Goal: Task Accomplishment & Management: Use online tool/utility

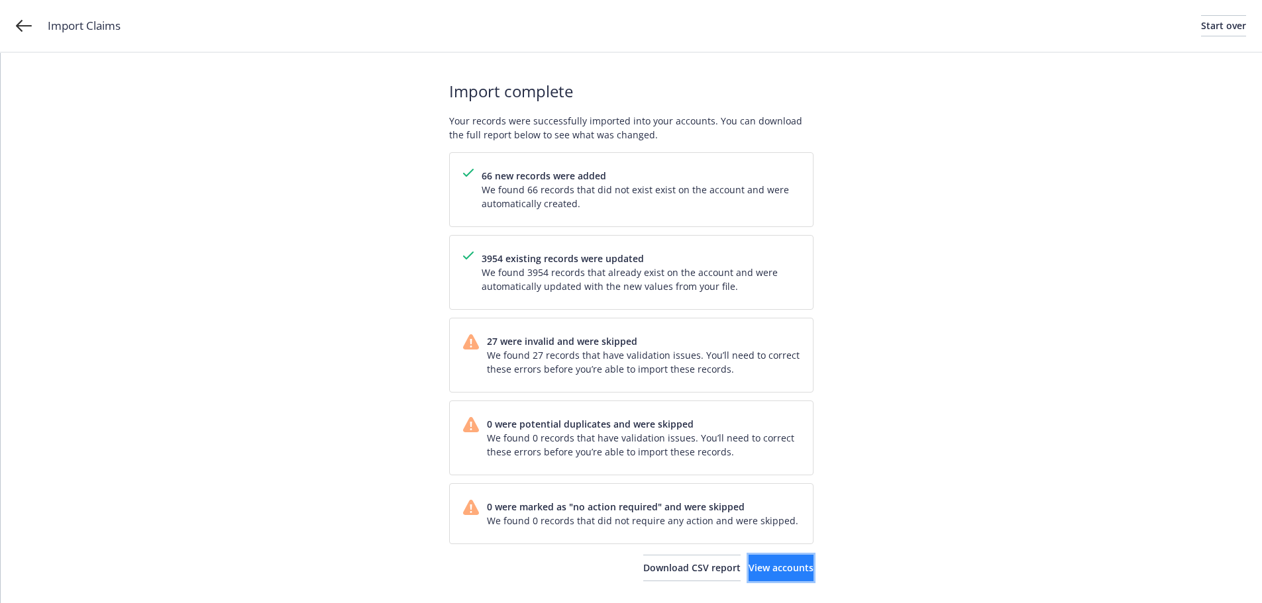
click at [759, 568] on span "View accounts" at bounding box center [781, 568] width 65 height 13
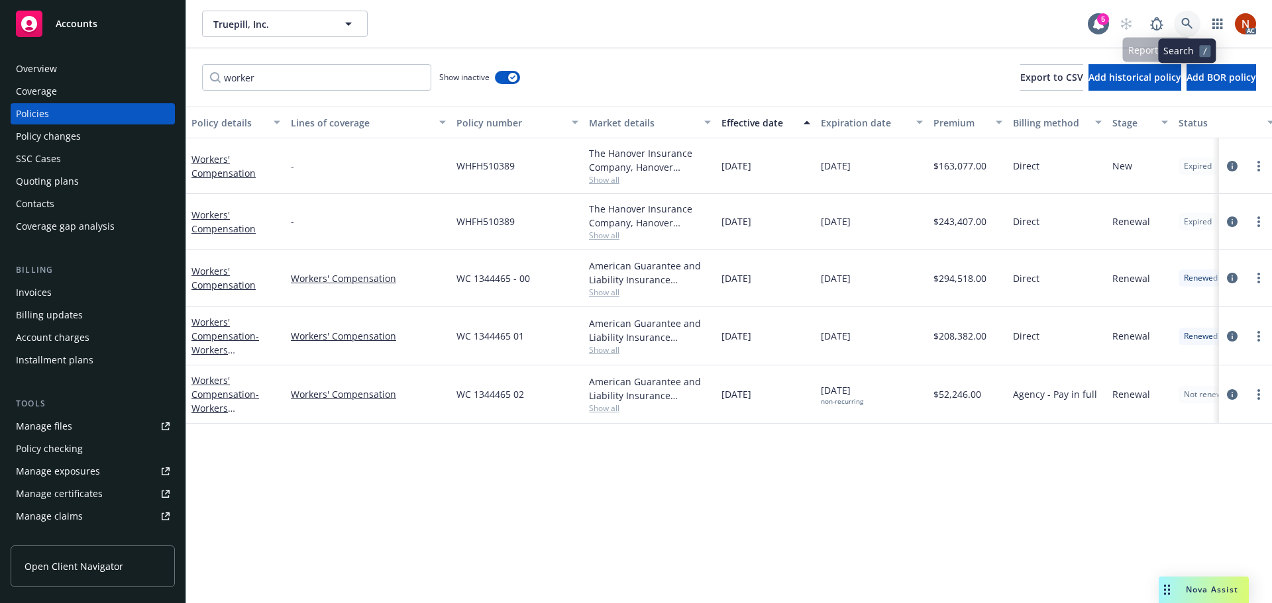
click at [1186, 26] on icon at bounding box center [1187, 24] width 12 height 12
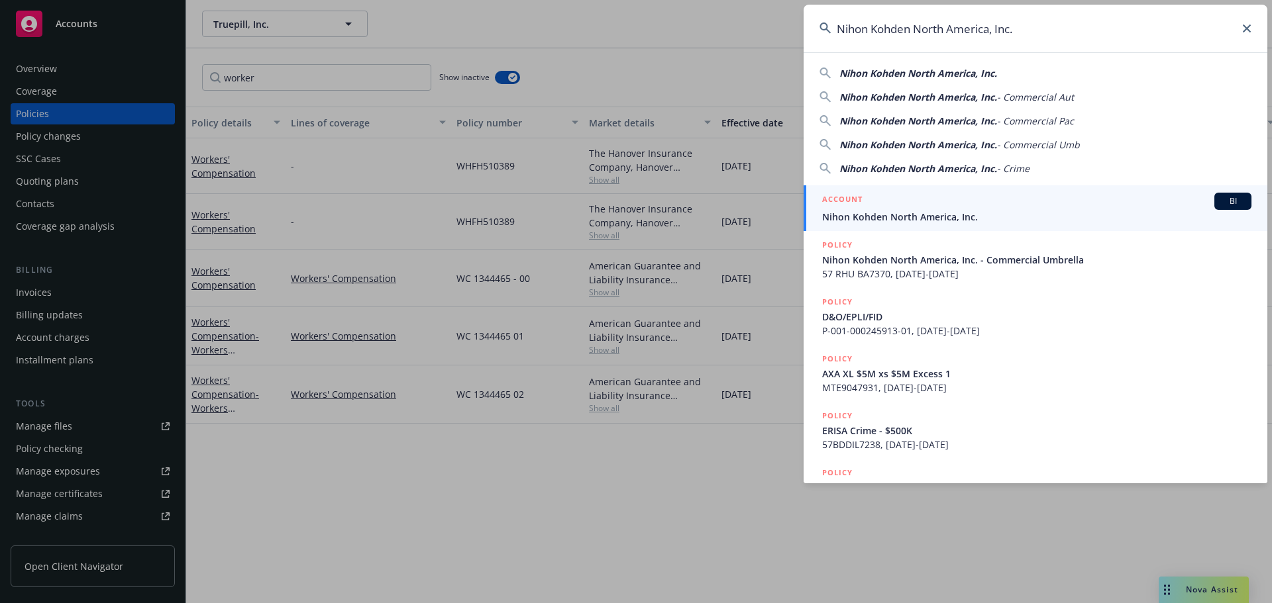
type input "Nihon Kohden North America, Inc."
click at [915, 213] on span "Nihon Kohden North America, Inc." at bounding box center [1036, 217] width 429 height 14
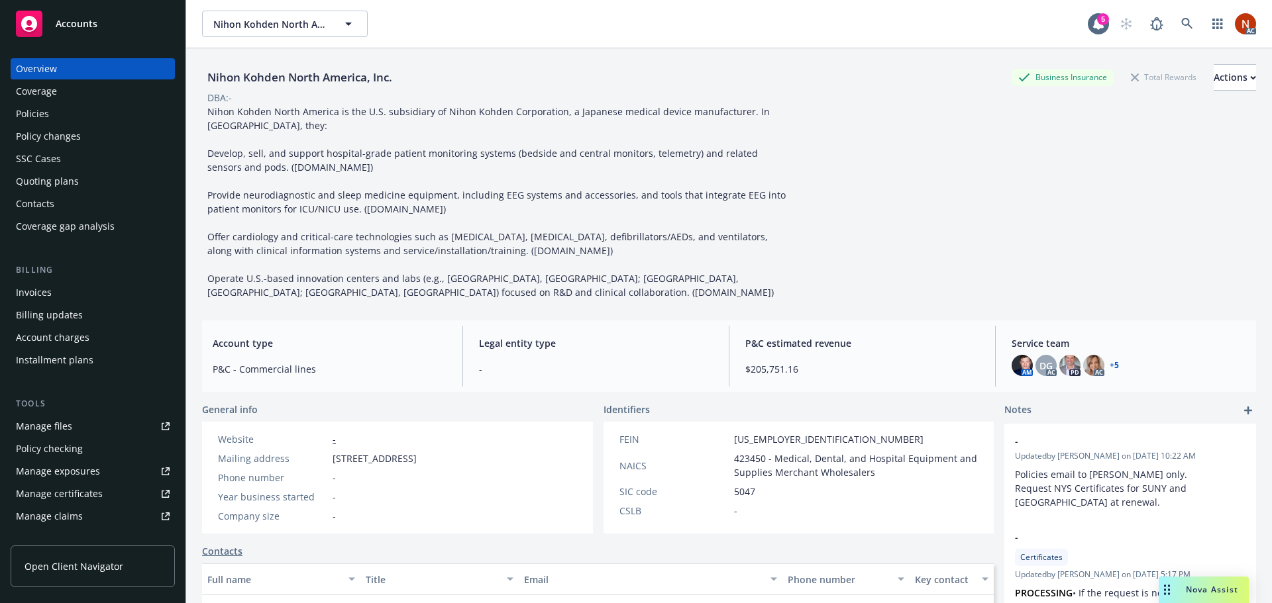
click at [86, 517] on link "Manage claims" at bounding box center [93, 516] width 164 height 21
click at [1181, 26] on icon at bounding box center [1187, 24] width 12 height 12
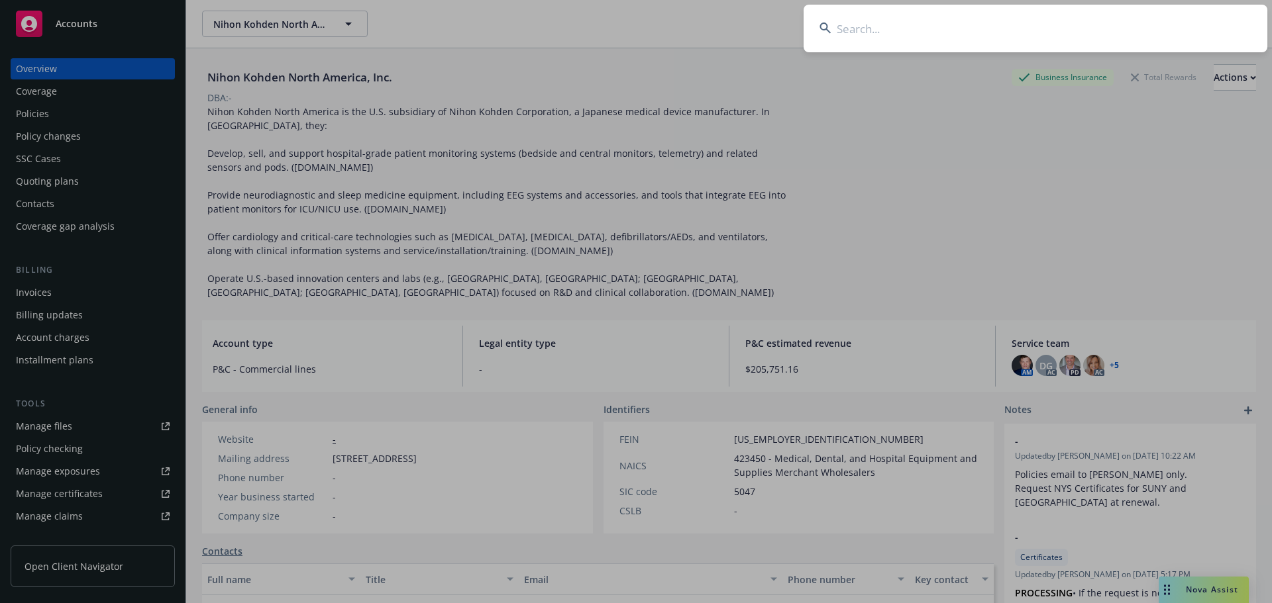
click at [859, 34] on input at bounding box center [1036, 29] width 464 height 48
paste input "Twist Bioscience Corporation"
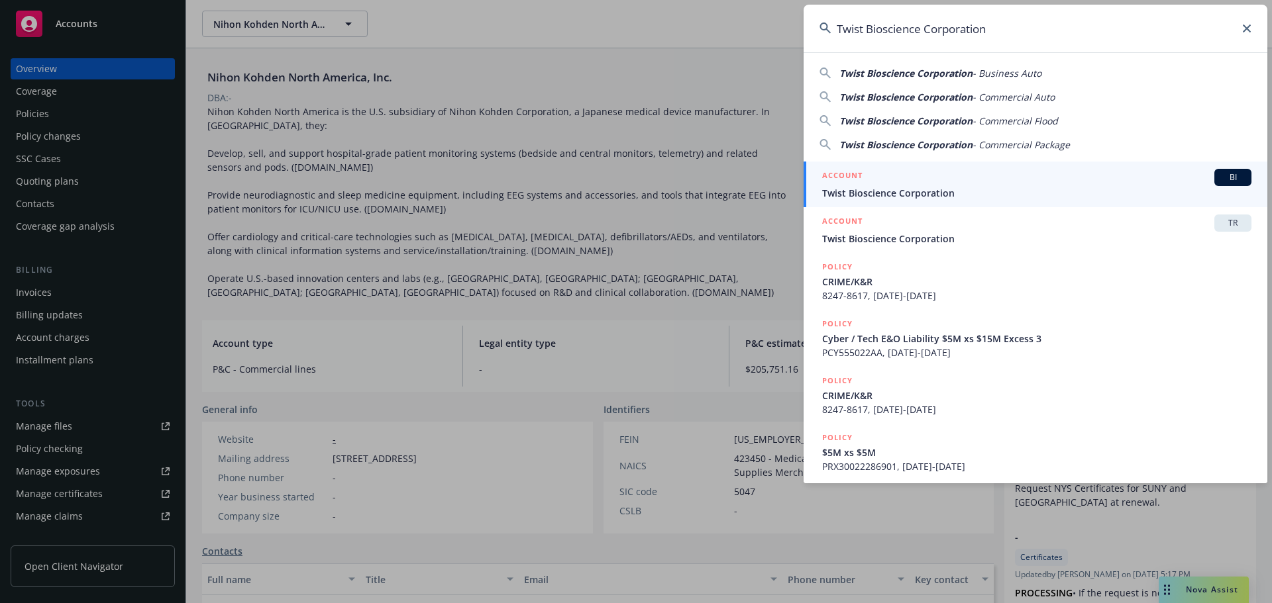
type input "Twist Bioscience Corporation"
click at [951, 169] on div "ACCOUNT BI" at bounding box center [1036, 177] width 429 height 17
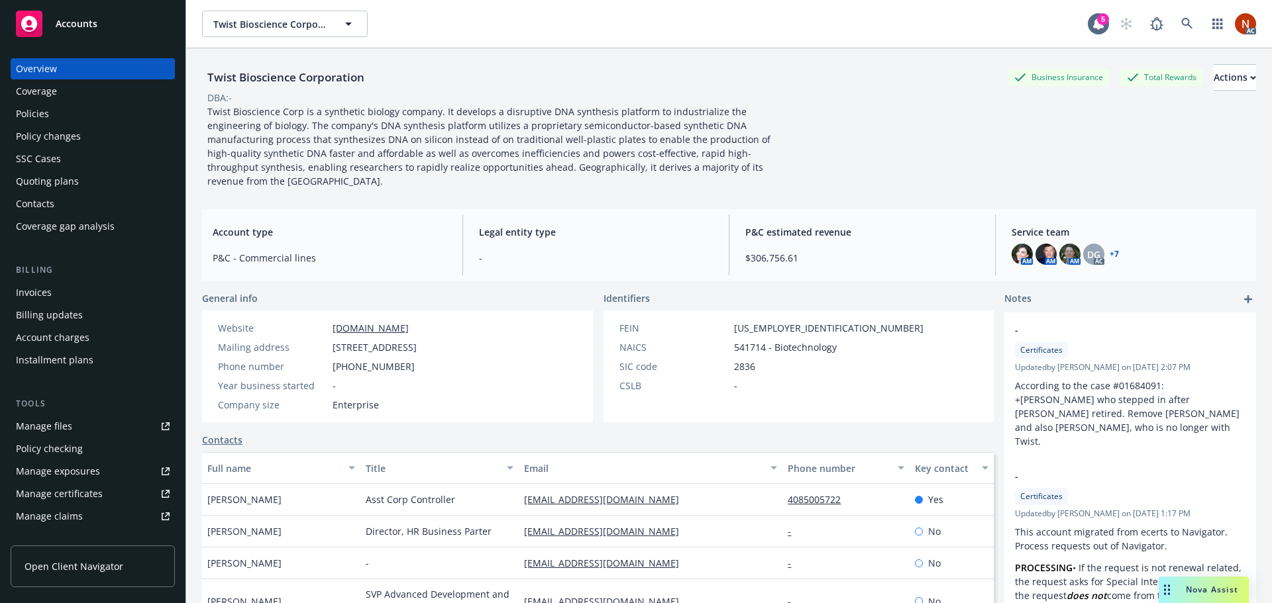
click at [33, 112] on div "Policies" at bounding box center [32, 113] width 33 height 21
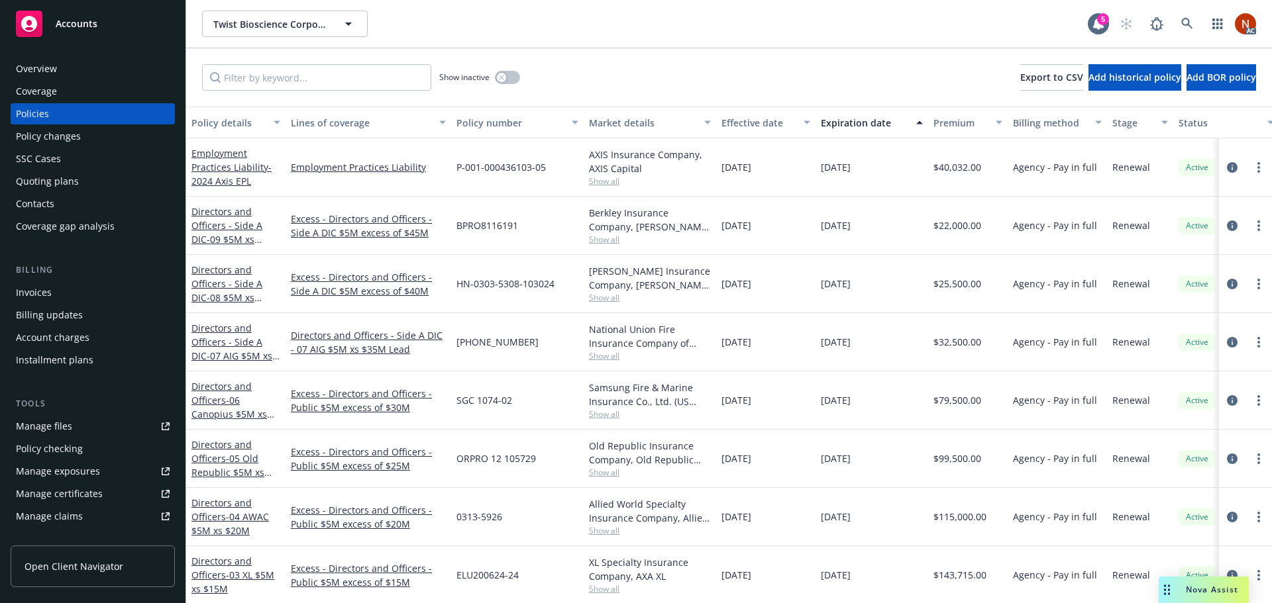
click at [76, 510] on div "Manage claims" at bounding box center [49, 516] width 67 height 21
click at [1192, 27] on icon at bounding box center [1187, 24] width 12 height 12
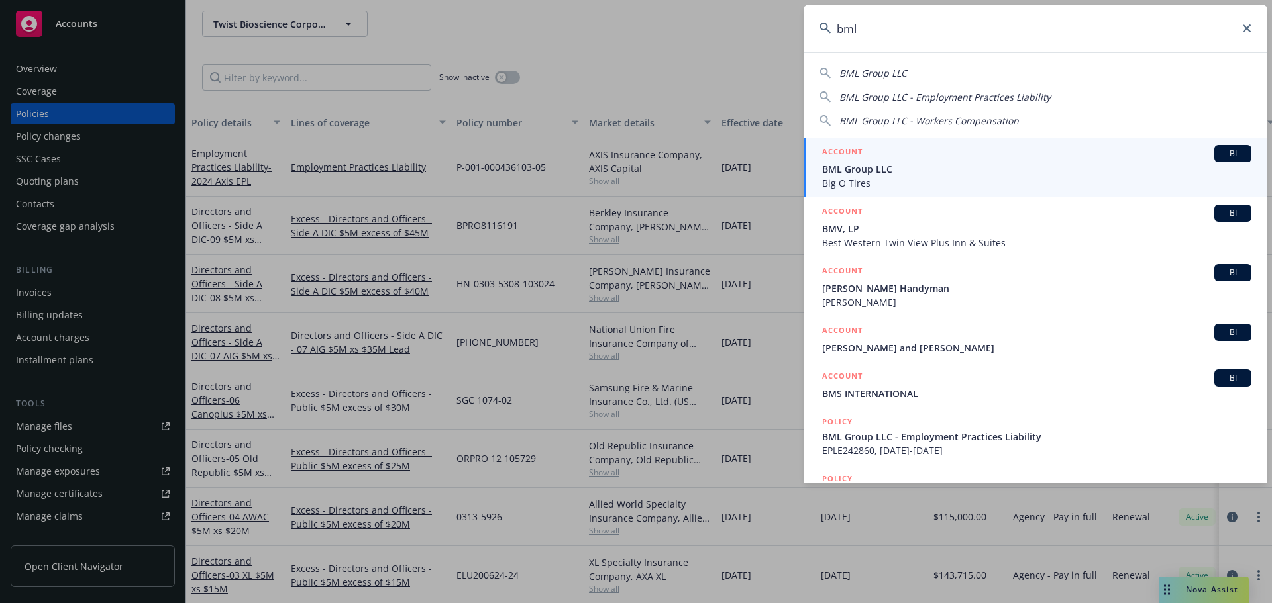
type input "bml"
click at [935, 170] on span "BML Group LLC" at bounding box center [1036, 169] width 429 height 14
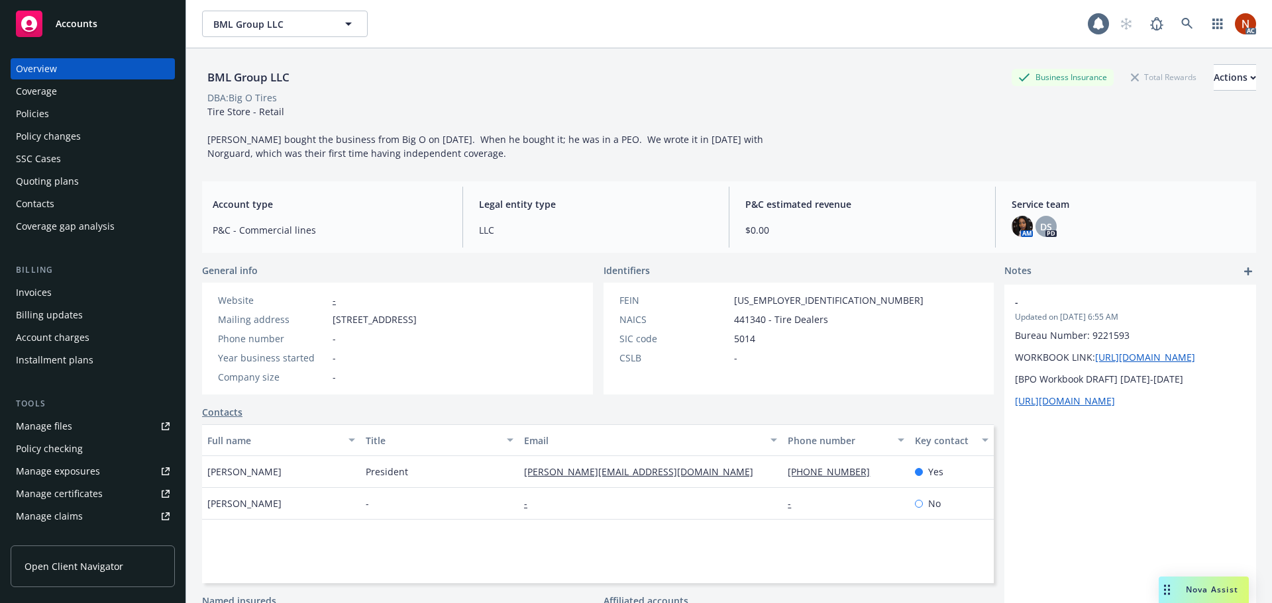
click at [87, 519] on link "Manage claims" at bounding box center [93, 516] width 164 height 21
drag, startPoint x: 1178, startPoint y: 28, endPoint x: 1155, endPoint y: 49, distance: 31.0
click at [1181, 28] on icon at bounding box center [1187, 24] width 12 height 12
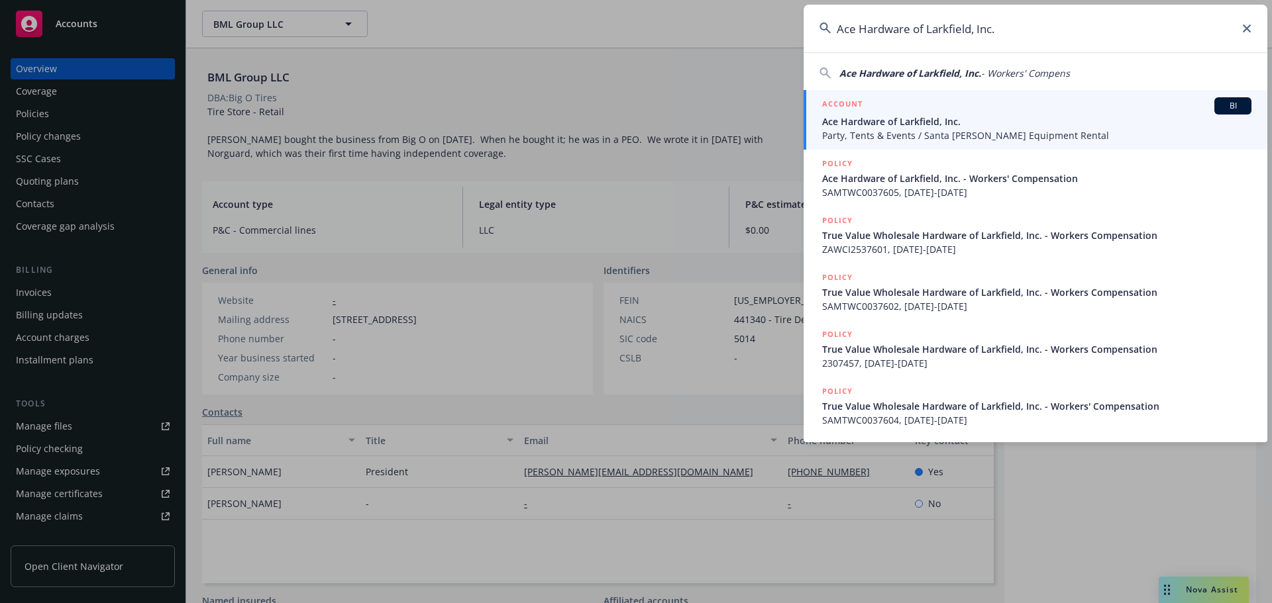
type input "Ace Hardware of Larkfield, Inc."
click at [892, 111] on div "ACCOUNT BI" at bounding box center [1036, 105] width 429 height 17
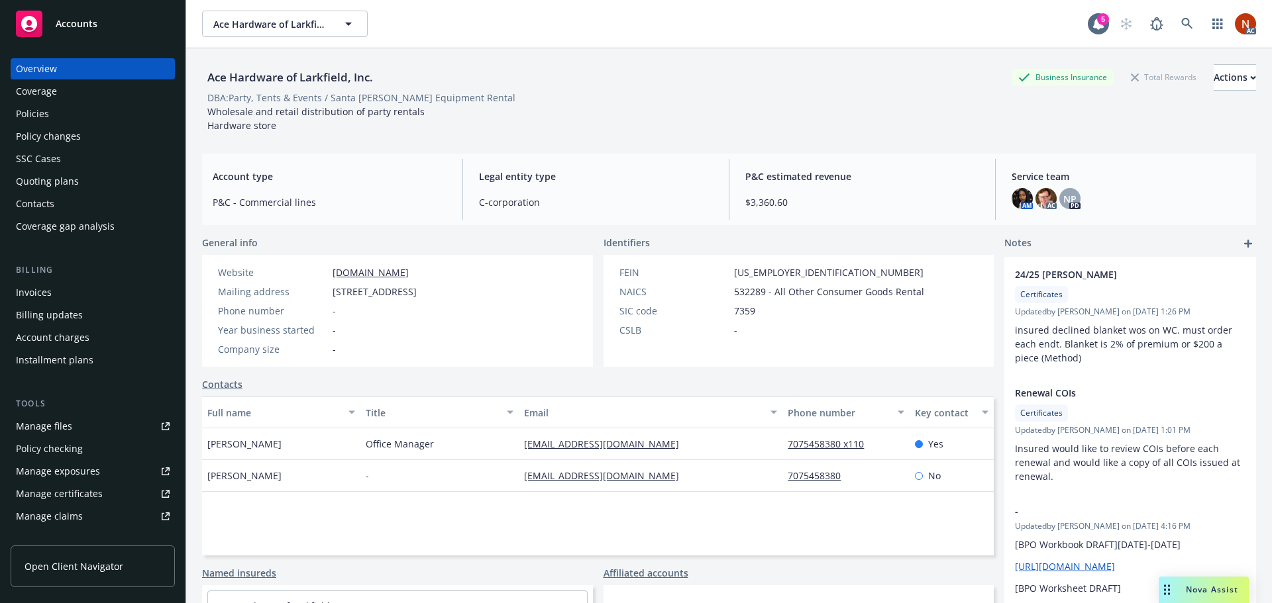
click at [83, 510] on link "Manage claims" at bounding box center [93, 516] width 164 height 21
click at [1181, 24] on icon at bounding box center [1187, 24] width 12 height 12
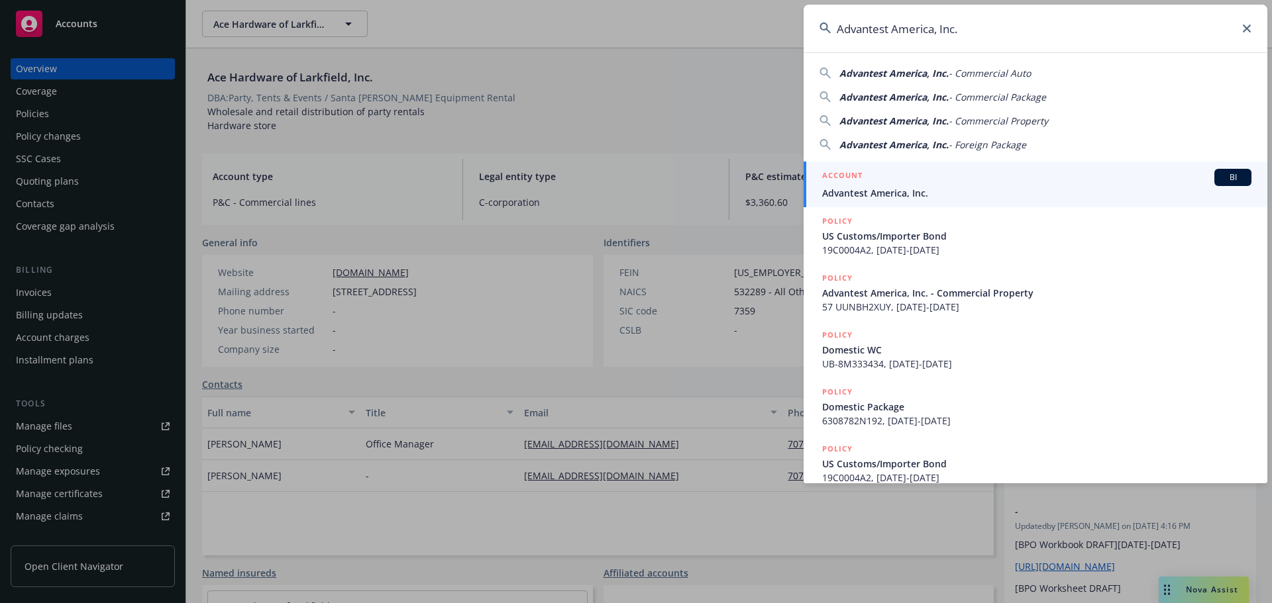
type input "Advantest America, Inc."
click at [943, 174] on div "ACCOUNT BI" at bounding box center [1036, 177] width 429 height 17
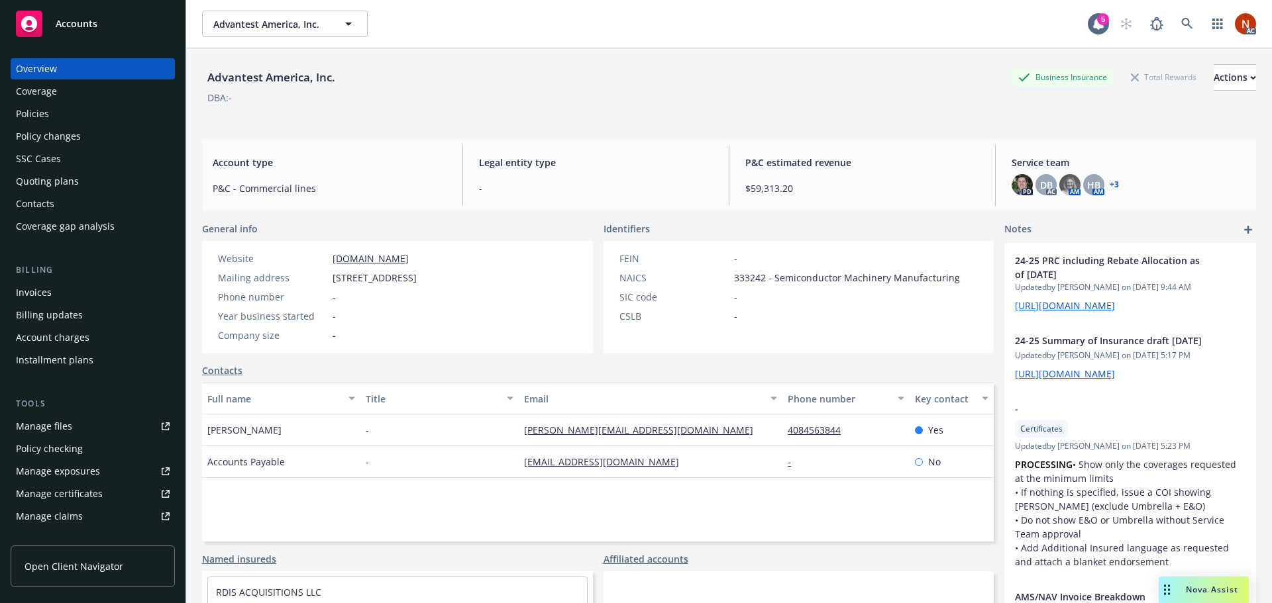
click at [89, 509] on link "Manage claims" at bounding box center [93, 516] width 164 height 21
click at [59, 432] on div "Manage files" at bounding box center [44, 426] width 56 height 21
click at [1181, 25] on icon at bounding box center [1186, 23] width 11 height 11
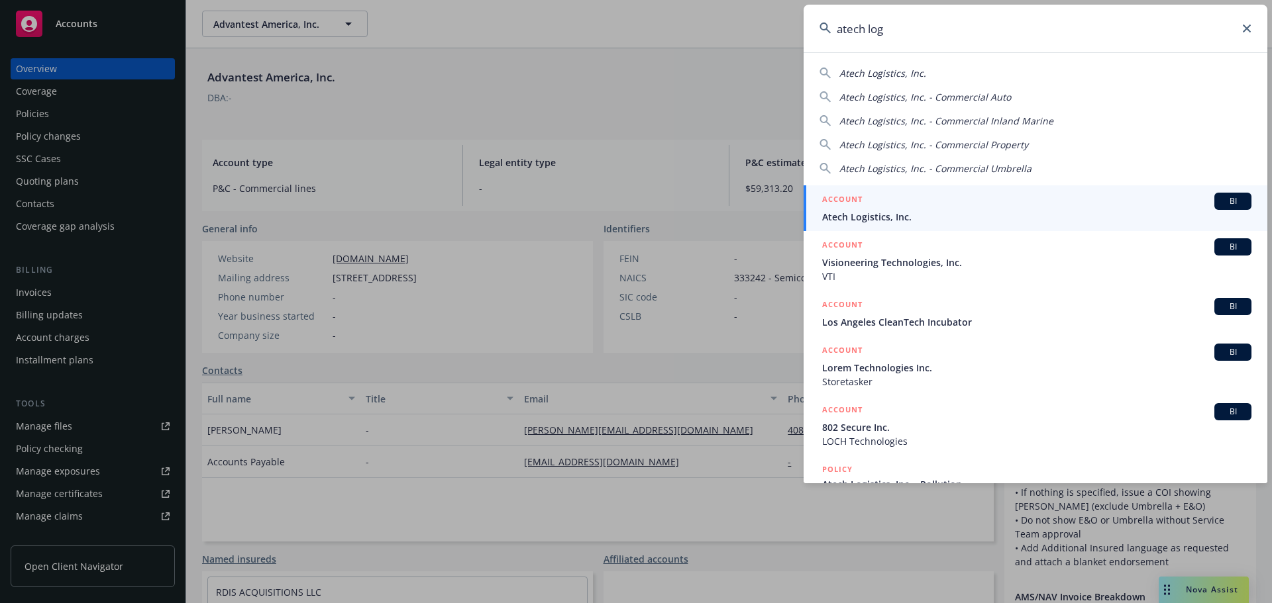
type input "atech log"
click at [900, 205] on div "ACCOUNT BI" at bounding box center [1036, 201] width 429 height 17
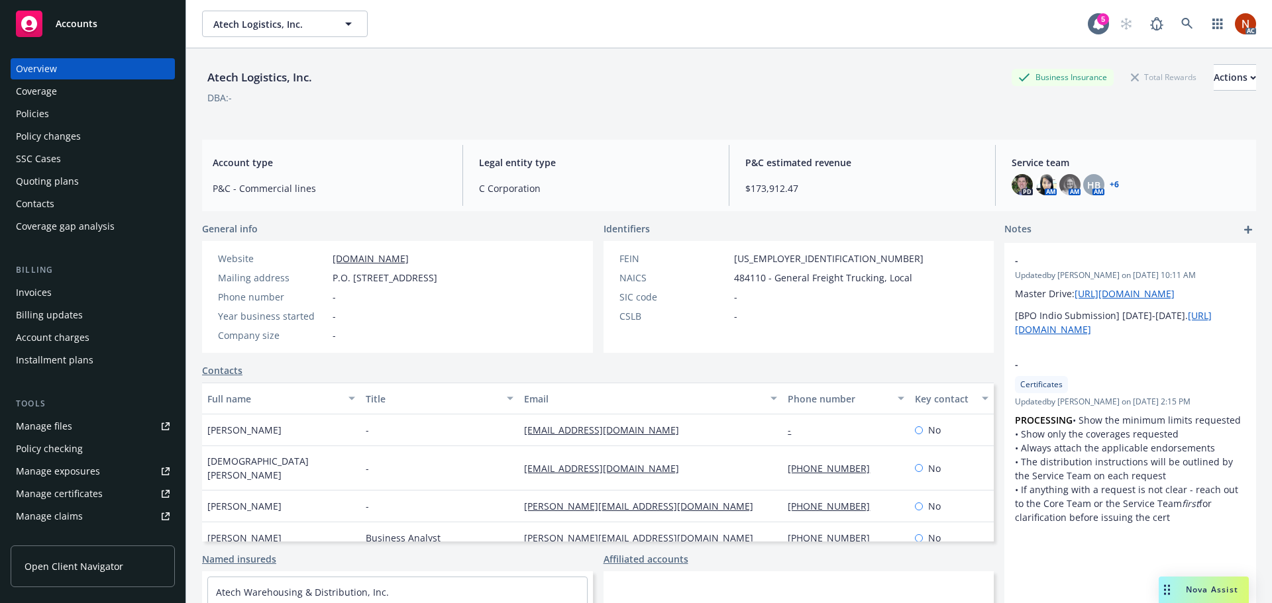
click at [74, 515] on div "Manage claims" at bounding box center [49, 516] width 67 height 21
click at [1181, 25] on icon at bounding box center [1187, 24] width 12 height 12
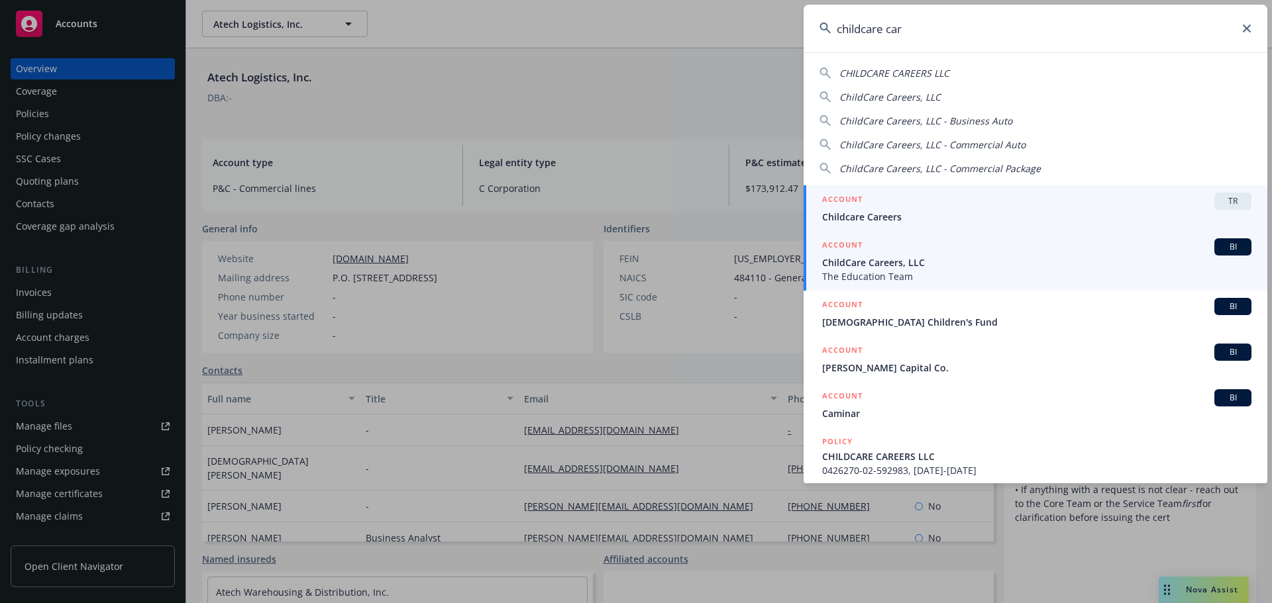
type input "childcare car"
click at [967, 256] on span "ChildCare Careers, LLC" at bounding box center [1036, 263] width 429 height 14
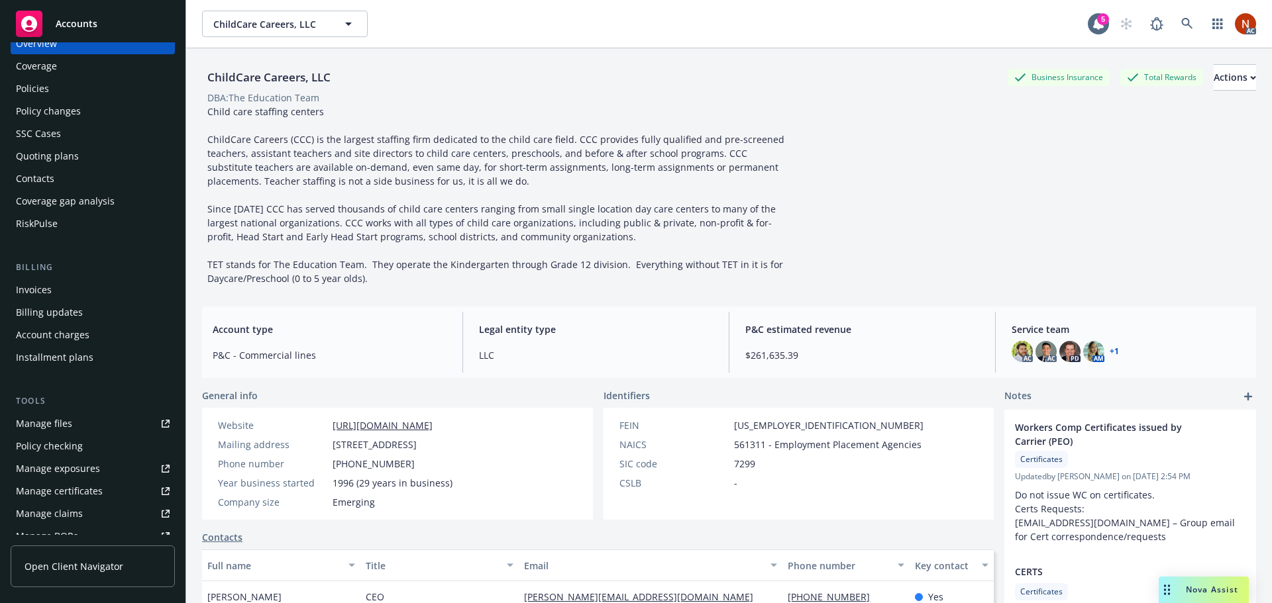
scroll to position [66, 0]
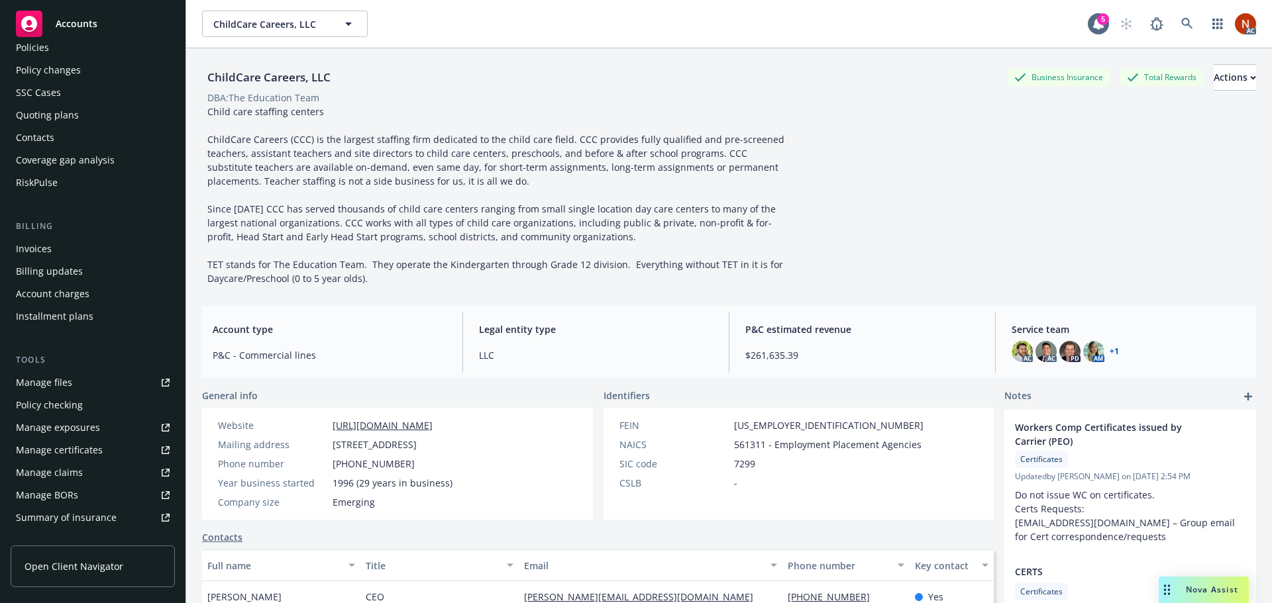
click at [64, 474] on div "Manage claims" at bounding box center [49, 472] width 67 height 21
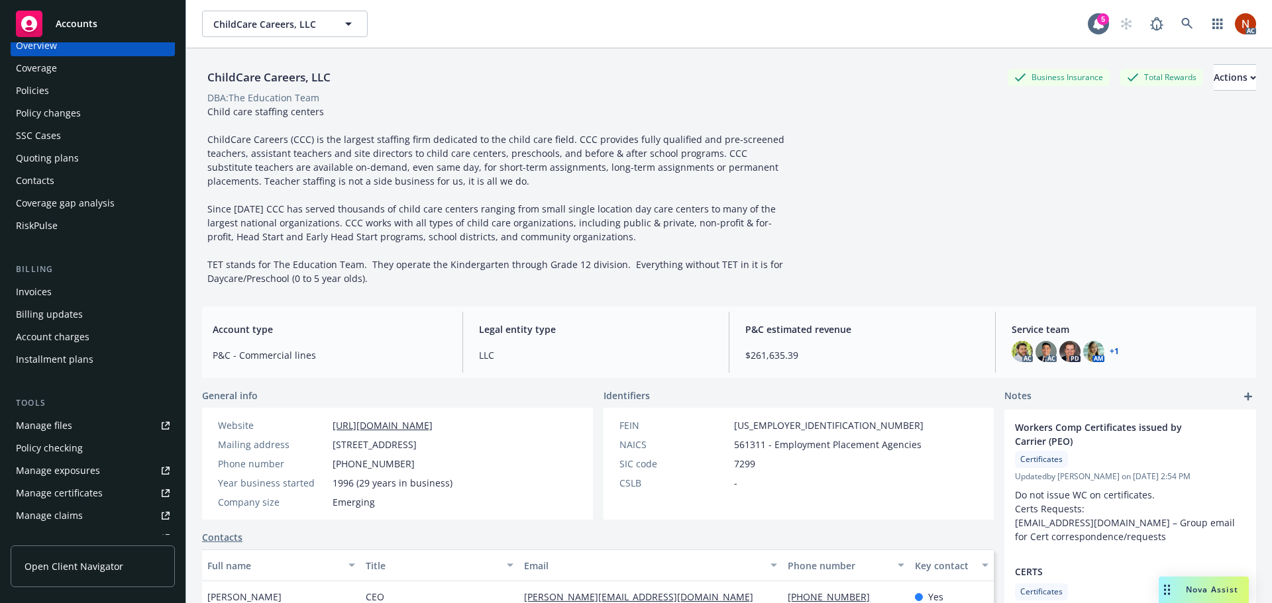
scroll to position [0, 0]
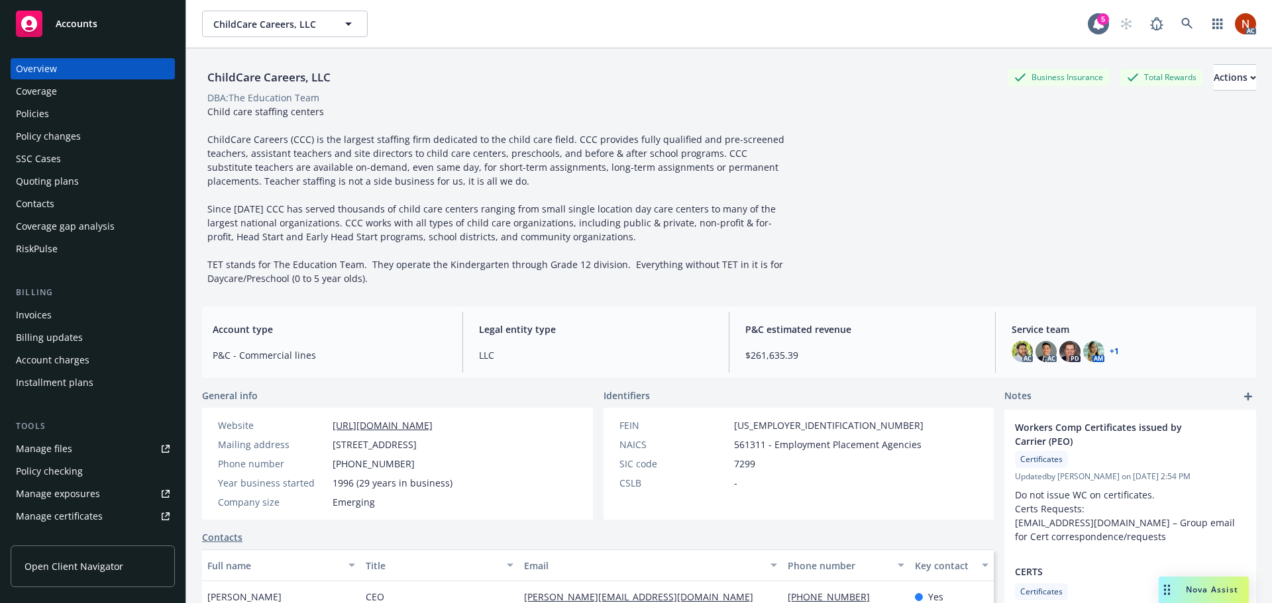
click at [48, 118] on div "Policies" at bounding box center [32, 113] width 33 height 21
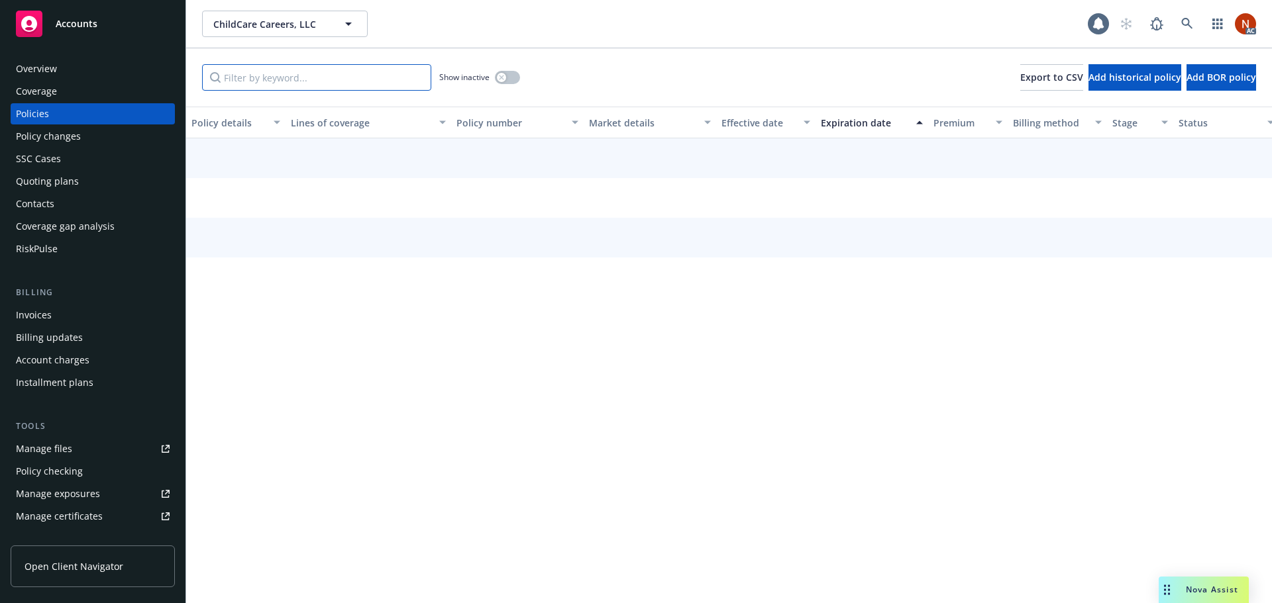
click at [248, 79] on input "Filter by keyword..." at bounding box center [316, 77] width 229 height 26
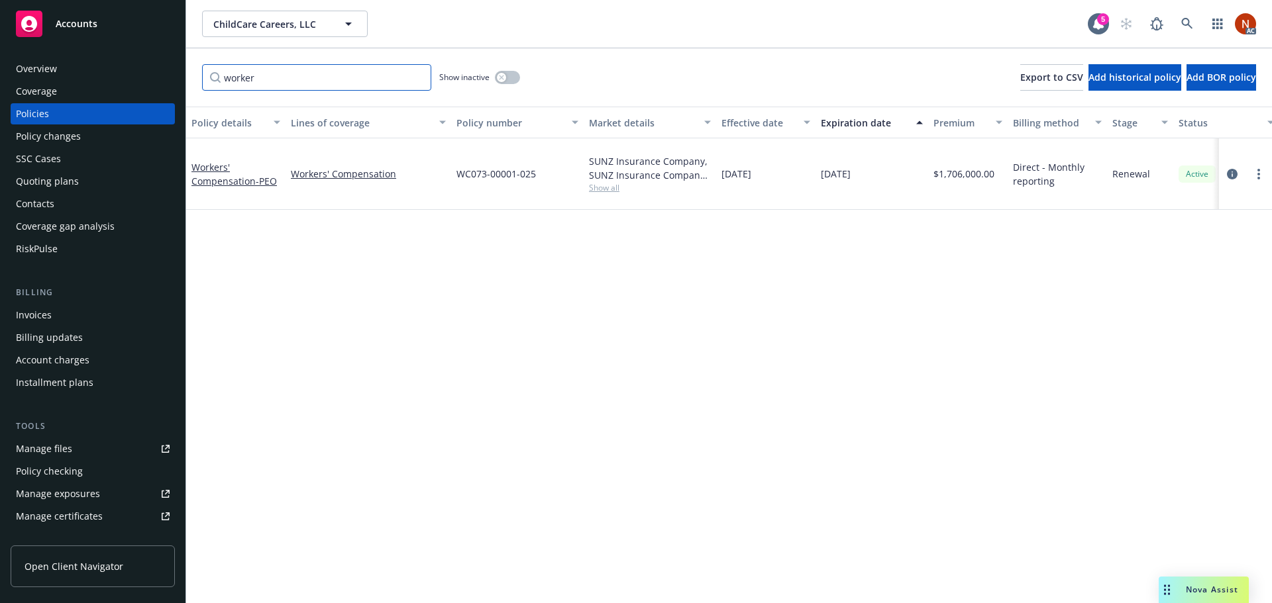
type input "worker"
drag, startPoint x: 514, startPoint y: 172, endPoint x: 452, endPoint y: 176, distance: 62.4
click at [452, 176] on div "WC073-00001-025" at bounding box center [517, 174] width 132 height 72
copy span "WC073-00001-025"
click at [81, 70] on div "Overview" at bounding box center [93, 68] width 154 height 21
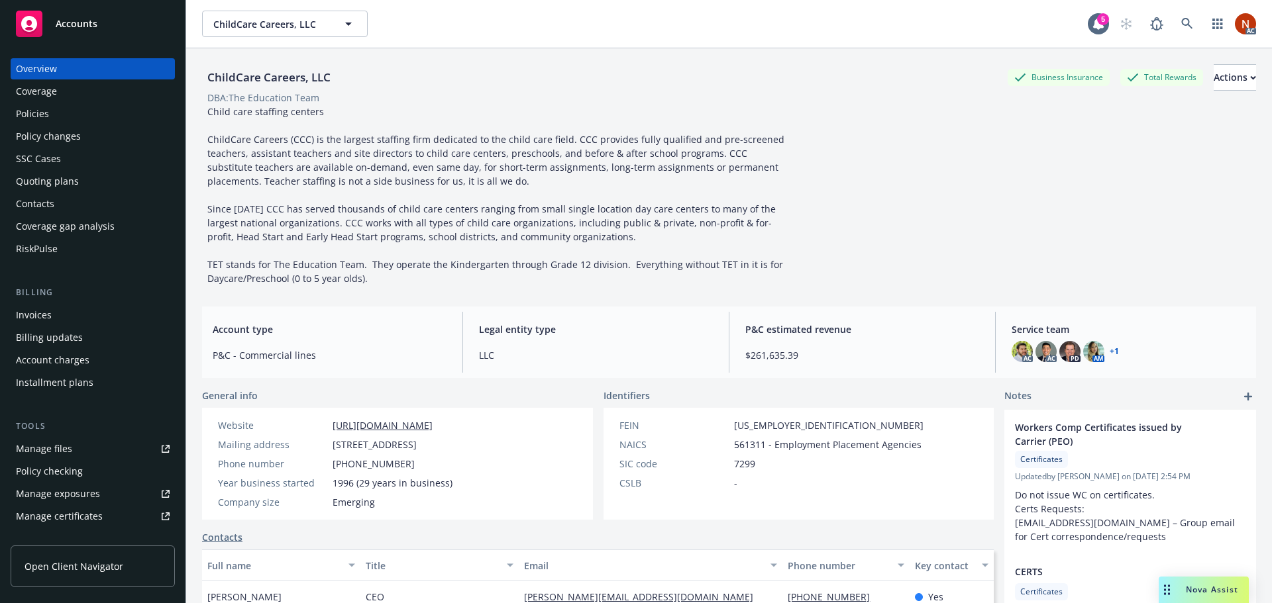
drag, startPoint x: 50, startPoint y: 113, endPoint x: 150, endPoint y: 91, distance: 101.6
click at [50, 112] on div "Policies" at bounding box center [93, 113] width 154 height 21
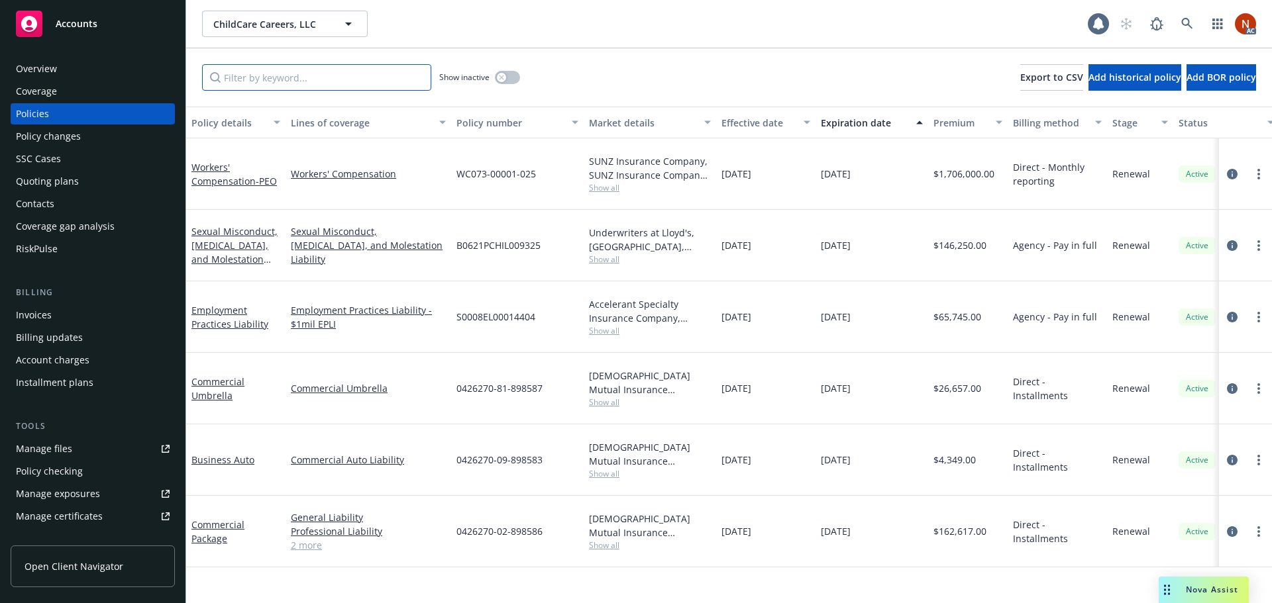
click at [243, 77] on input "Filter by keyword..." at bounding box center [316, 77] width 229 height 26
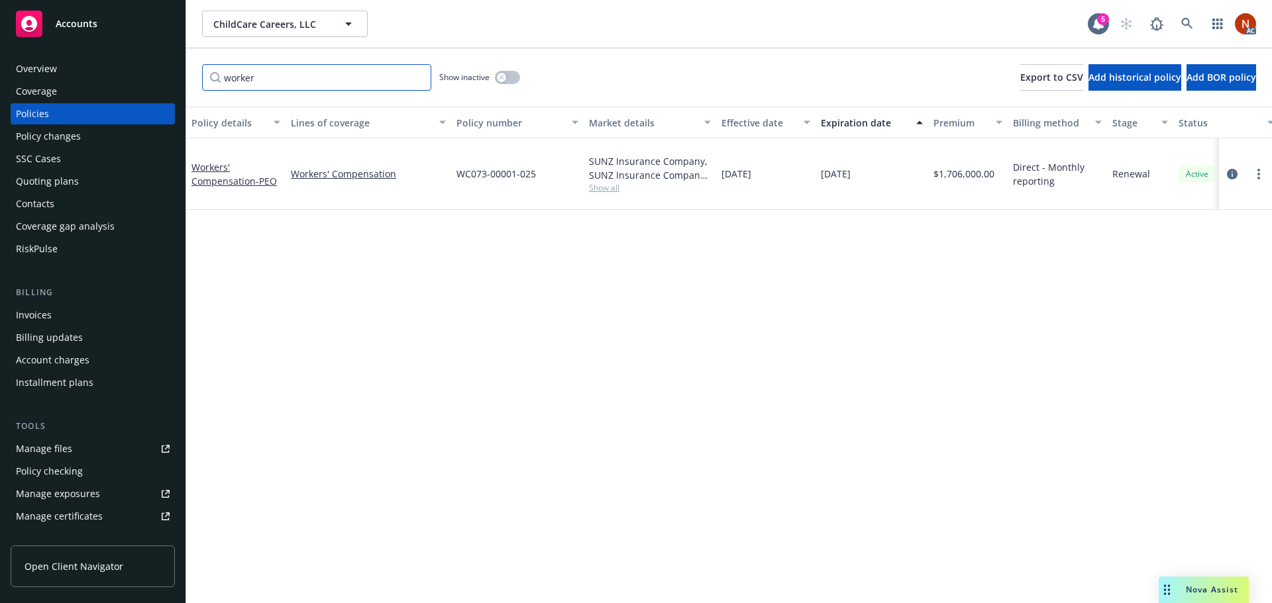
type input "worker"
drag, startPoint x: 549, startPoint y: 168, endPoint x: 449, endPoint y: 179, distance: 100.7
click at [449, 179] on div "Workers' Compensation - PEO Workers' Compensation WC073-00001-025 SUNZ Insuranc…" at bounding box center [825, 174] width 1279 height 72
copy div "WC073-00001-025"
drag, startPoint x: 486, startPoint y: 130, endPoint x: 478, endPoint y: 136, distance: 9.4
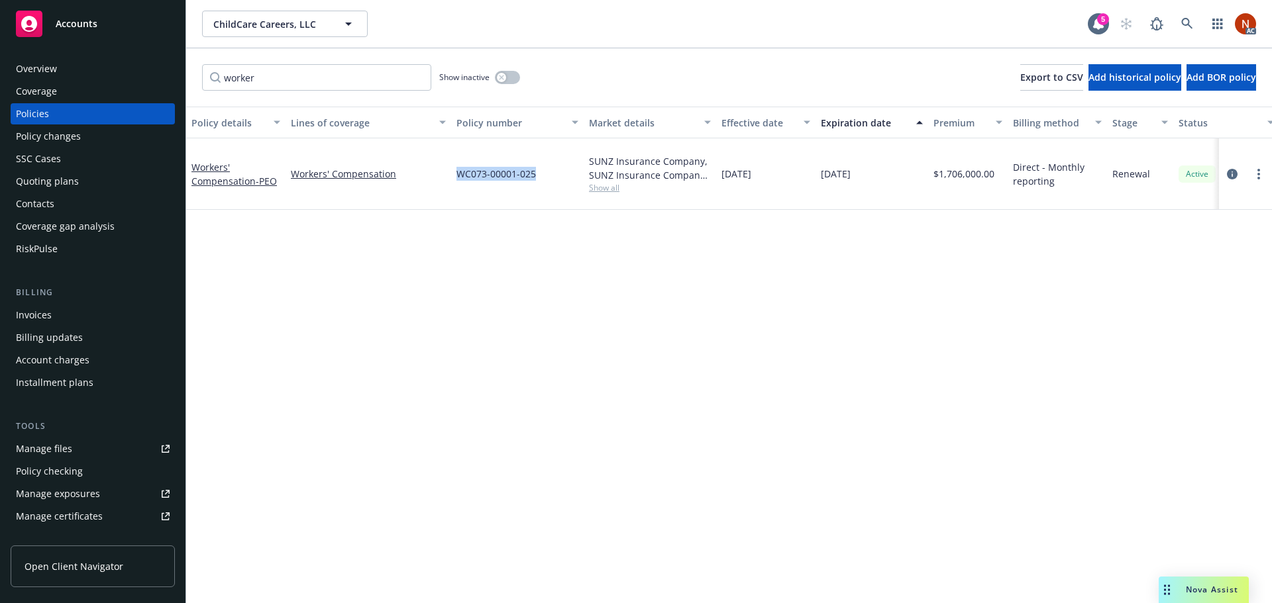
click at [486, 130] on button "Policy number" at bounding box center [517, 123] width 132 height 32
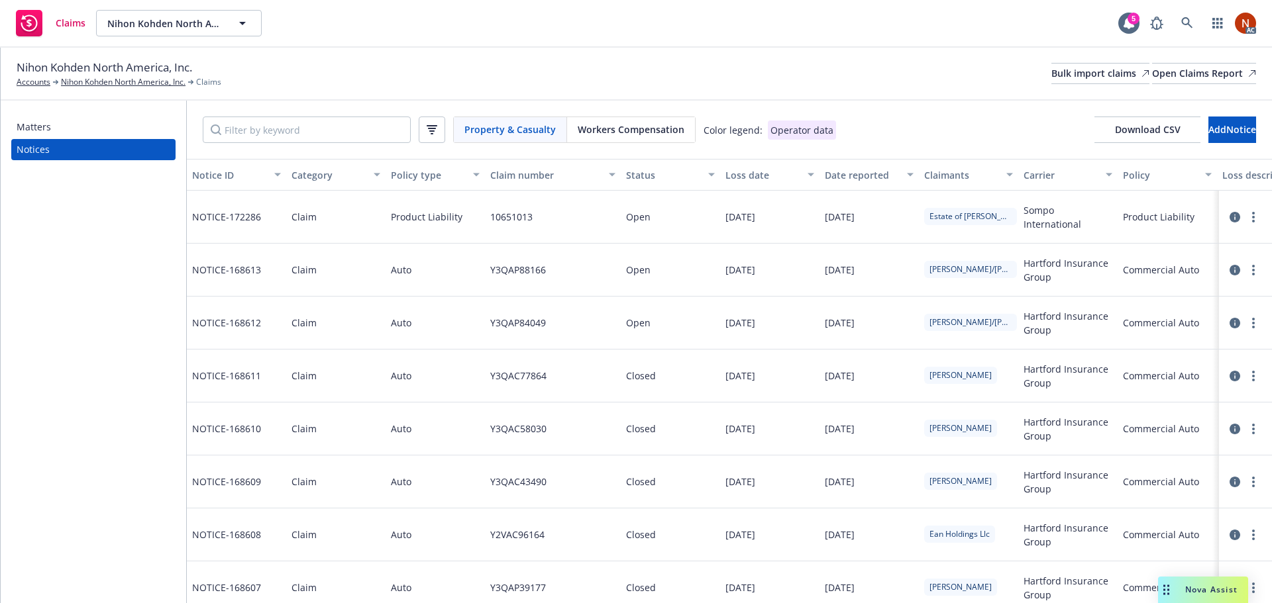
drag, startPoint x: 613, startPoint y: 127, endPoint x: 647, endPoint y: 138, distance: 35.8
click at [613, 127] on span "Workers Compensation" at bounding box center [631, 130] width 107 height 14
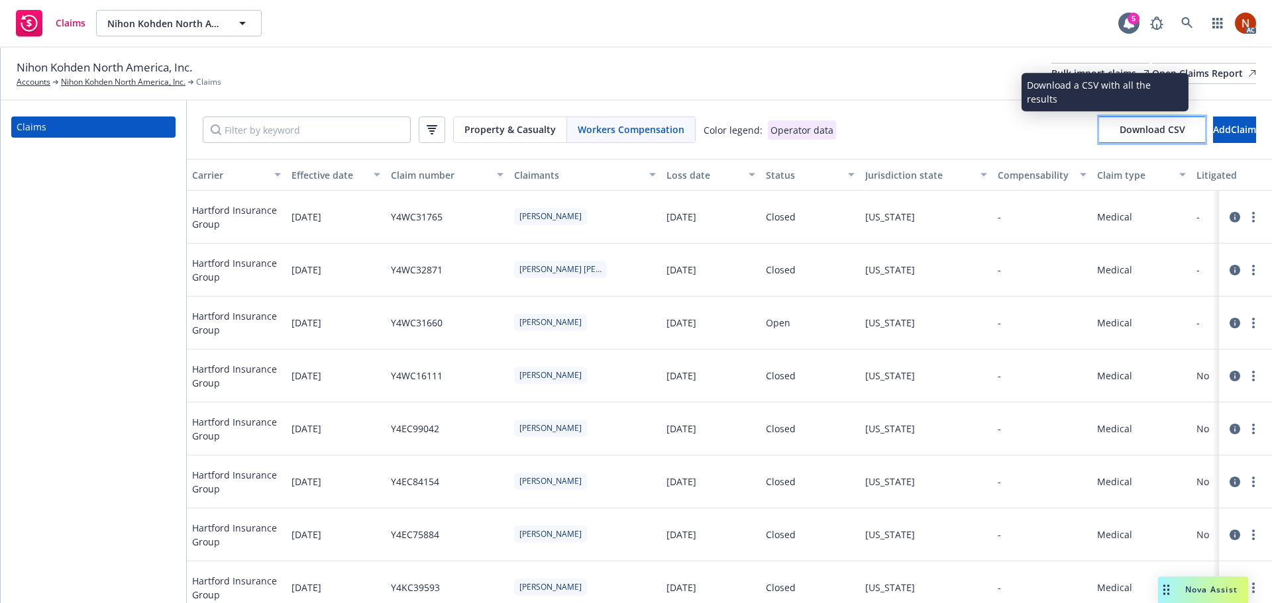
click at [1139, 135] on button "Download CSV" at bounding box center [1152, 130] width 106 height 26
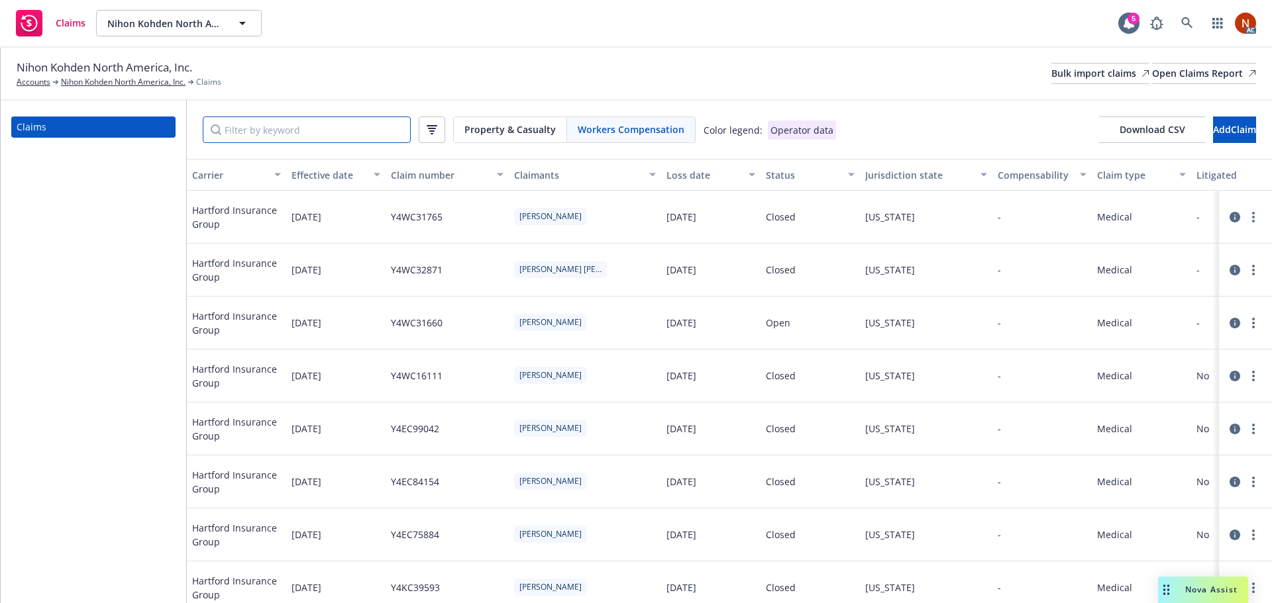
click at [332, 134] on input "Filter by keyword" at bounding box center [307, 130] width 208 height 26
paste input "40517001301"
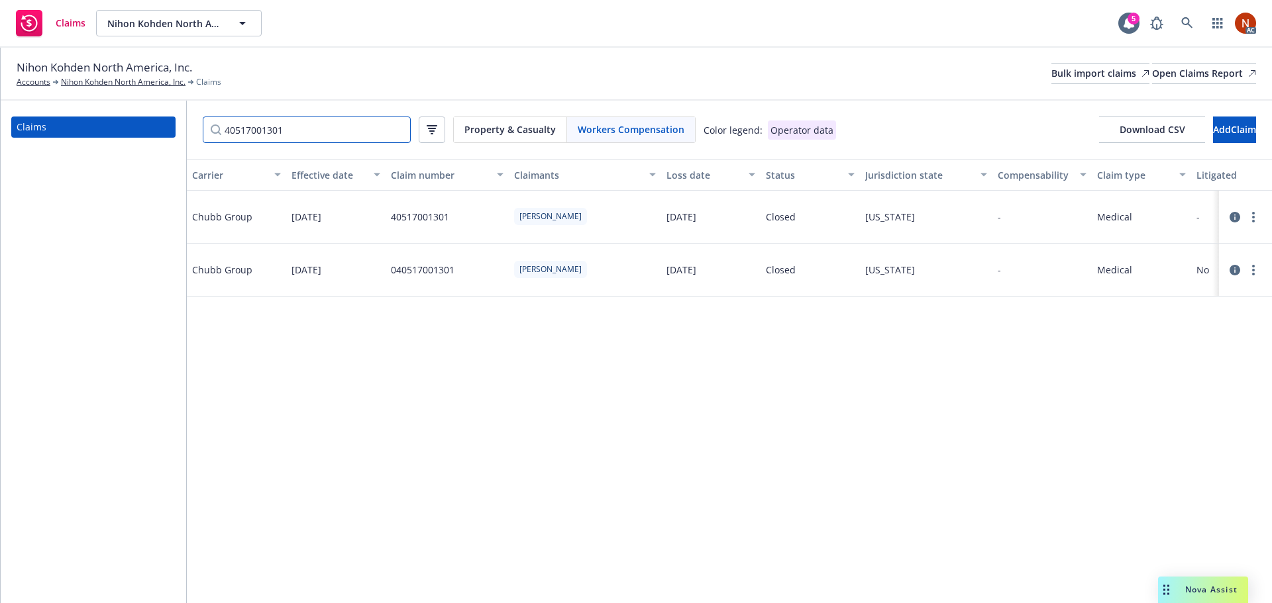
type input "40517001301"
click at [672, 590] on div "Carrier Effective date Claim number Claimants Loss date Status Jurisdiction sta…" at bounding box center [729, 381] width 1085 height 444
click at [1235, 268] on icon at bounding box center [1234, 270] width 11 height 11
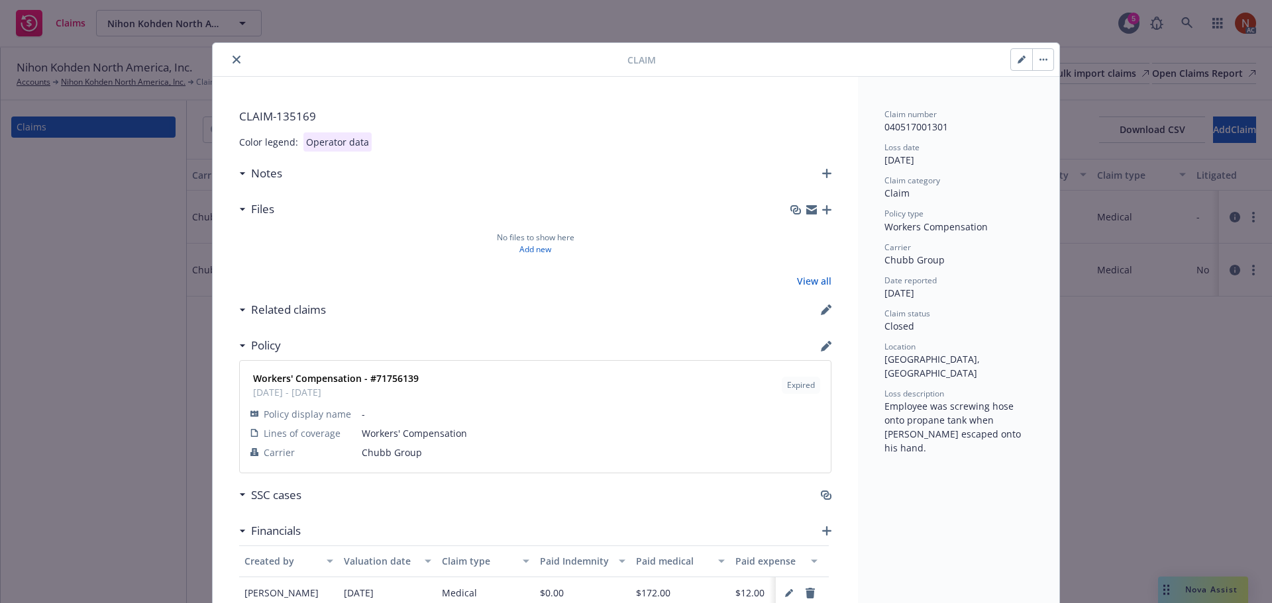
click at [233, 56] on icon "close" at bounding box center [237, 60] width 8 height 8
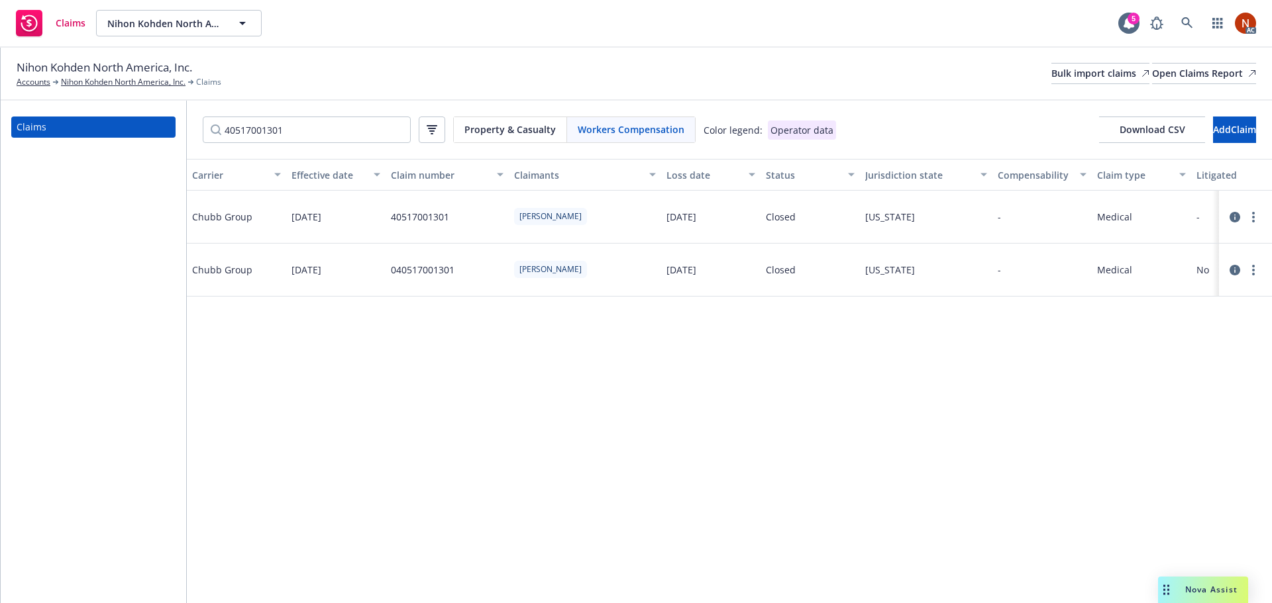
click at [1236, 217] on icon at bounding box center [1234, 217] width 11 height 11
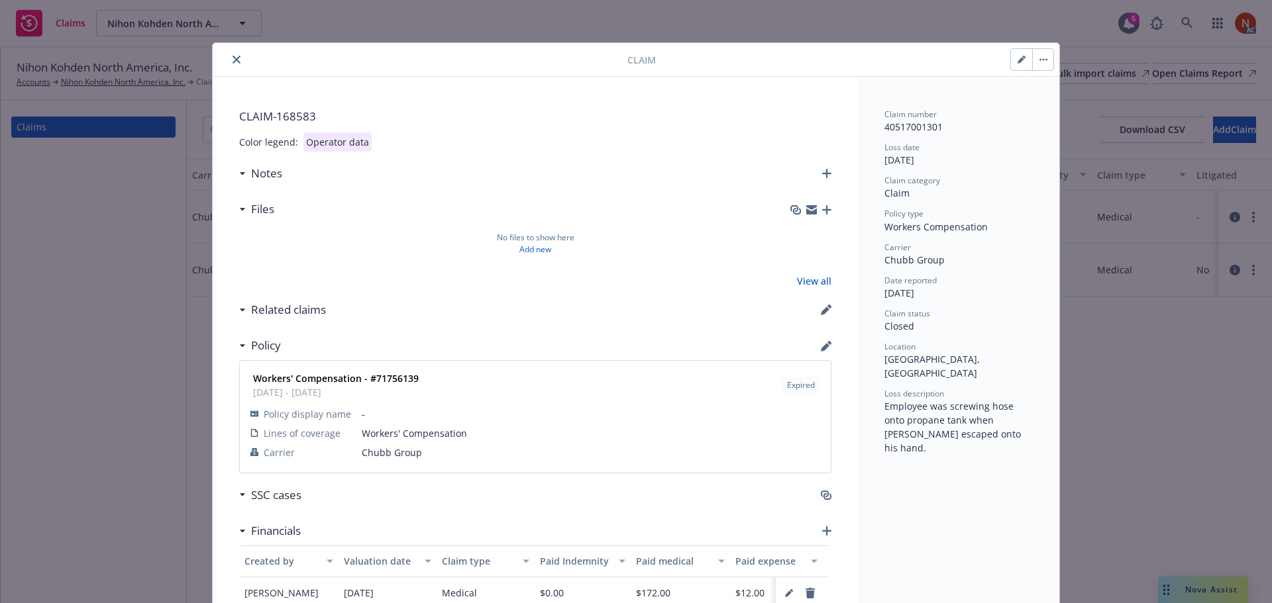
click at [233, 58] on icon "close" at bounding box center [237, 60] width 8 height 8
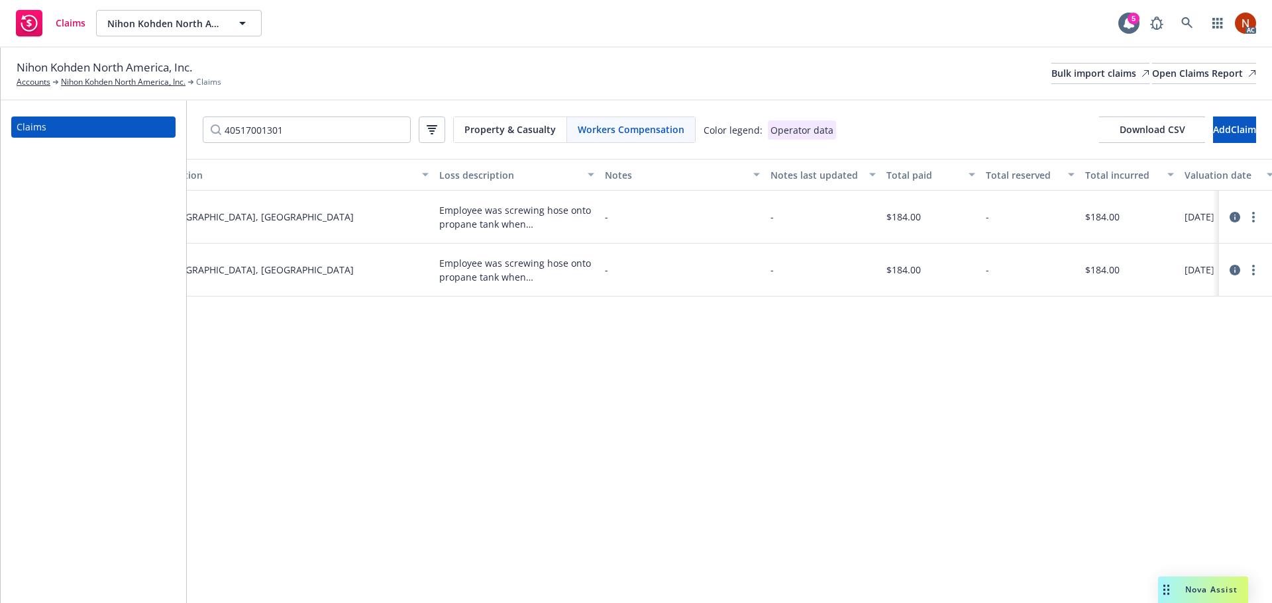
scroll to position [0, 1192]
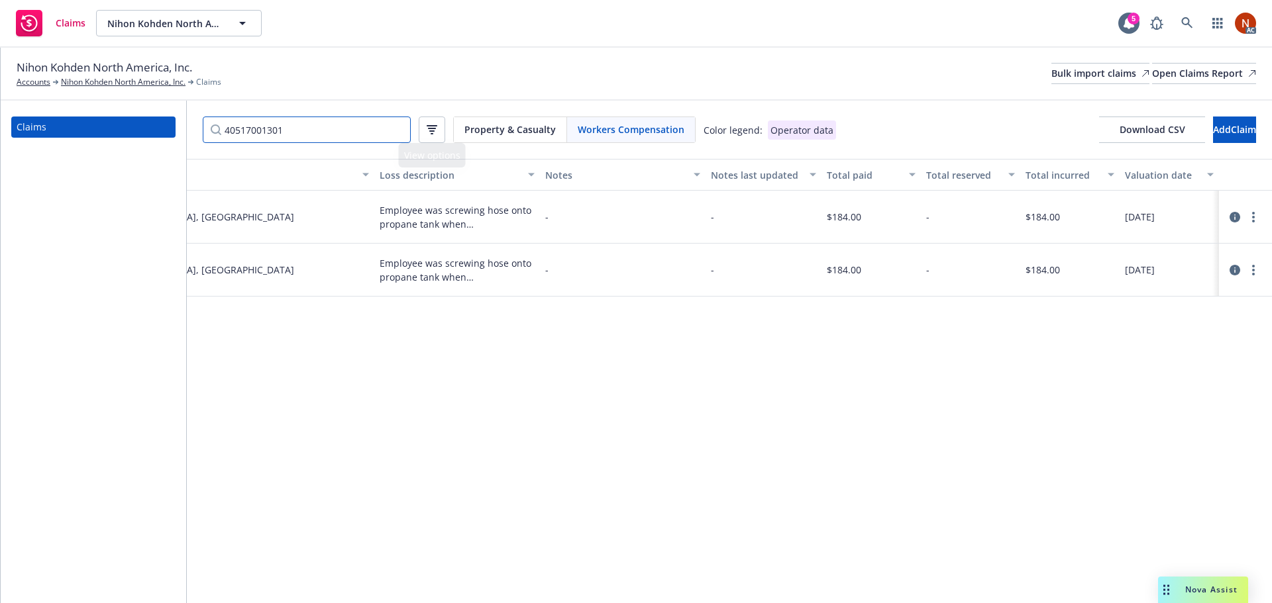
drag, startPoint x: 163, startPoint y: 107, endPoint x: 122, endPoint y: 103, distance: 41.3
click at [122, 103] on div "Claims 40517001301 Property & Casualty Workers Compensation Color legend: Opera…" at bounding box center [636, 352] width 1271 height 503
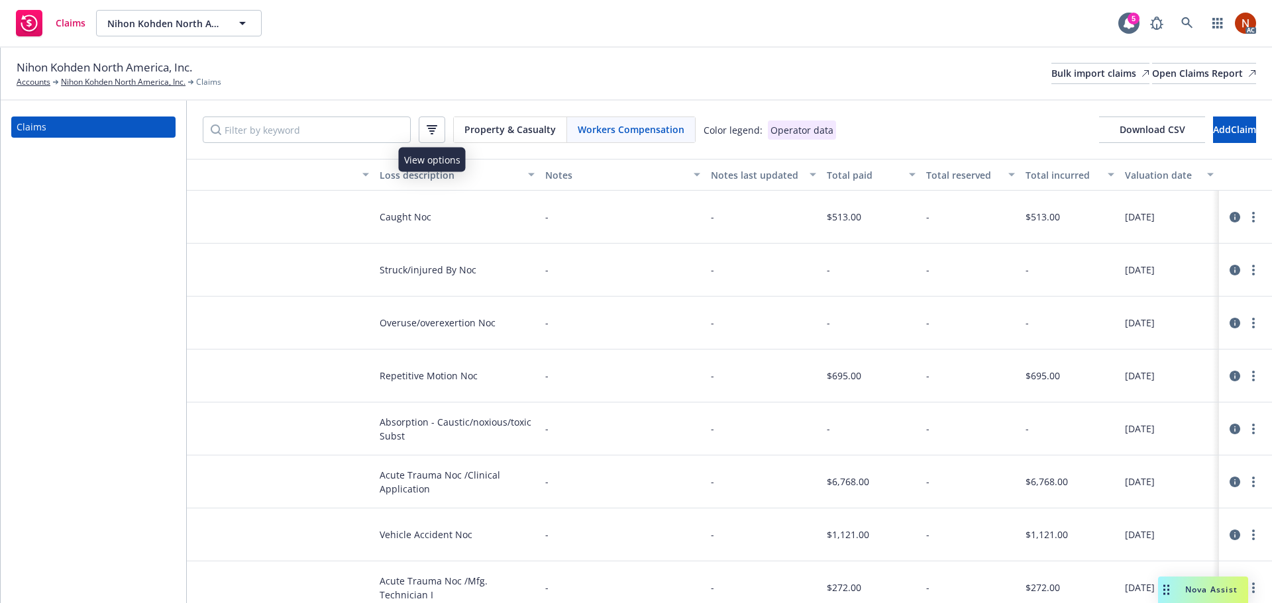
click at [441, 132] on button "button" at bounding box center [432, 130] width 26 height 26
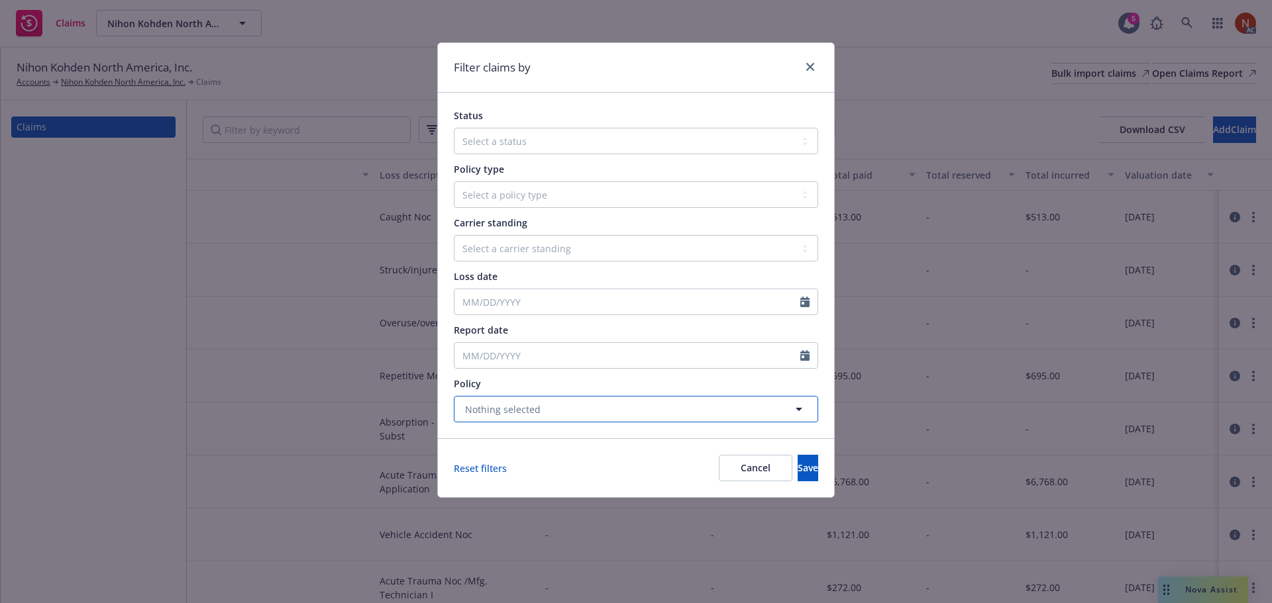
click at [494, 409] on span "Nothing selected" at bounding box center [503, 410] width 76 height 14
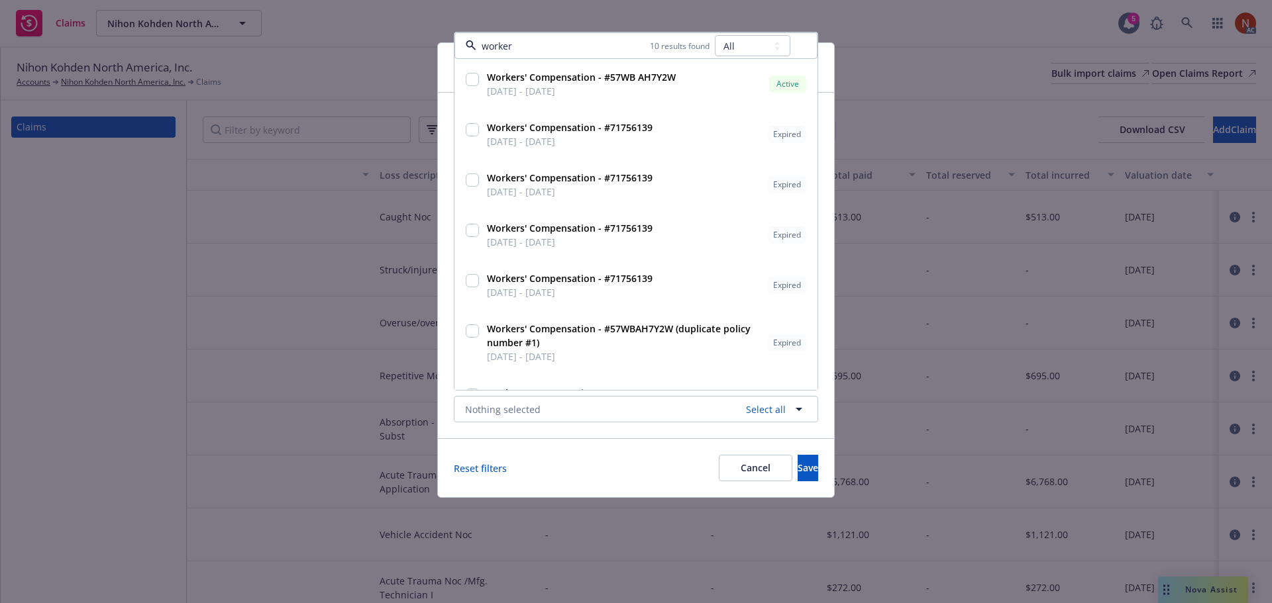
type input "worker"
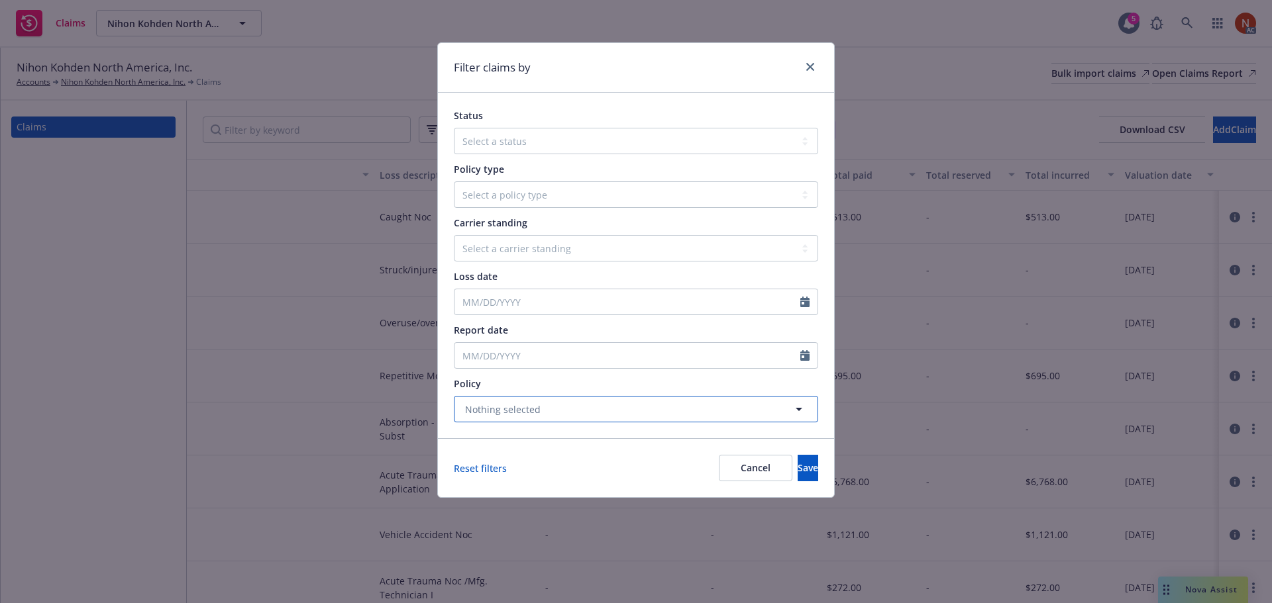
click at [519, 413] on span "Nothing selected" at bounding box center [503, 410] width 76 height 14
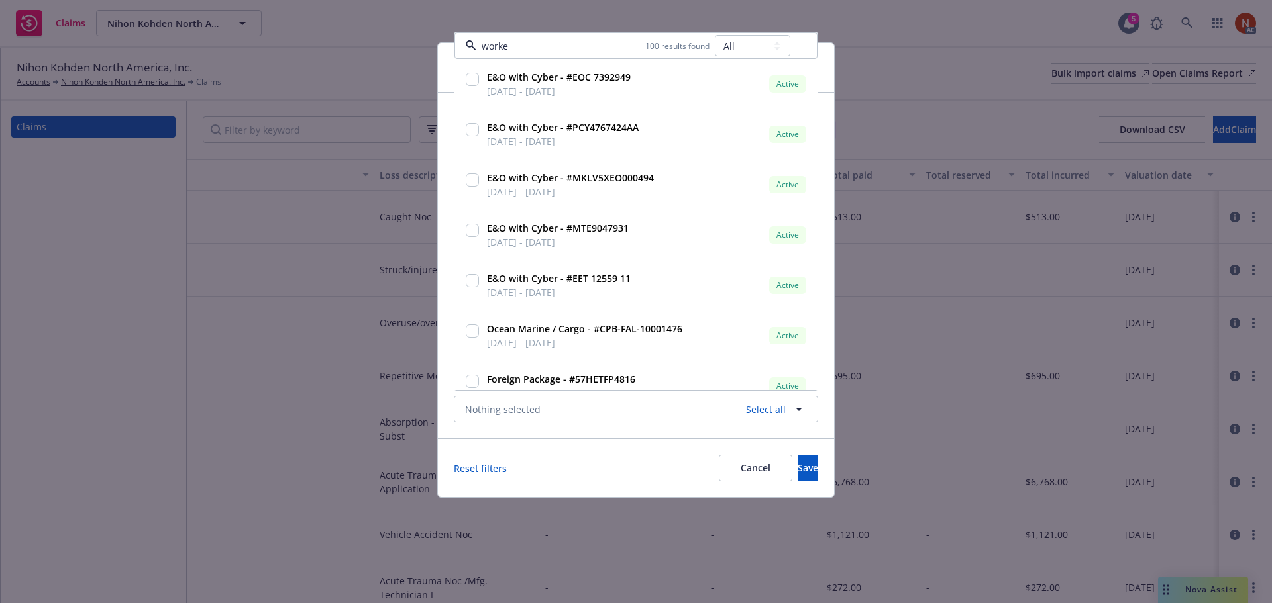
type input "worker"
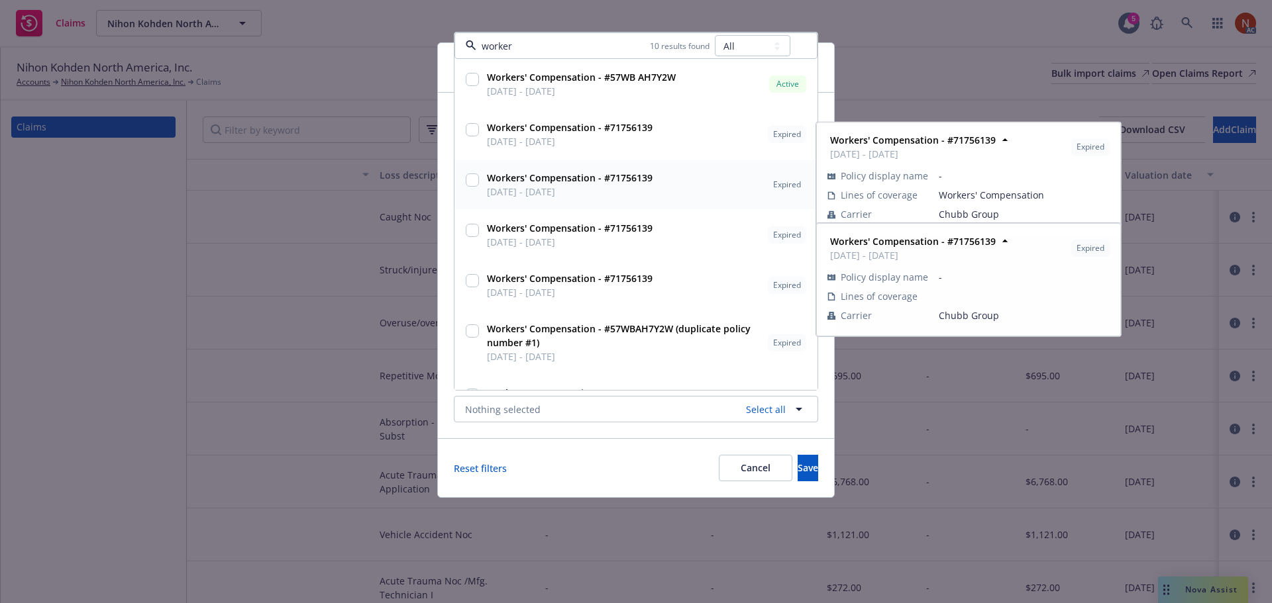
click at [566, 193] on span "11/01/2018 - 11/01/2019" at bounding box center [570, 192] width 166 height 14
checkbox input "true"
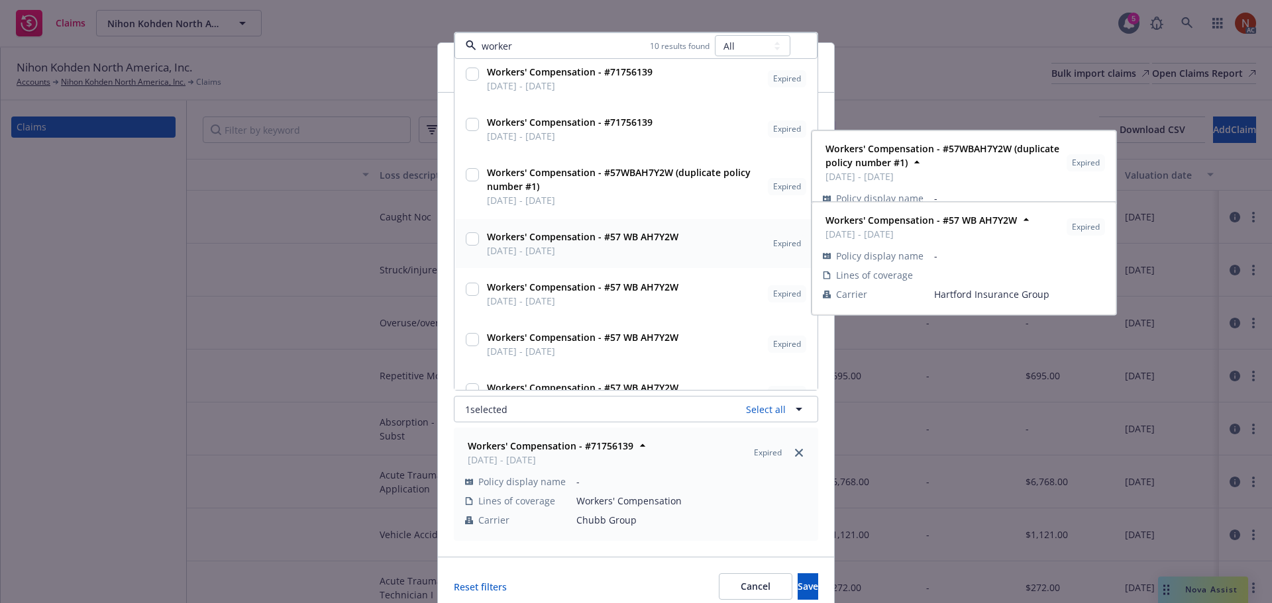
scroll to position [186, 0]
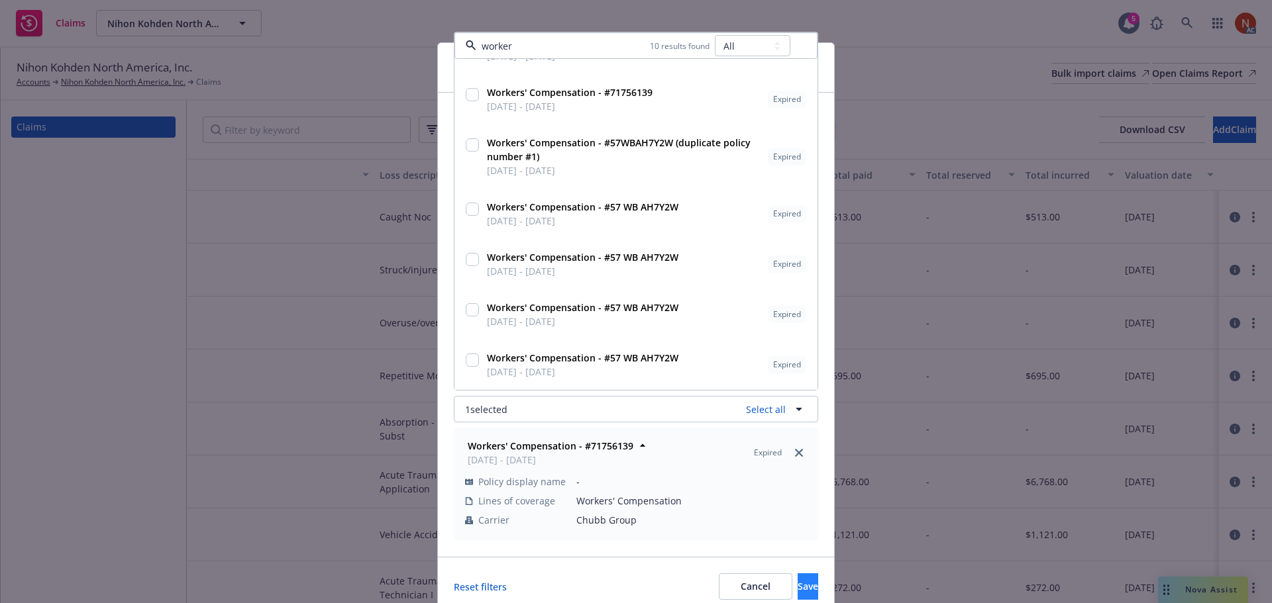
type input "worker"
click at [799, 583] on button "Save" at bounding box center [808, 587] width 21 height 26
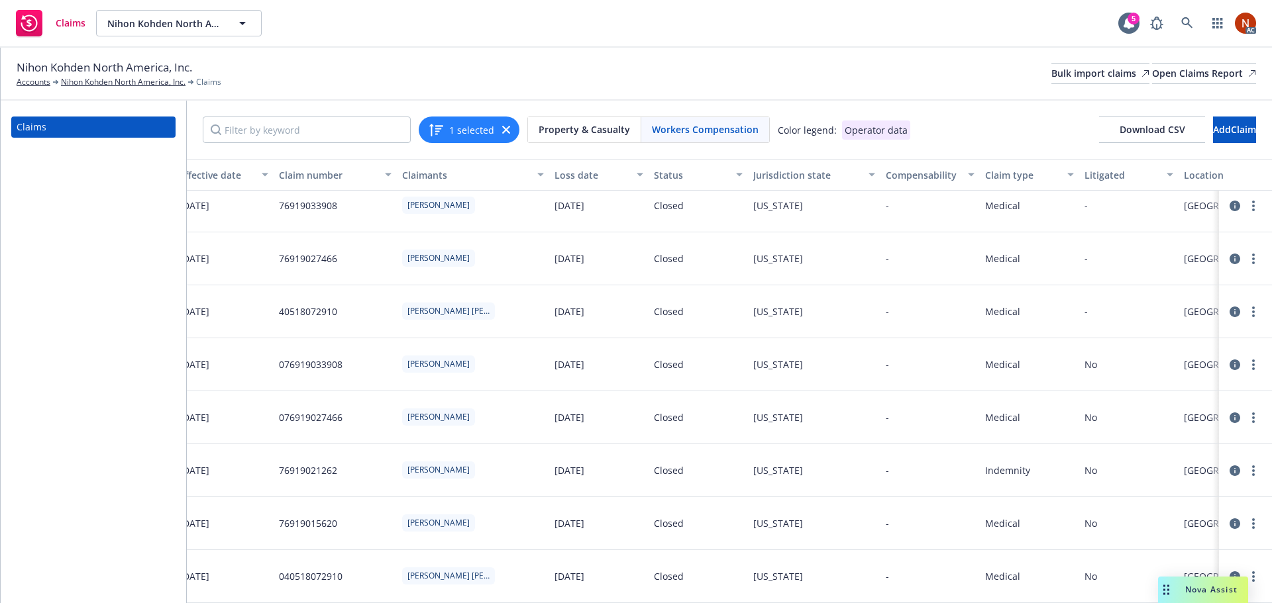
scroll to position [21, 0]
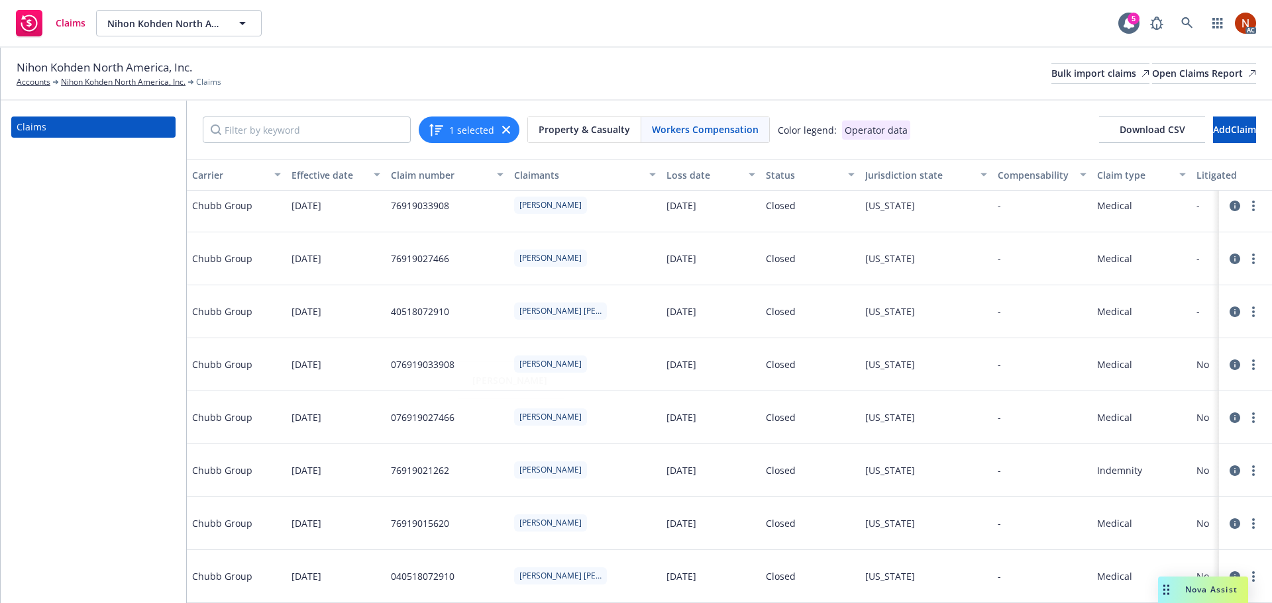
click at [710, 174] on div "Loss date" at bounding box center [703, 175] width 74 height 14
drag, startPoint x: 17, startPoint y: 65, endPoint x: 45, endPoint y: 69, distance: 28.8
click at [45, 69] on span "Nihon Kohden North America, Inc." at bounding box center [105, 67] width 176 height 17
copy span "Nihon"
click at [1051, 74] on div "Bulk import claims" at bounding box center [1100, 74] width 98 height 20
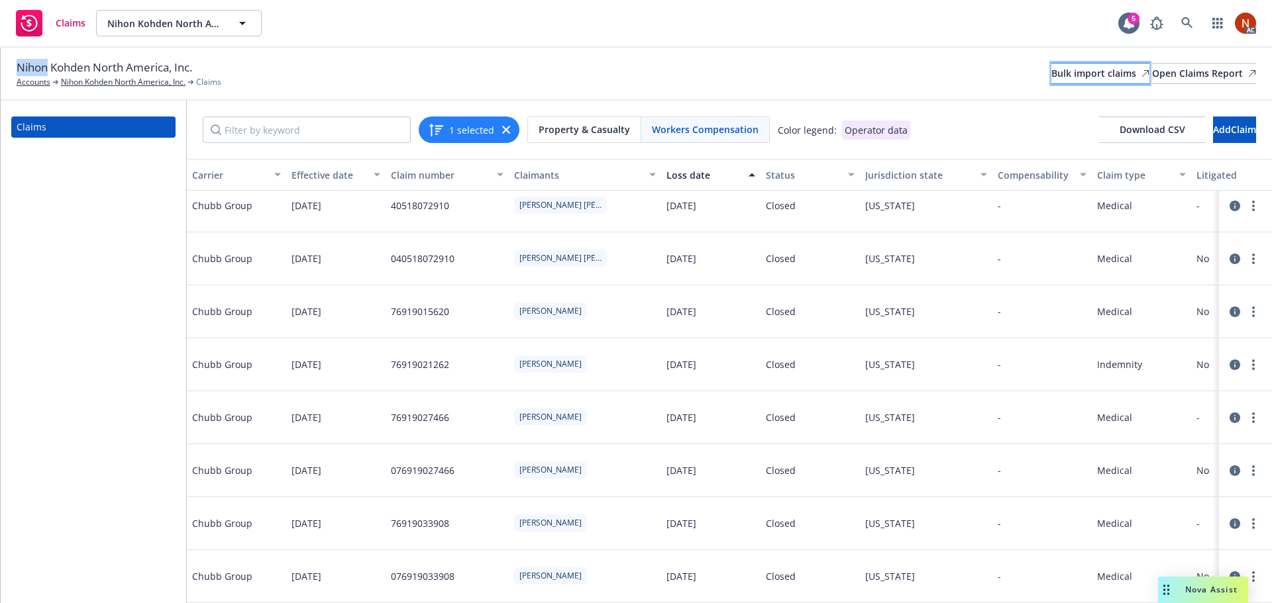
click at [1051, 70] on div "Bulk import claims" at bounding box center [1100, 74] width 98 height 20
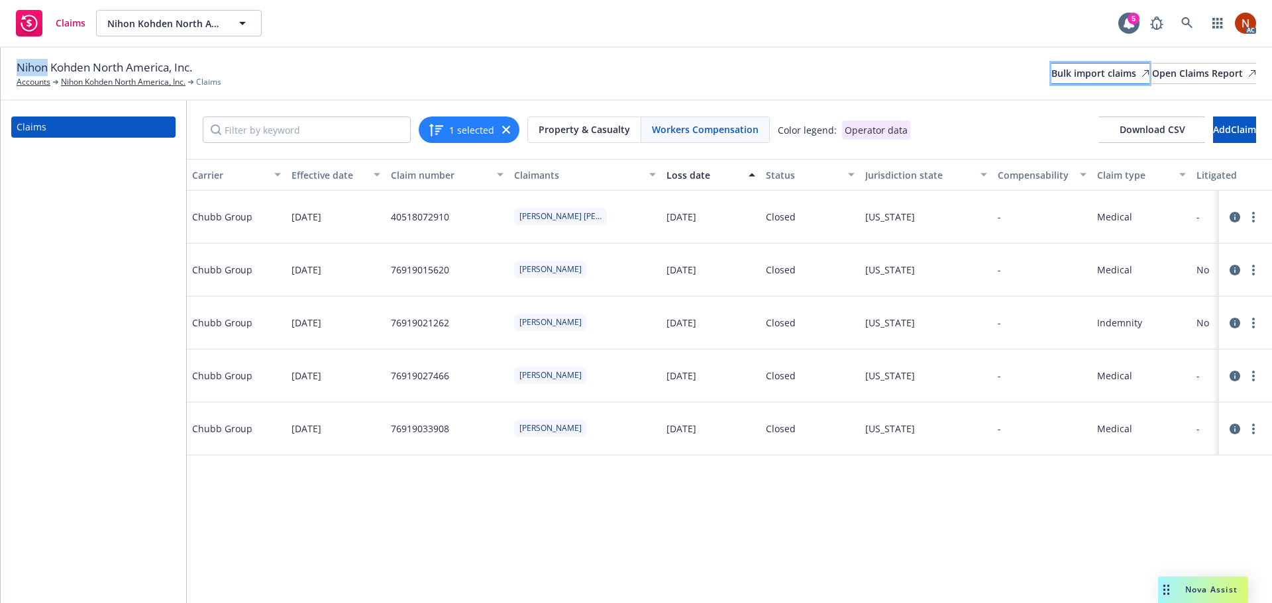
scroll to position [0, 0]
click at [503, 127] on icon "button" at bounding box center [506, 130] width 8 height 8
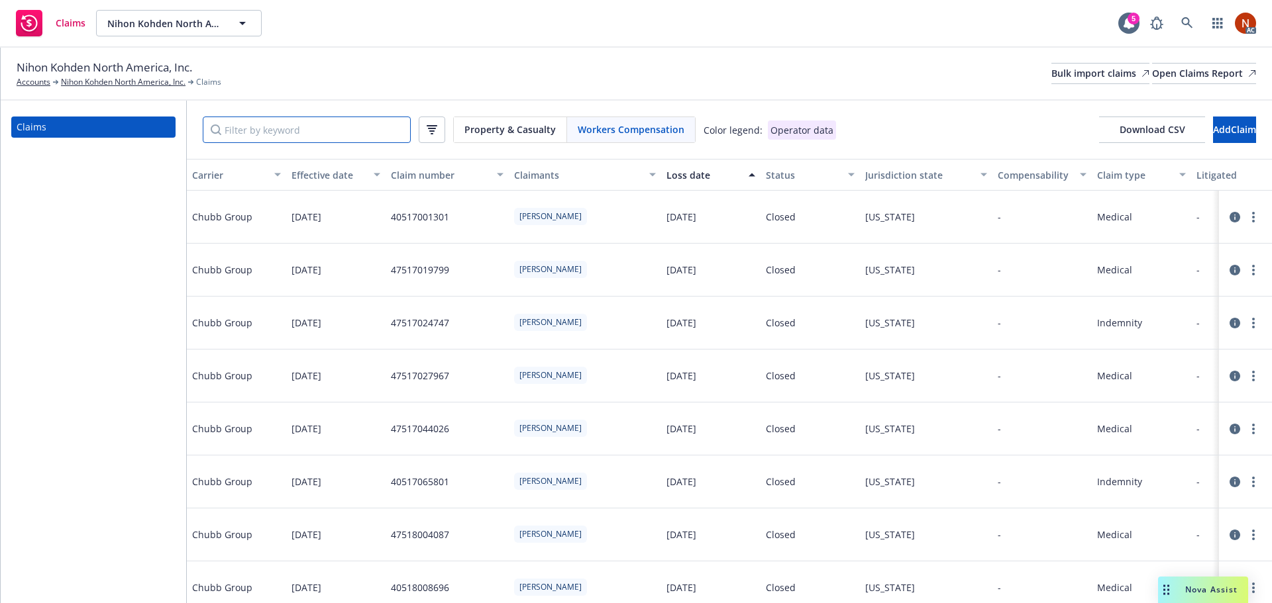
click at [305, 138] on input "Filter by keyword" at bounding box center [307, 130] width 208 height 26
paste input "92023036797"
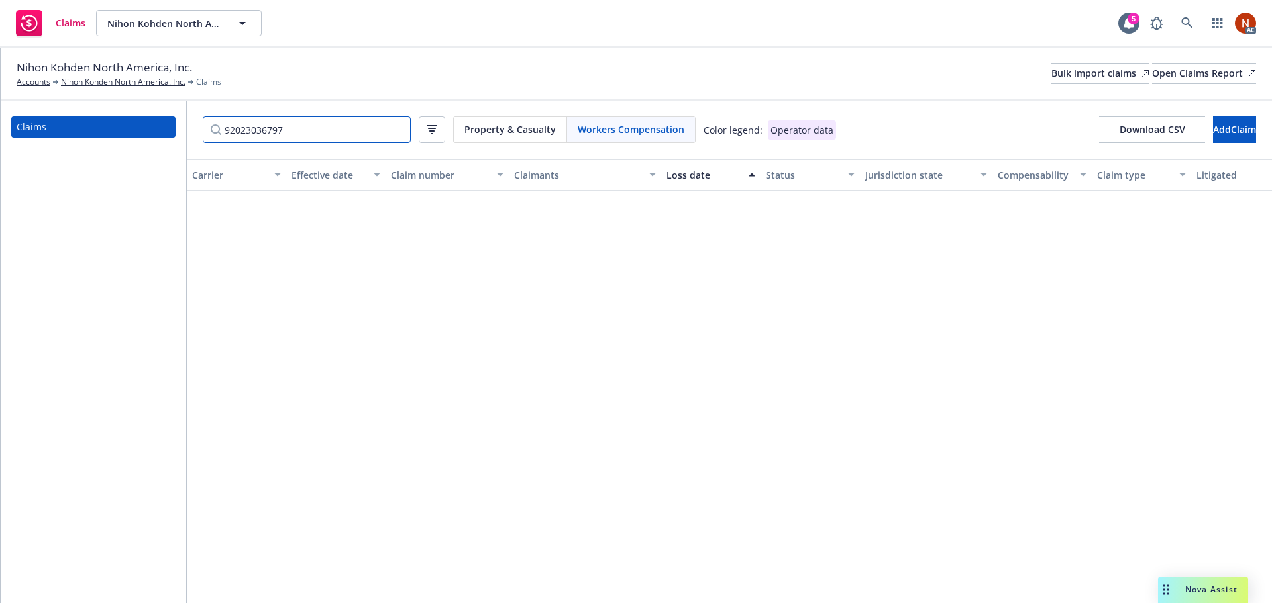
type input "92023036797"
click at [499, 131] on span "Property & Casualty" at bounding box center [509, 130] width 91 height 14
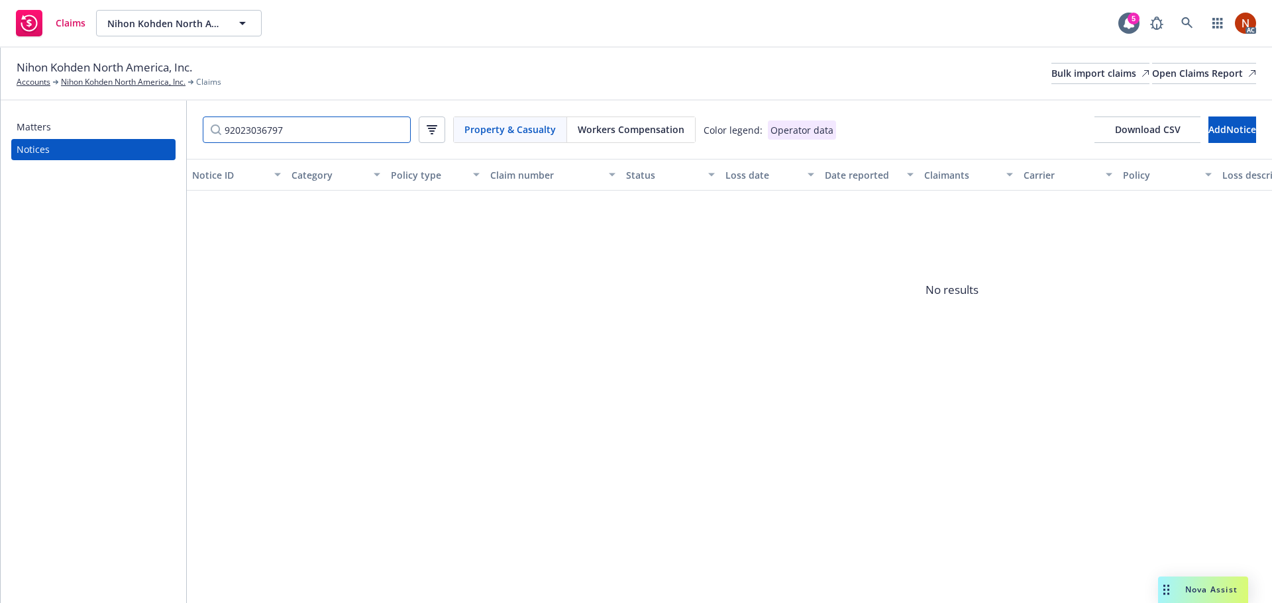
drag, startPoint x: 298, startPoint y: 129, endPoint x: 119, endPoint y: 125, distance: 179.6
click at [119, 125] on div "Matters Notices 92023036797 Property & Casualty Workers Compensation Color lege…" at bounding box center [636, 352] width 1271 height 503
paste input "92023036797"
type input "92023036797"
drag, startPoint x: 300, startPoint y: 132, endPoint x: 209, endPoint y: 120, distance: 92.2
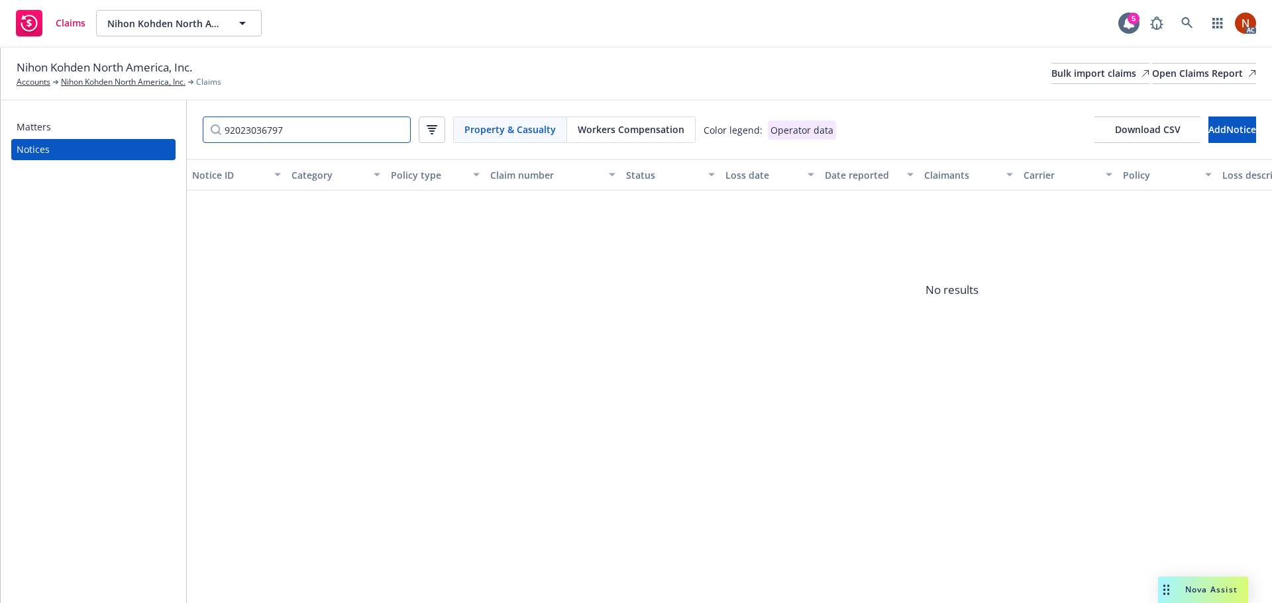
click at [209, 120] on input "92023036797" at bounding box center [307, 130] width 208 height 26
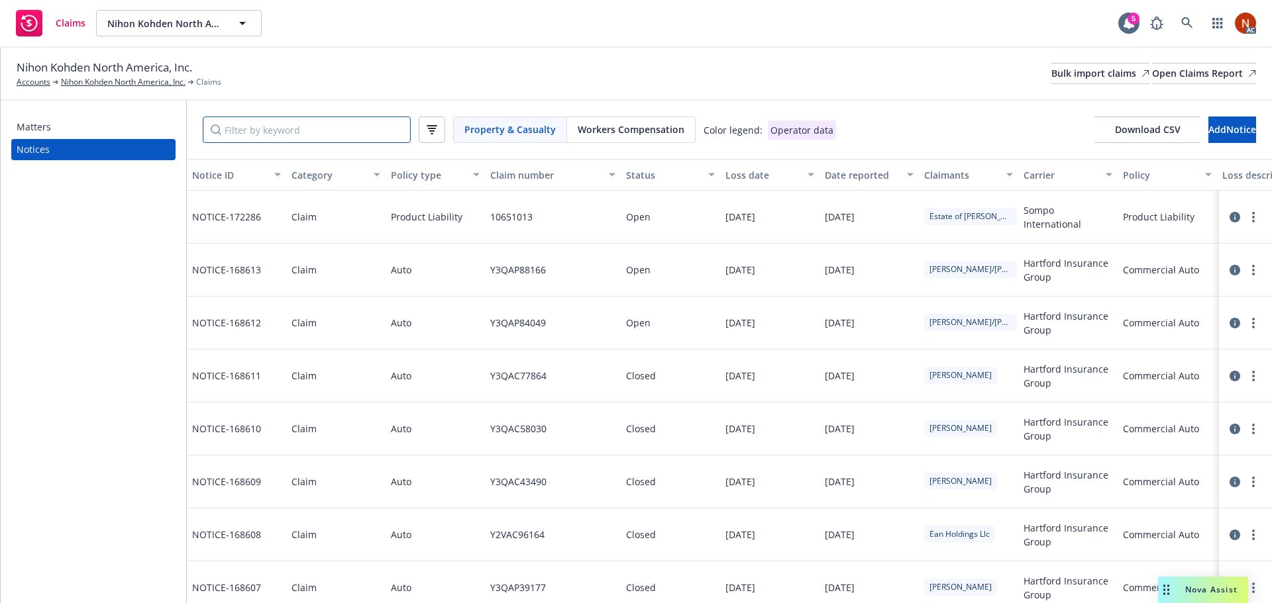
click at [319, 131] on input "Filter by keyword" at bounding box center [307, 130] width 208 height 26
paste input "10/31/2023"
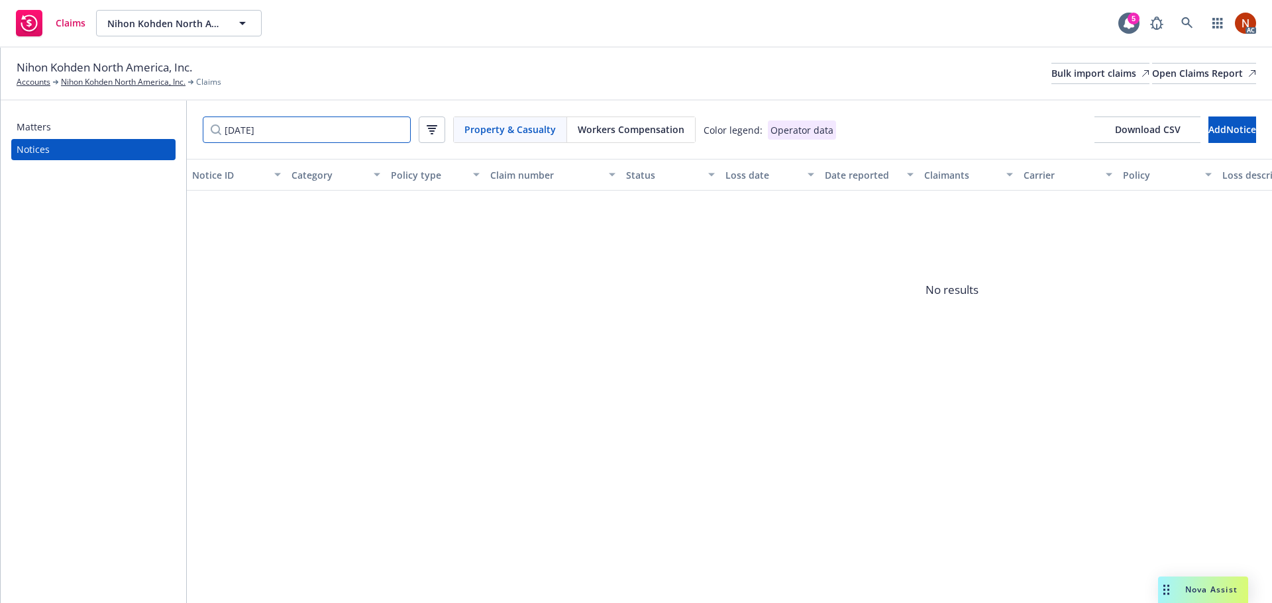
type input "10/31/2023"
drag, startPoint x: 310, startPoint y: 129, endPoint x: 144, endPoint y: 125, distance: 166.3
click at [144, 125] on div "Matters Notices 10/31/2023 Property & Casualty Workers Compensation Color legen…" at bounding box center [636, 352] width 1271 height 503
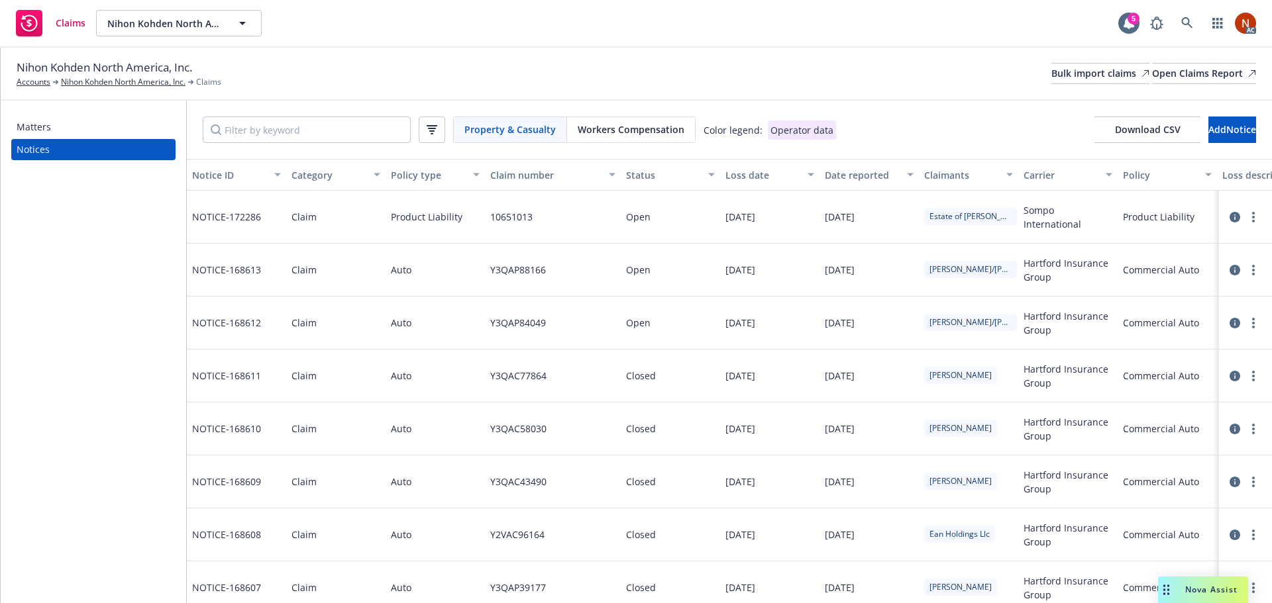
click at [622, 127] on span "Workers Compensation" at bounding box center [631, 130] width 107 height 14
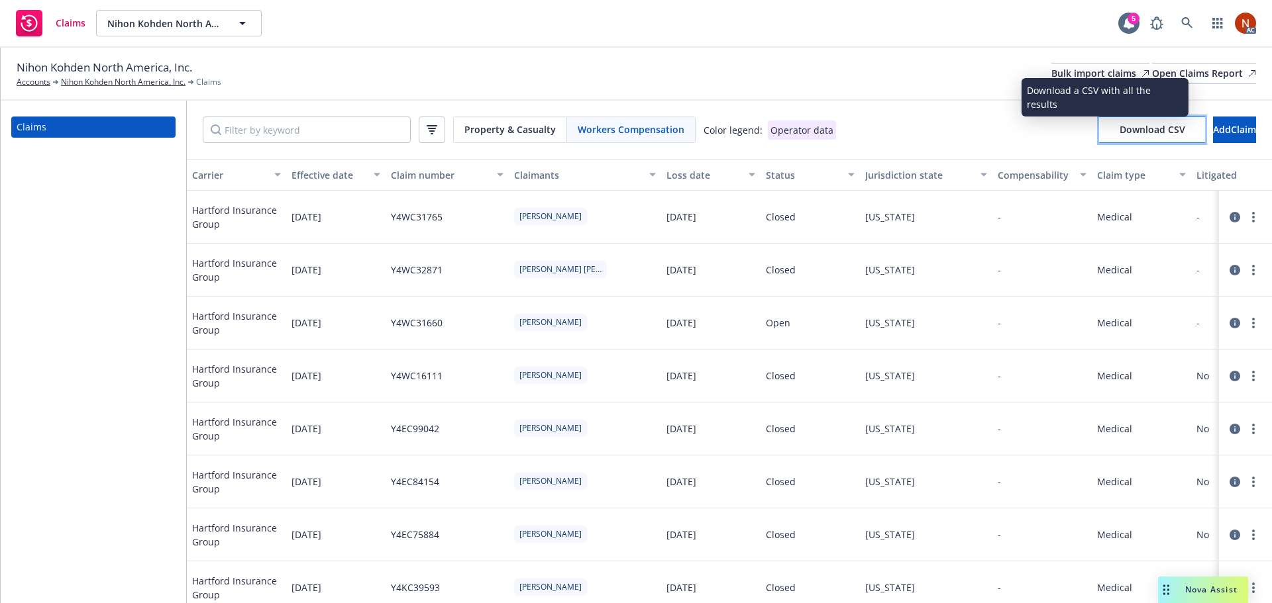
click at [1120, 134] on span "Download CSV" at bounding box center [1153, 129] width 66 height 13
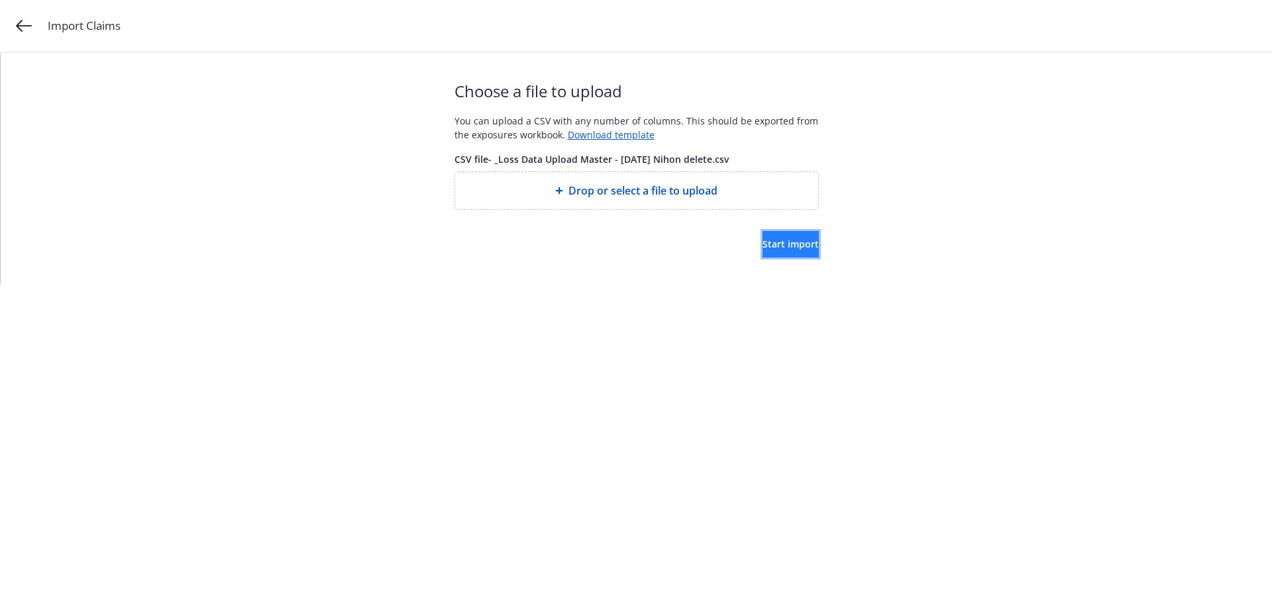
click at [762, 248] on span "Start import" at bounding box center [790, 244] width 56 height 13
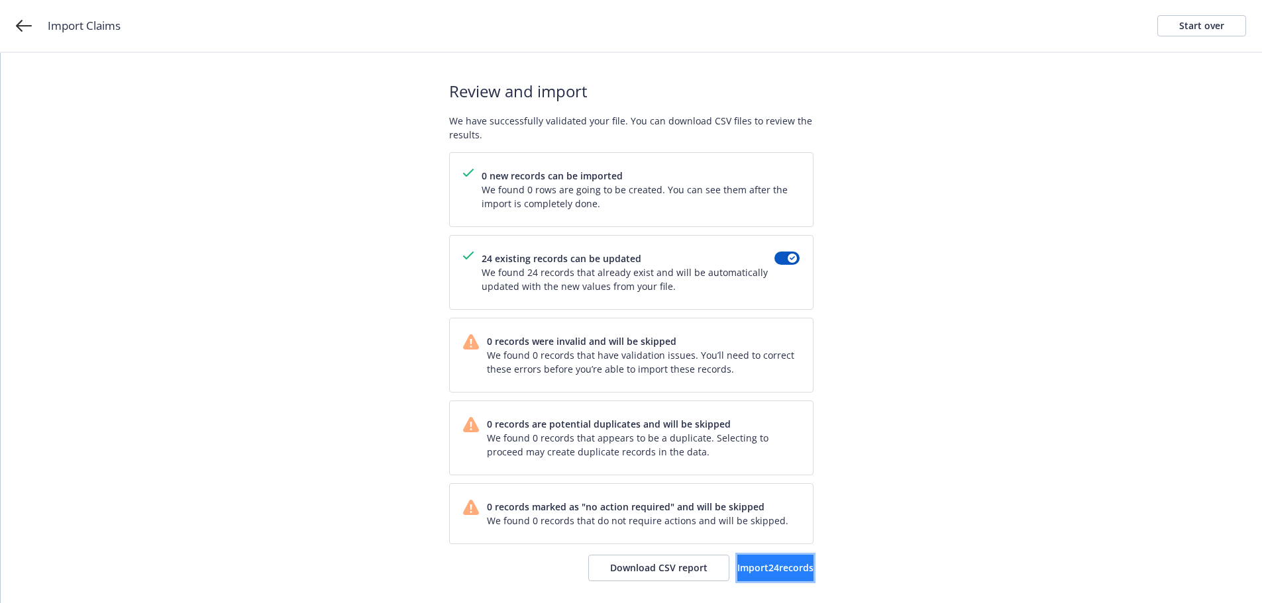
click at [774, 575] on button "Import 24 records" at bounding box center [775, 568] width 76 height 26
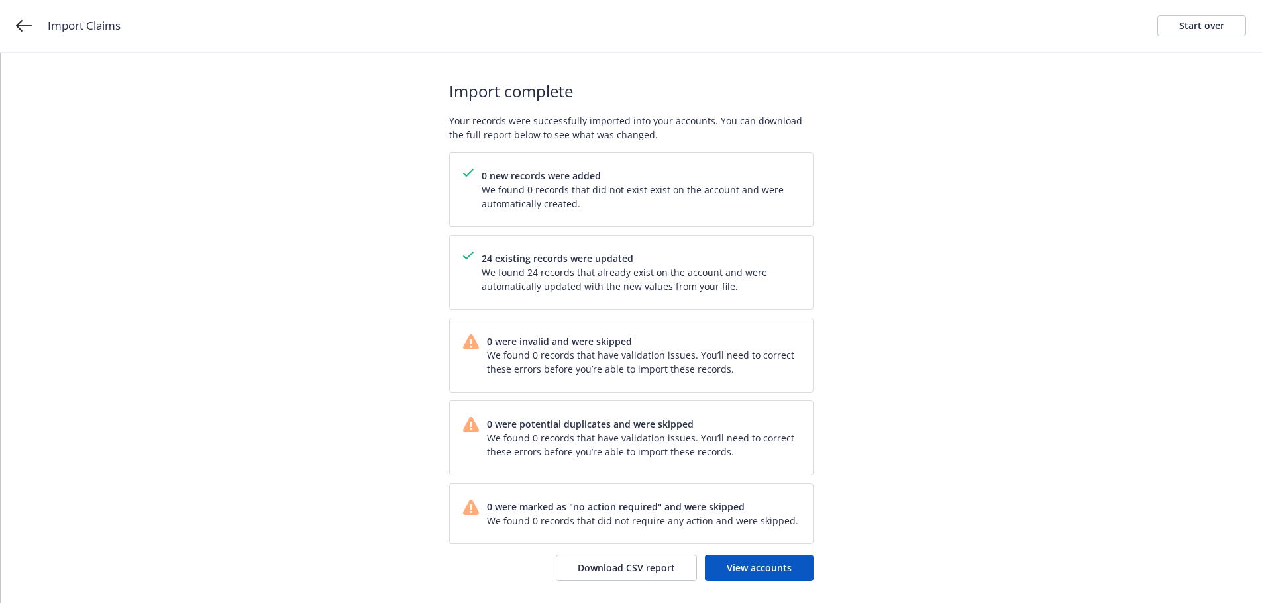
drag, startPoint x: 995, startPoint y: 301, endPoint x: 872, endPoint y: 446, distance: 190.4
click at [995, 301] on div "Import complete Your records were successfully imported into your accounts. You…" at bounding box center [631, 330] width 1261 height 555
click at [761, 562] on span "View accounts" at bounding box center [759, 568] width 65 height 13
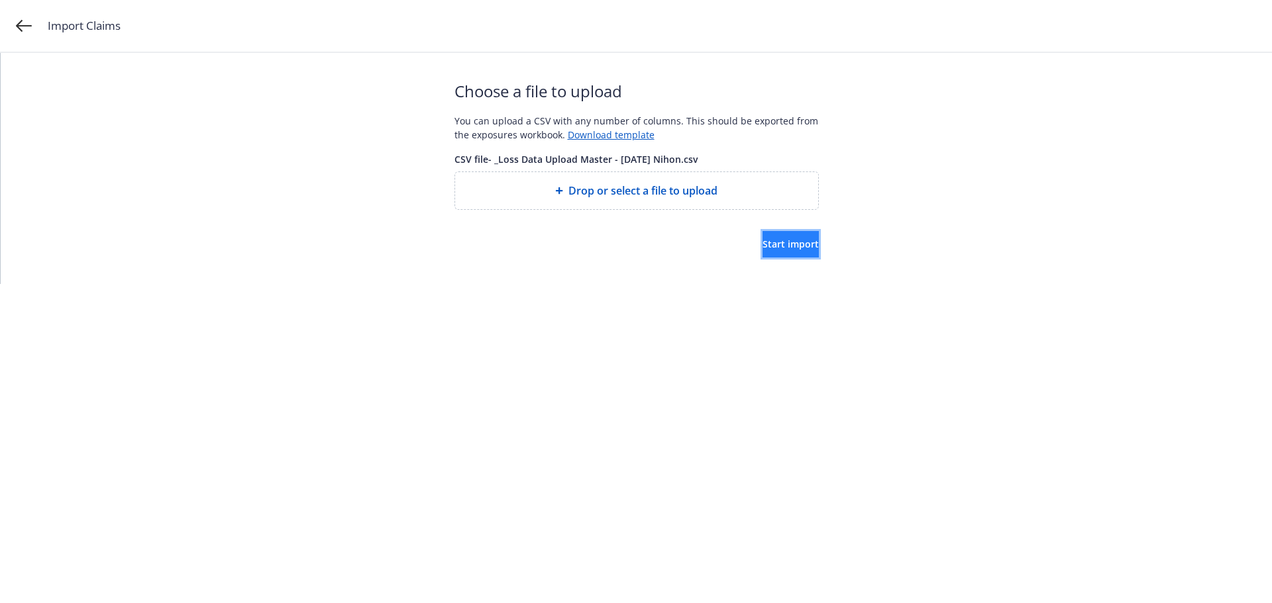
click at [770, 246] on span "Start import" at bounding box center [790, 244] width 56 height 13
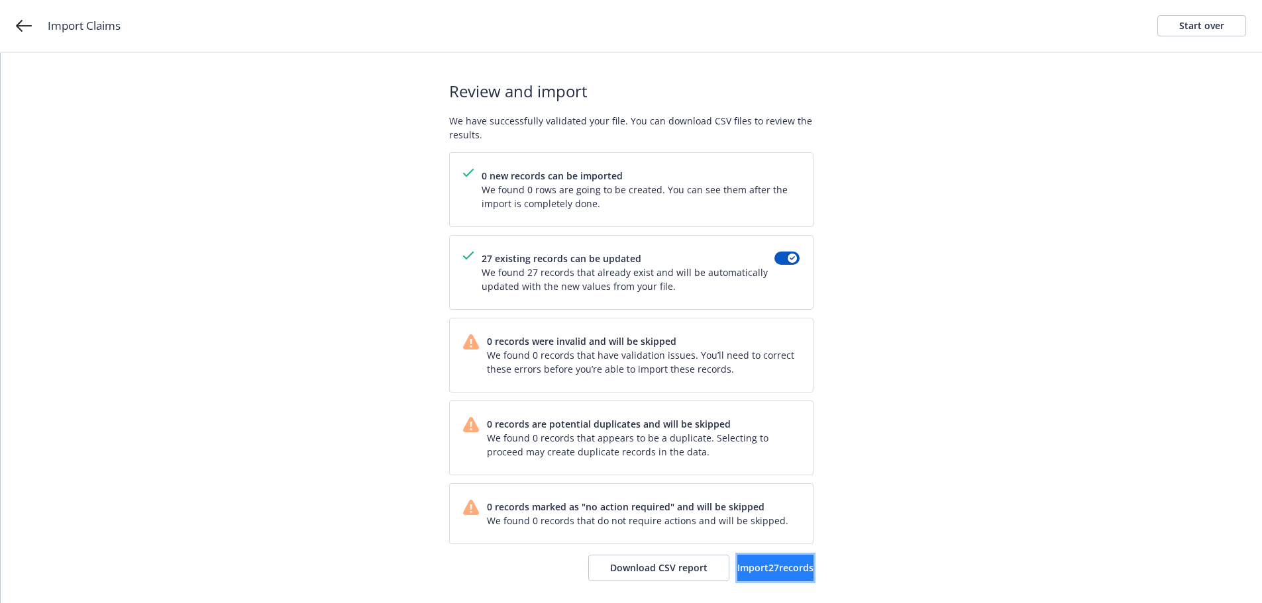
click at [759, 576] on button "Import 27 records" at bounding box center [775, 568] width 76 height 26
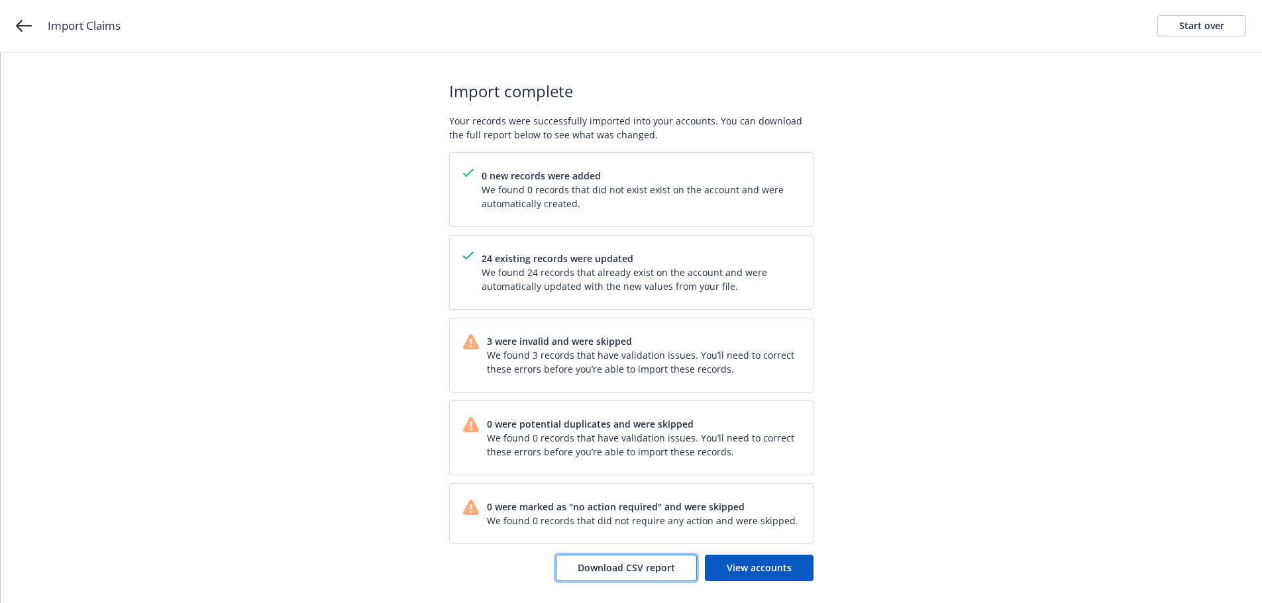
click at [612, 574] on span "Download CSV report" at bounding box center [626, 568] width 97 height 13
click at [792, 575] on link "View accounts" at bounding box center [759, 568] width 109 height 26
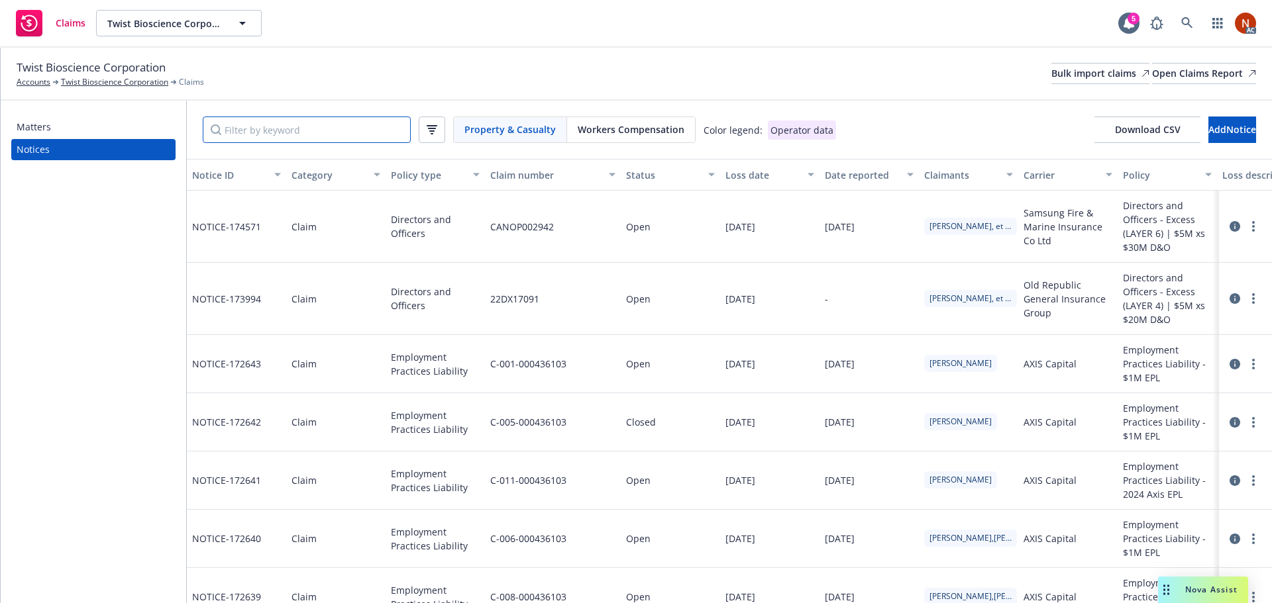
click at [326, 129] on input "Filter by keyword" at bounding box center [307, 130] width 208 height 26
paste input "92023036797"
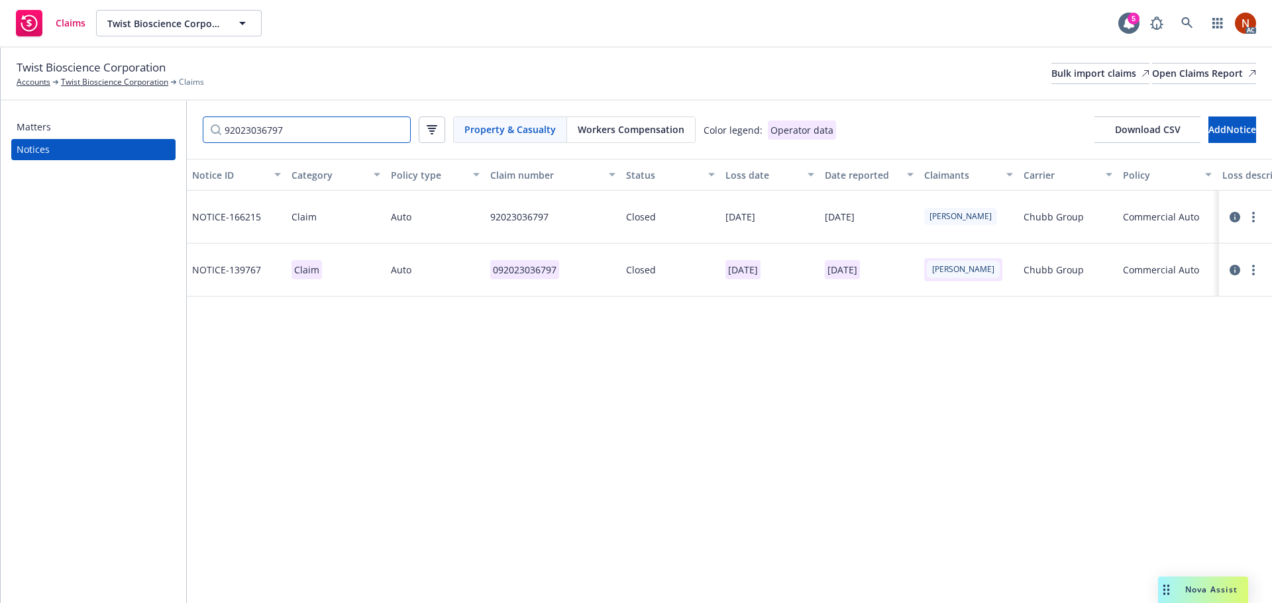
type input "92023036797"
click at [1231, 270] on icon at bounding box center [1234, 270] width 11 height 11
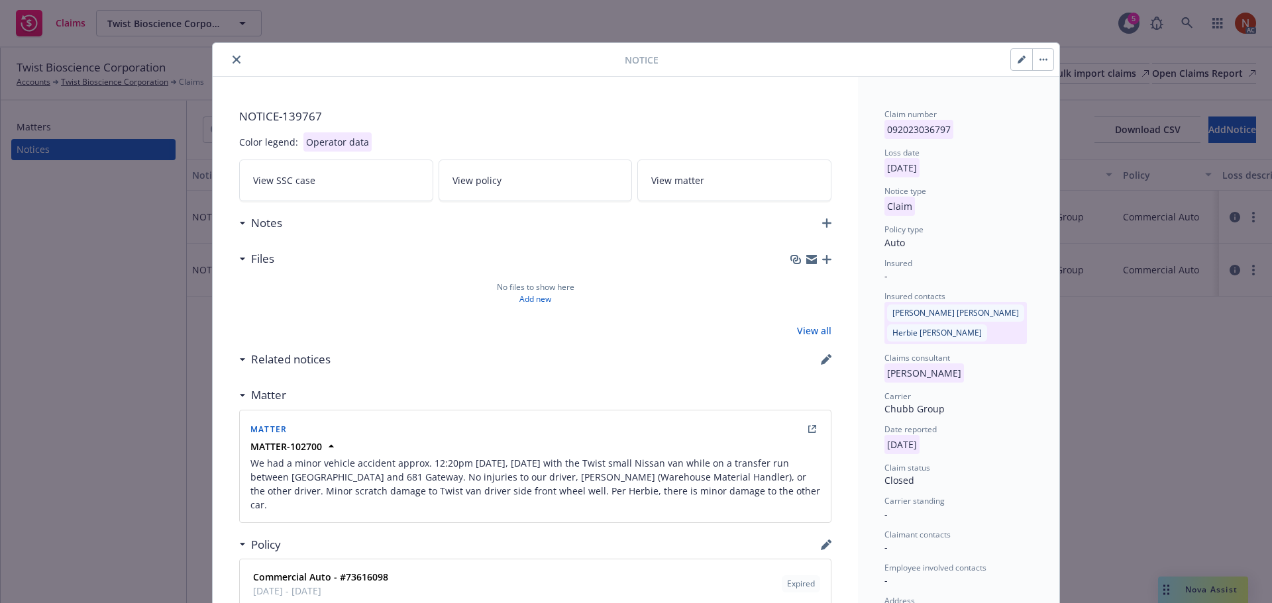
click at [233, 59] on icon "close" at bounding box center [237, 60] width 8 height 8
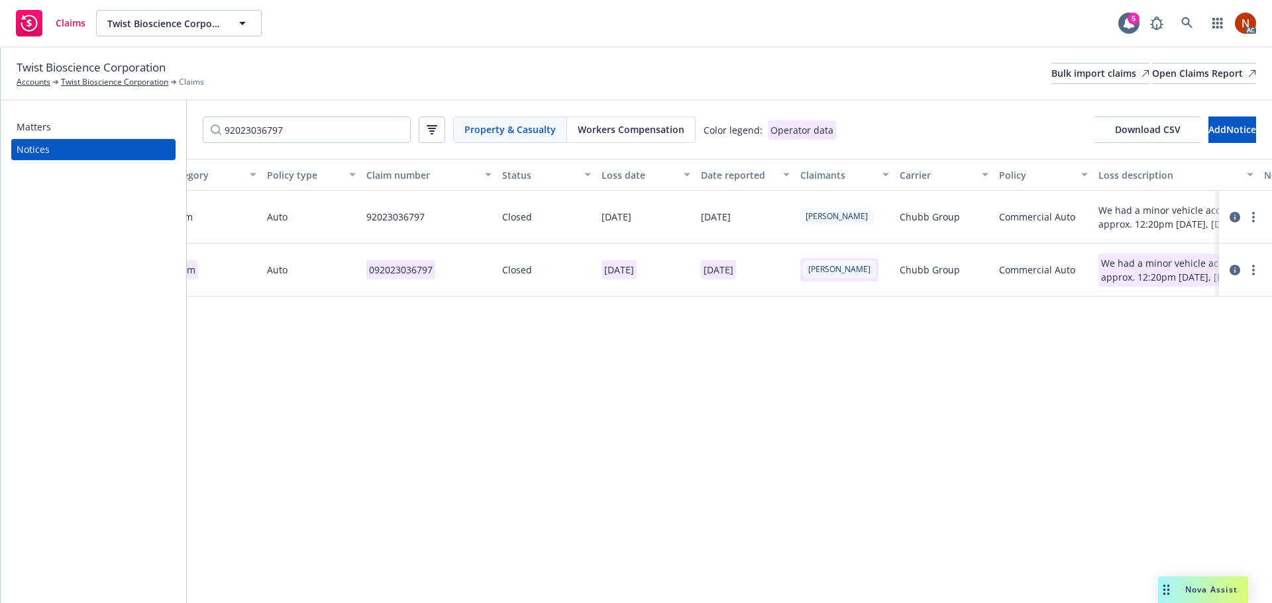
scroll to position [0, 445]
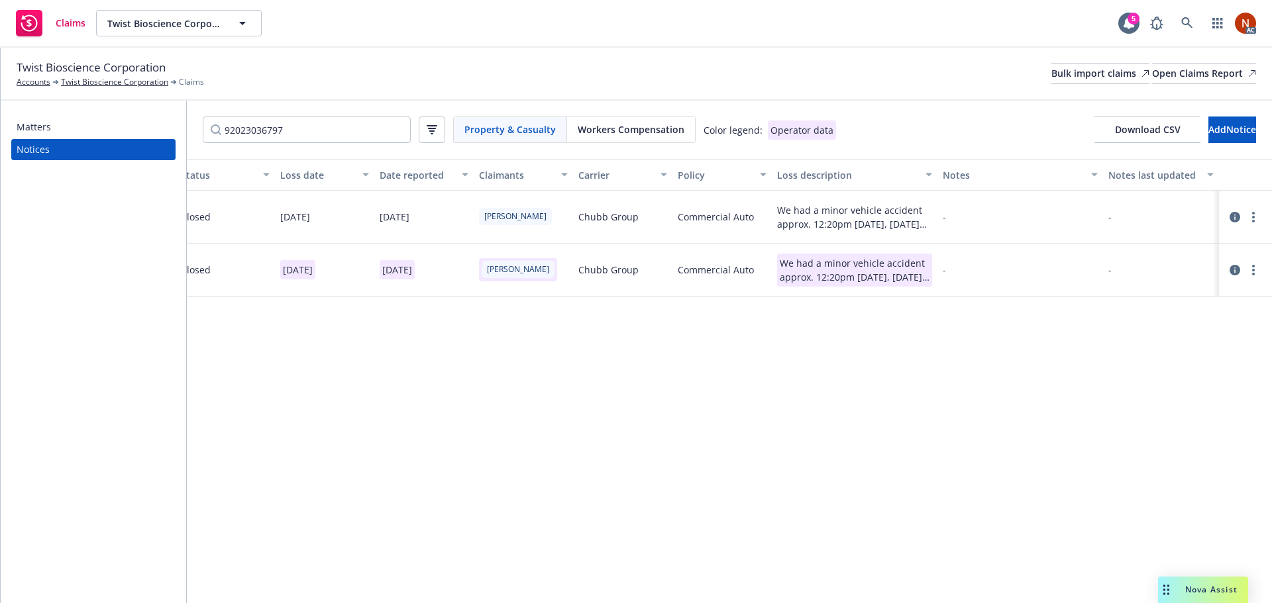
click at [1241, 221] on div at bounding box center [1245, 217] width 42 height 16
click at [1233, 216] on icon at bounding box center [1234, 217] width 11 height 11
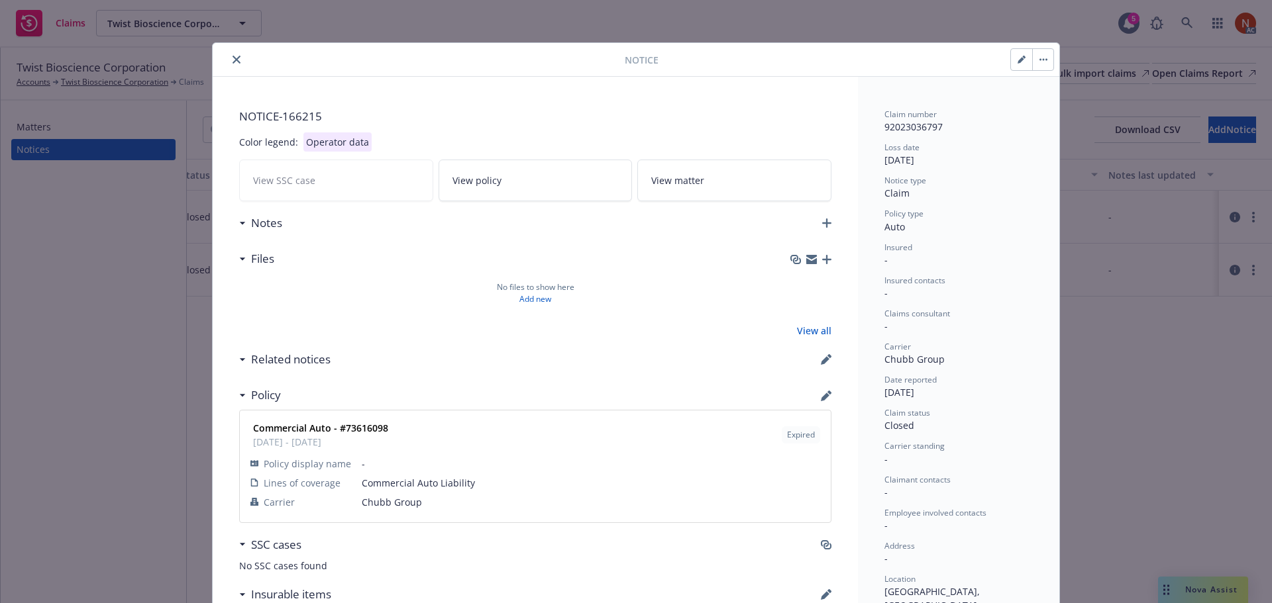
click at [234, 55] on button "close" at bounding box center [237, 60] width 16 height 16
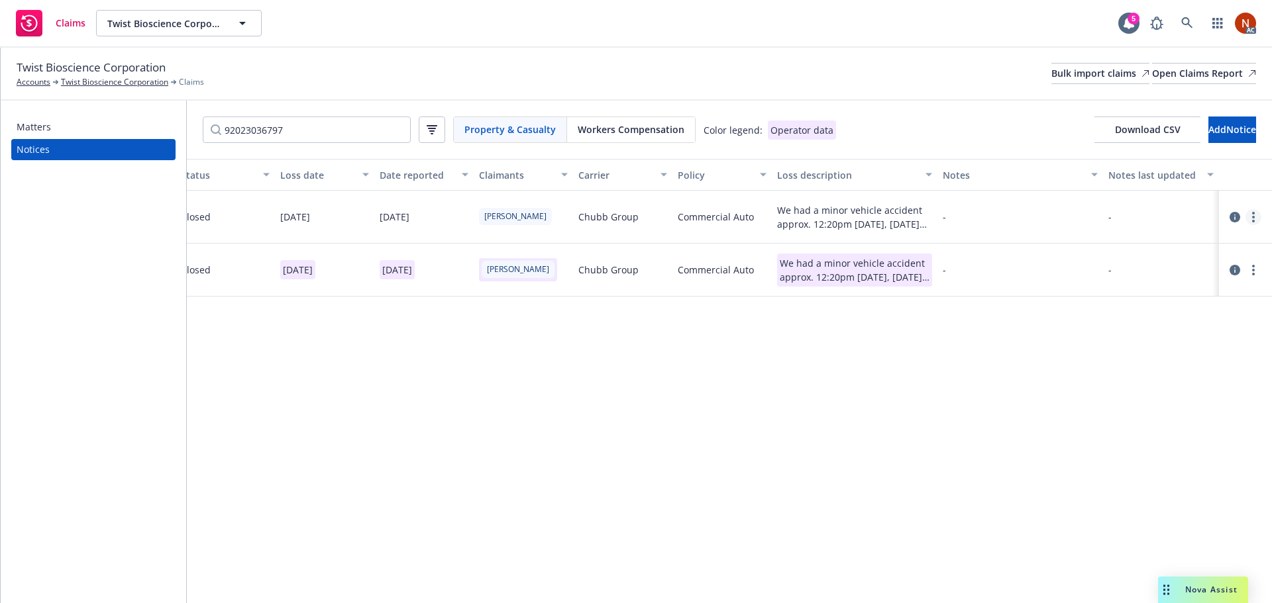
click at [1251, 215] on link "more" at bounding box center [1253, 217] width 16 height 16
click at [1174, 246] on link "Delete" at bounding box center [1197, 244] width 127 height 26
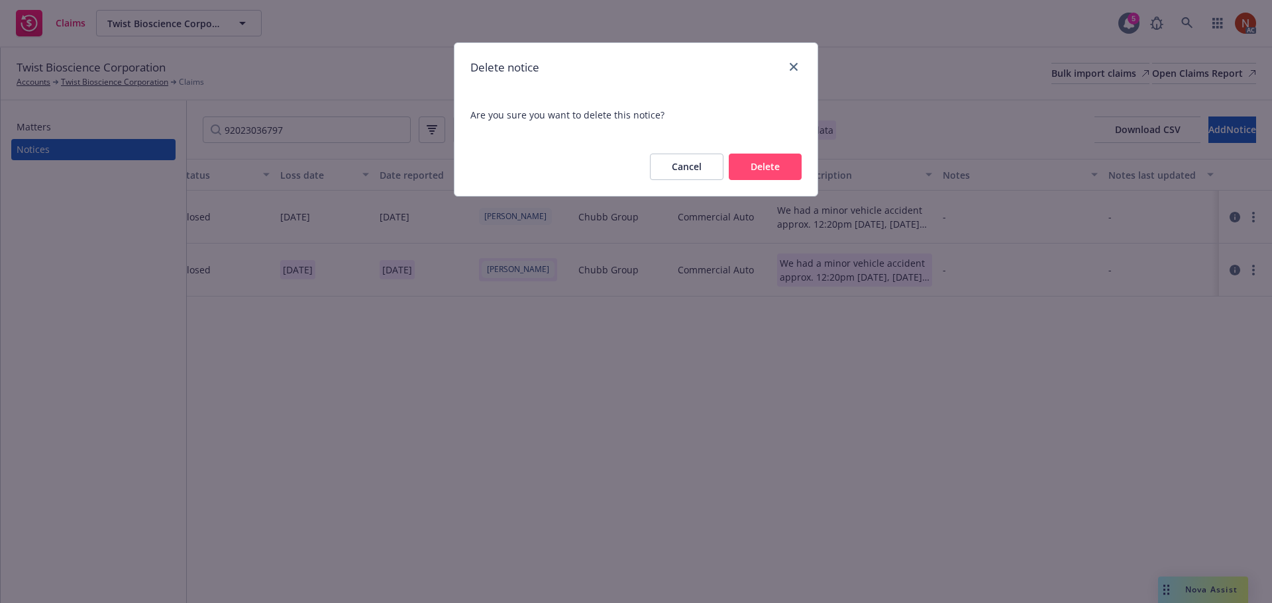
click at [754, 164] on button "Delete" at bounding box center [765, 167] width 73 height 26
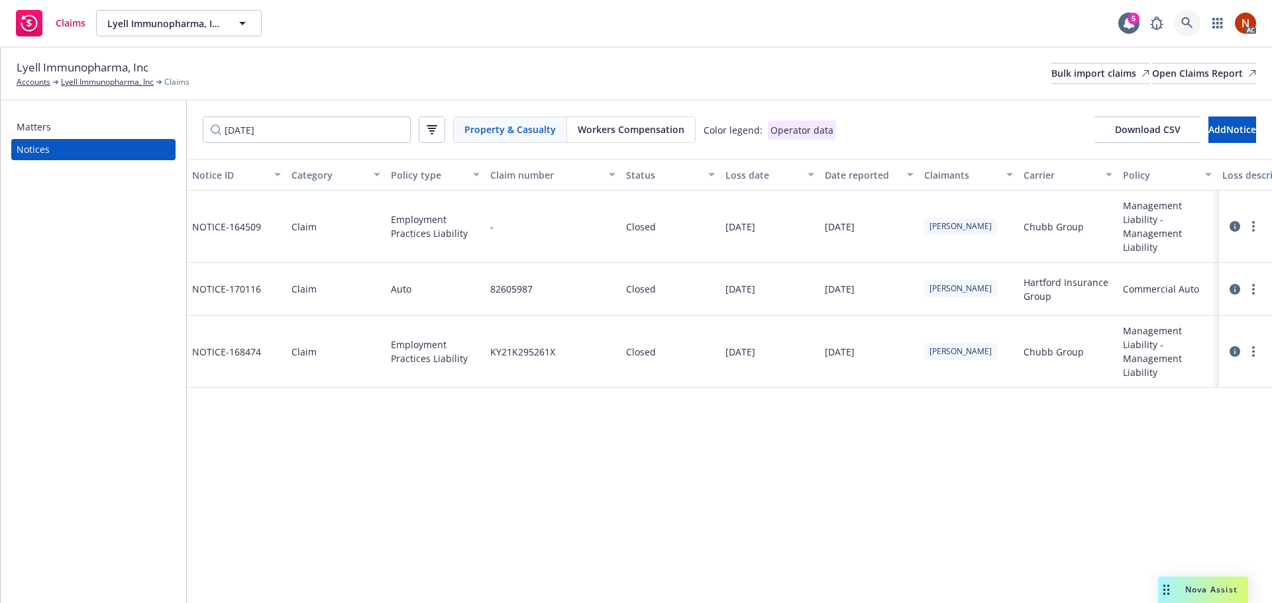
click at [1190, 25] on icon at bounding box center [1187, 23] width 12 height 12
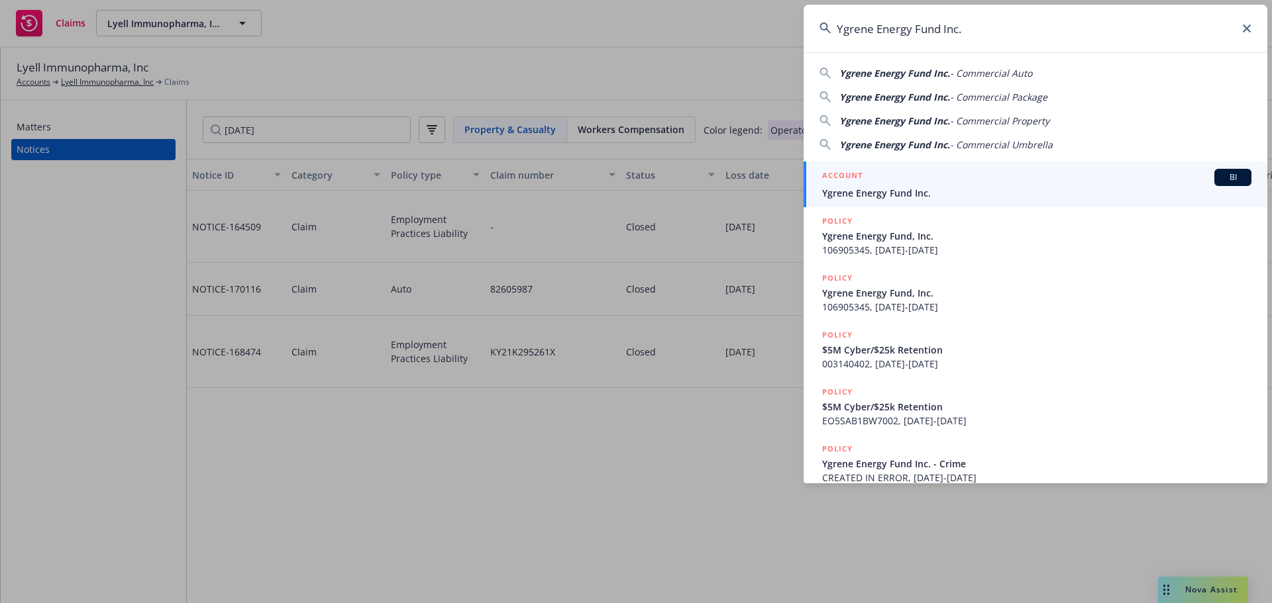
type input "Ygrene Energy Fund Inc."
click at [923, 181] on div "ACCOUNT BI" at bounding box center [1036, 177] width 429 height 17
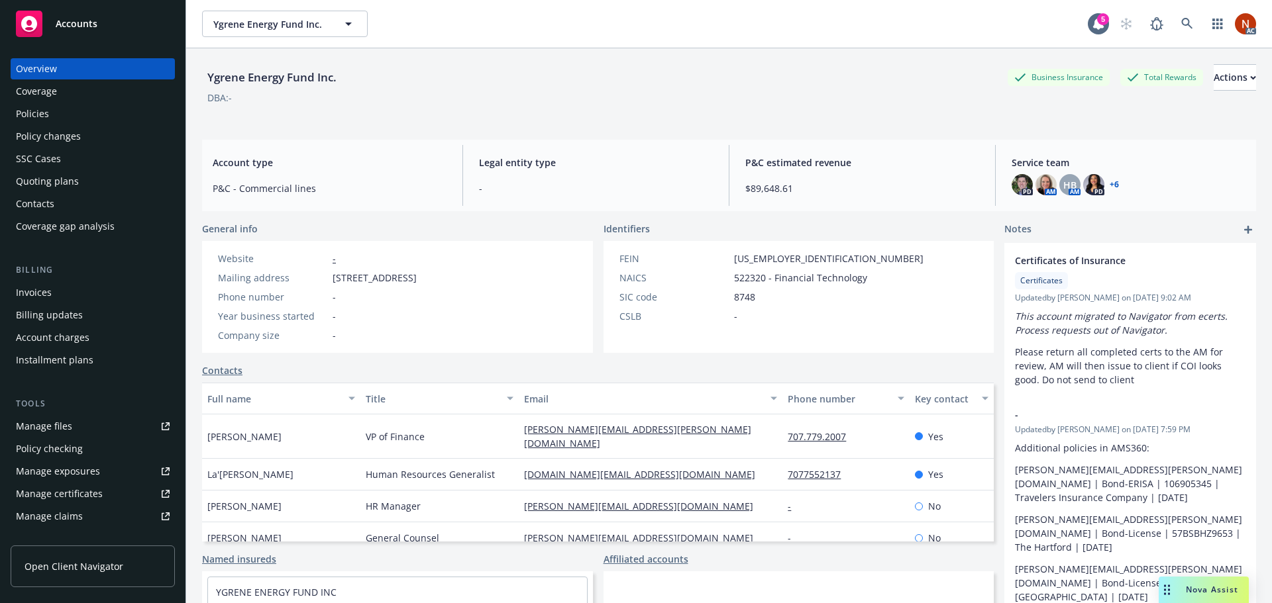
click at [84, 509] on link "Manage claims" at bounding box center [93, 516] width 164 height 21
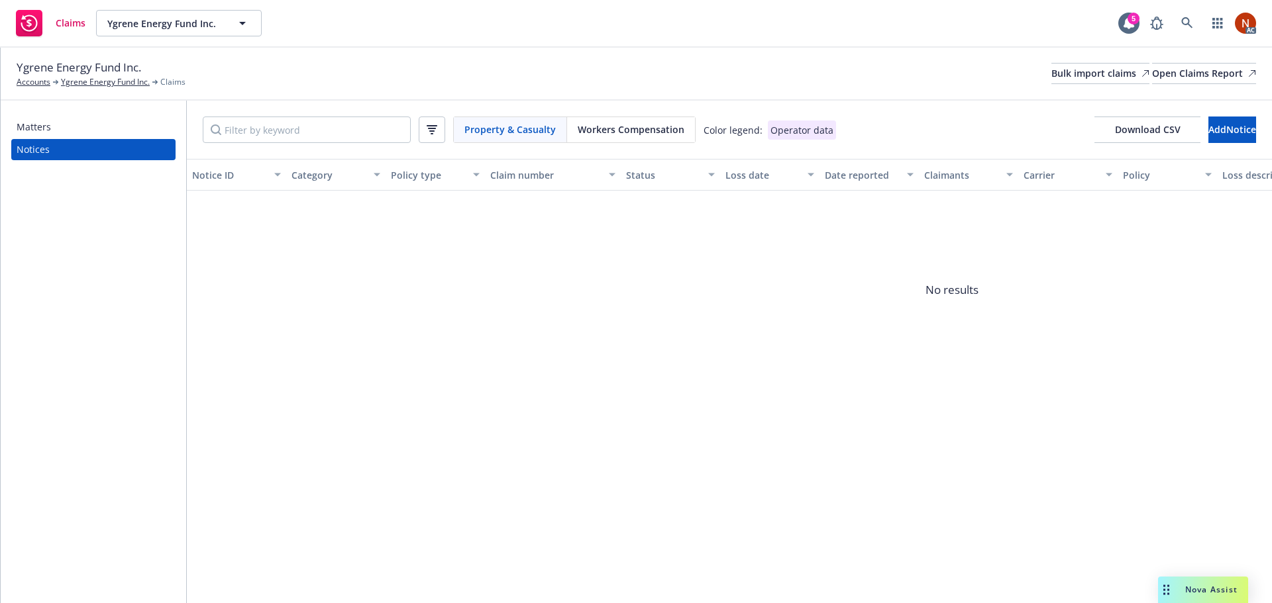
click at [637, 129] on span "Workers Compensation" at bounding box center [631, 130] width 107 height 14
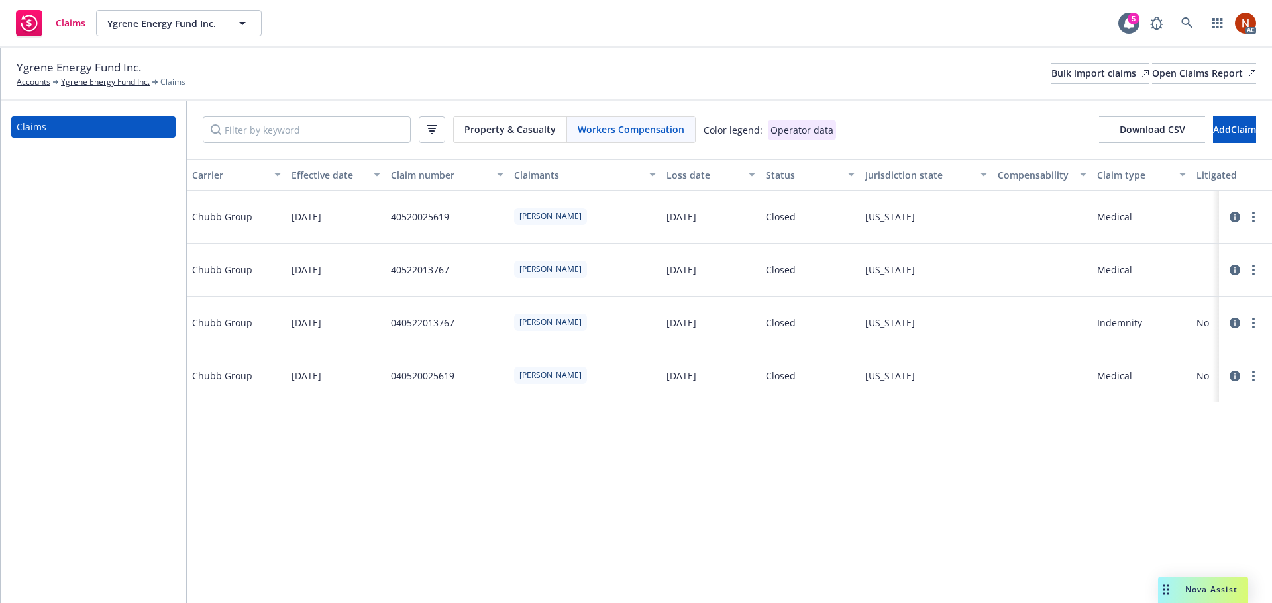
click at [1237, 321] on icon at bounding box center [1234, 323] width 11 height 11
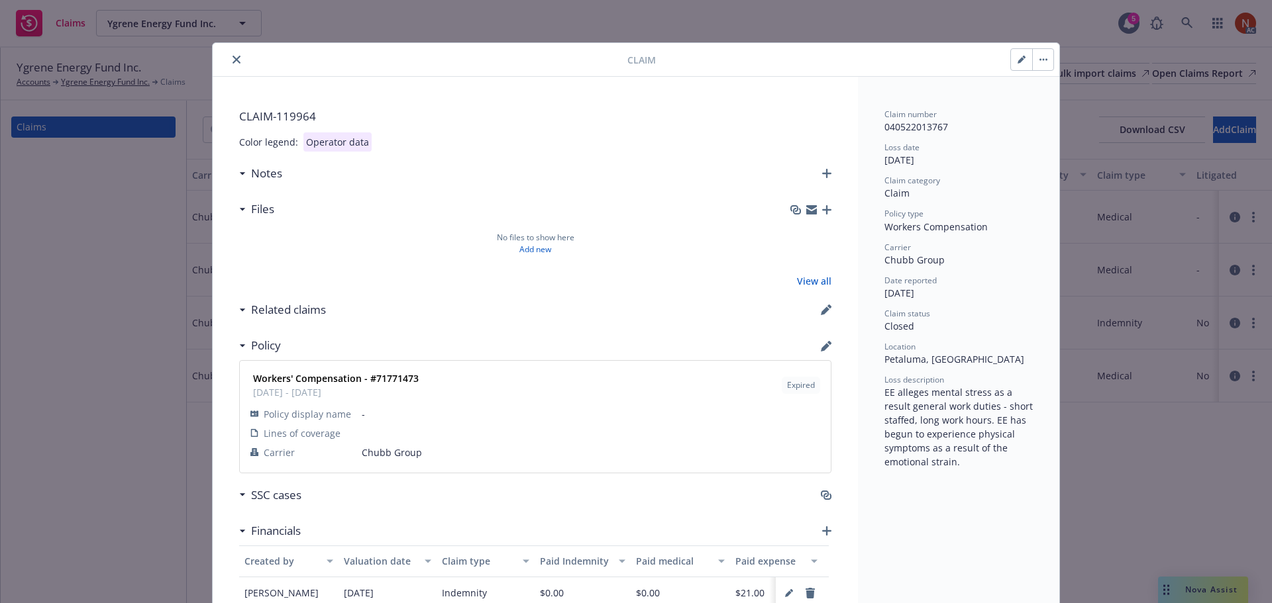
drag, startPoint x: 231, startPoint y: 62, endPoint x: 240, endPoint y: 72, distance: 13.6
click at [233, 62] on icon "close" at bounding box center [237, 60] width 8 height 8
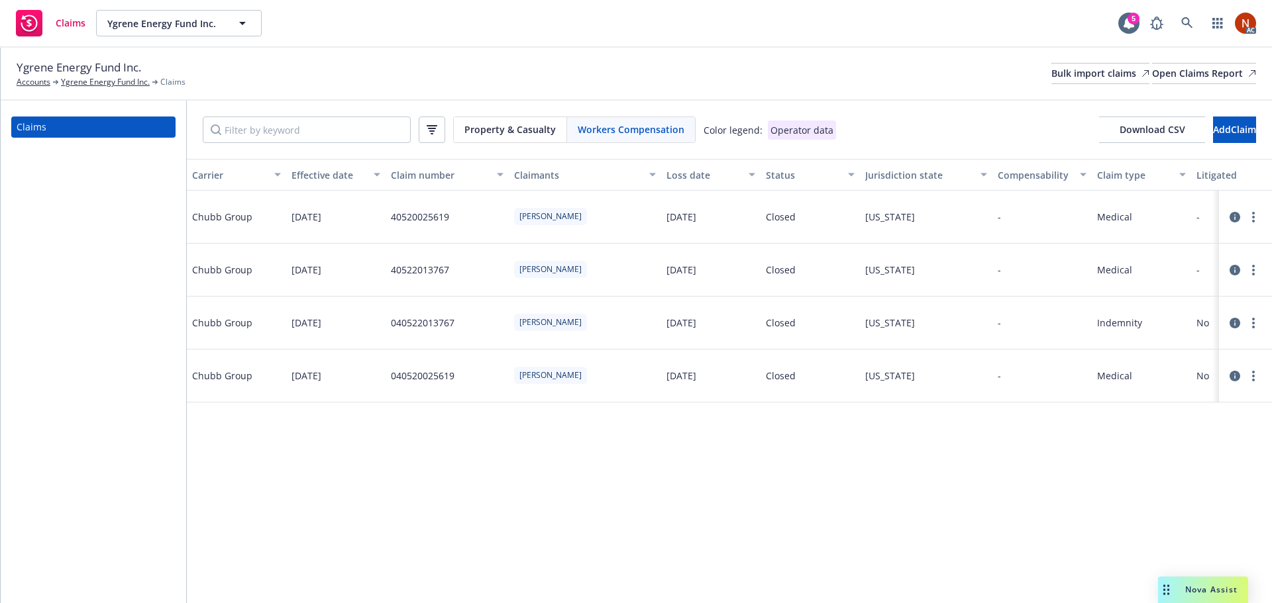
click at [1234, 269] on icon at bounding box center [1234, 270] width 11 height 11
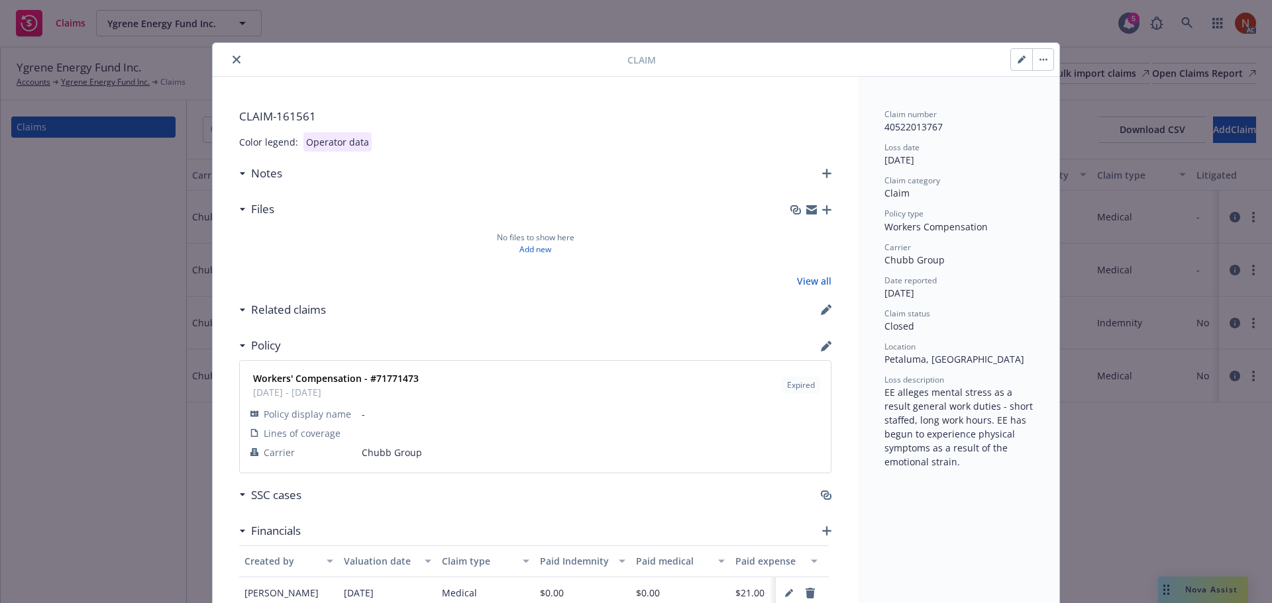
click at [233, 62] on icon "close" at bounding box center [237, 60] width 8 height 8
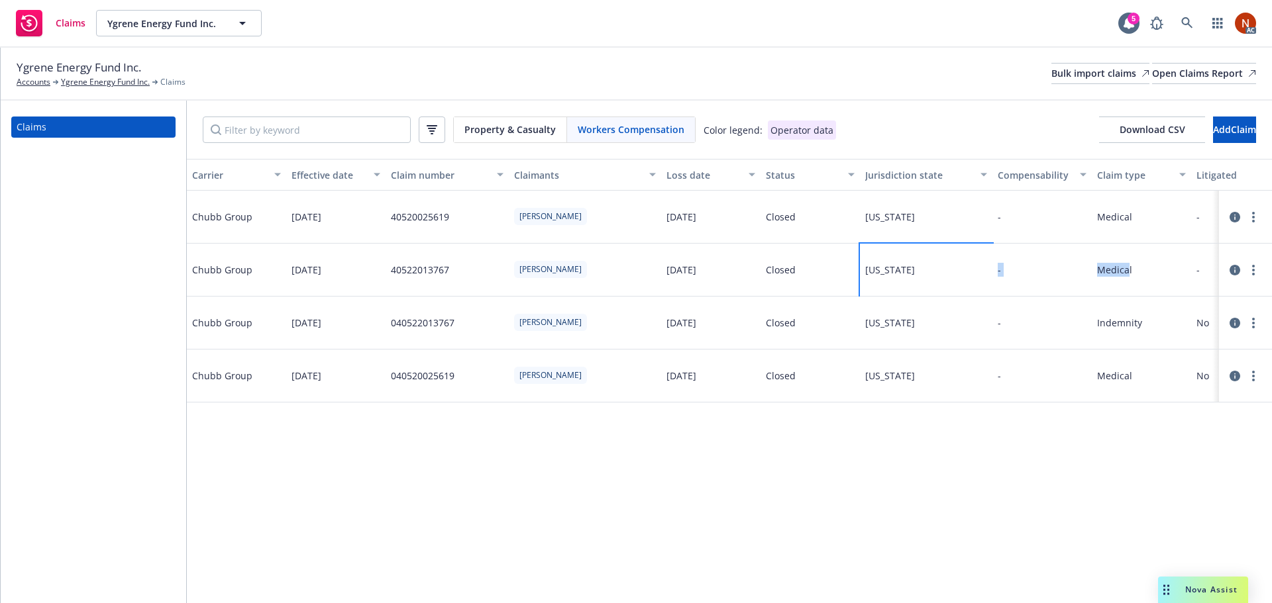
drag, startPoint x: 988, startPoint y: 266, endPoint x: 1127, endPoint y: 268, distance: 139.8
click at [1235, 271] on icon at bounding box center [1234, 270] width 11 height 11
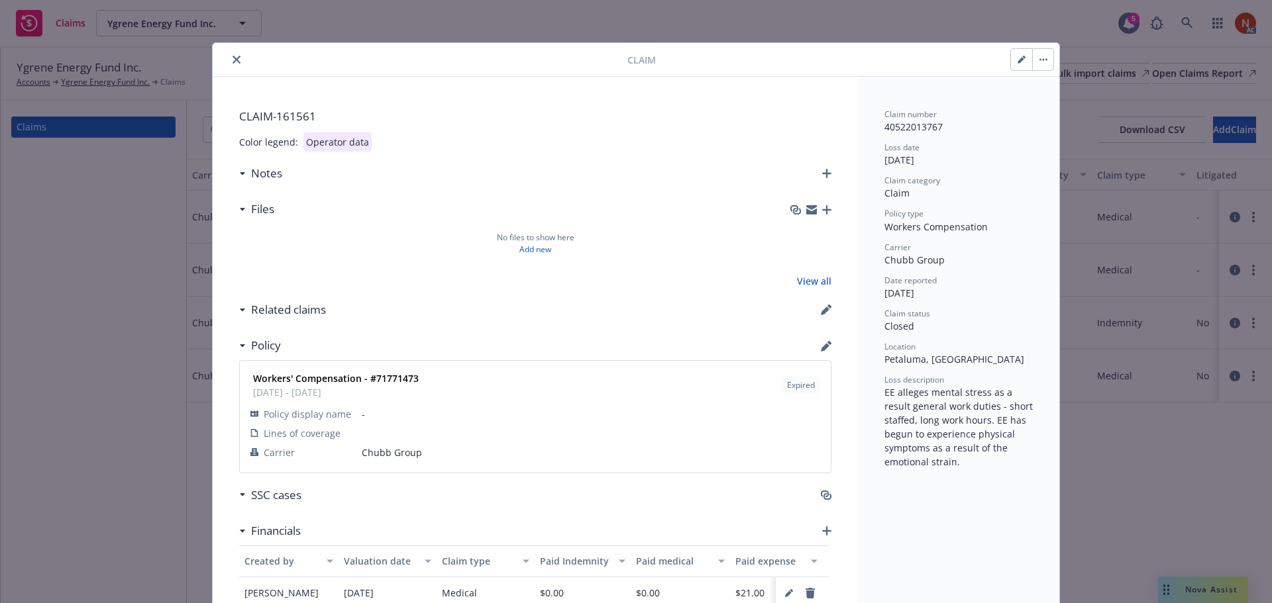
scroll to position [40, 0]
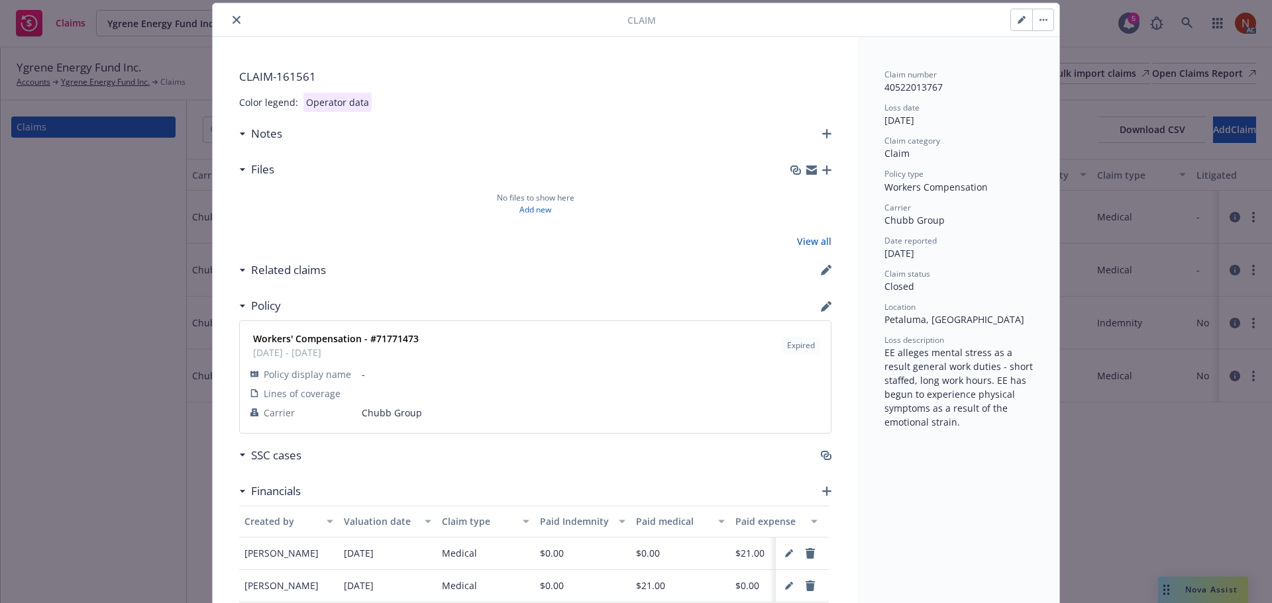
click at [229, 15] on button "close" at bounding box center [237, 20] width 16 height 16
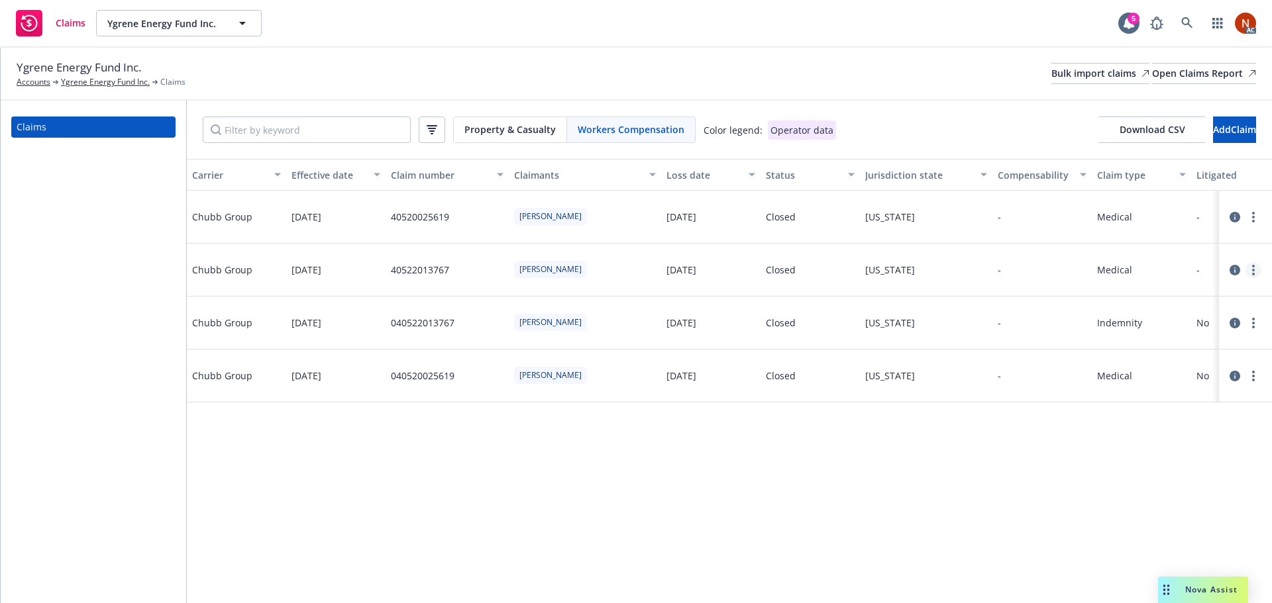
click at [1254, 270] on link "more" at bounding box center [1253, 270] width 16 height 16
click at [1164, 297] on link "Delete" at bounding box center [1197, 297] width 127 height 26
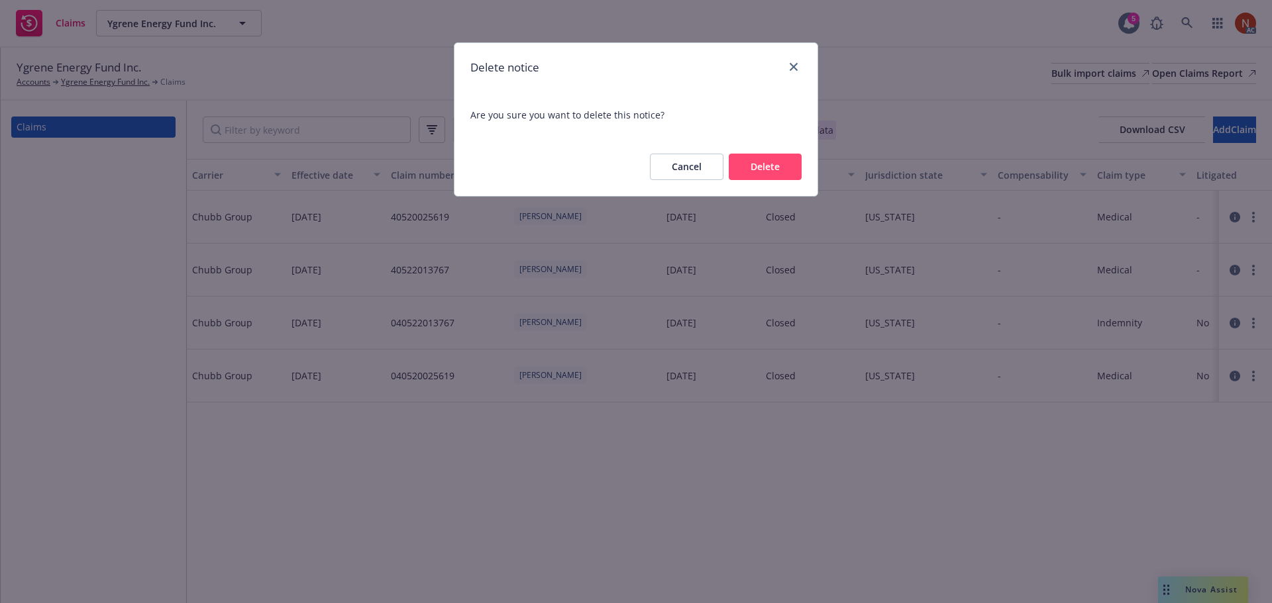
click at [766, 169] on button "Delete" at bounding box center [765, 167] width 73 height 26
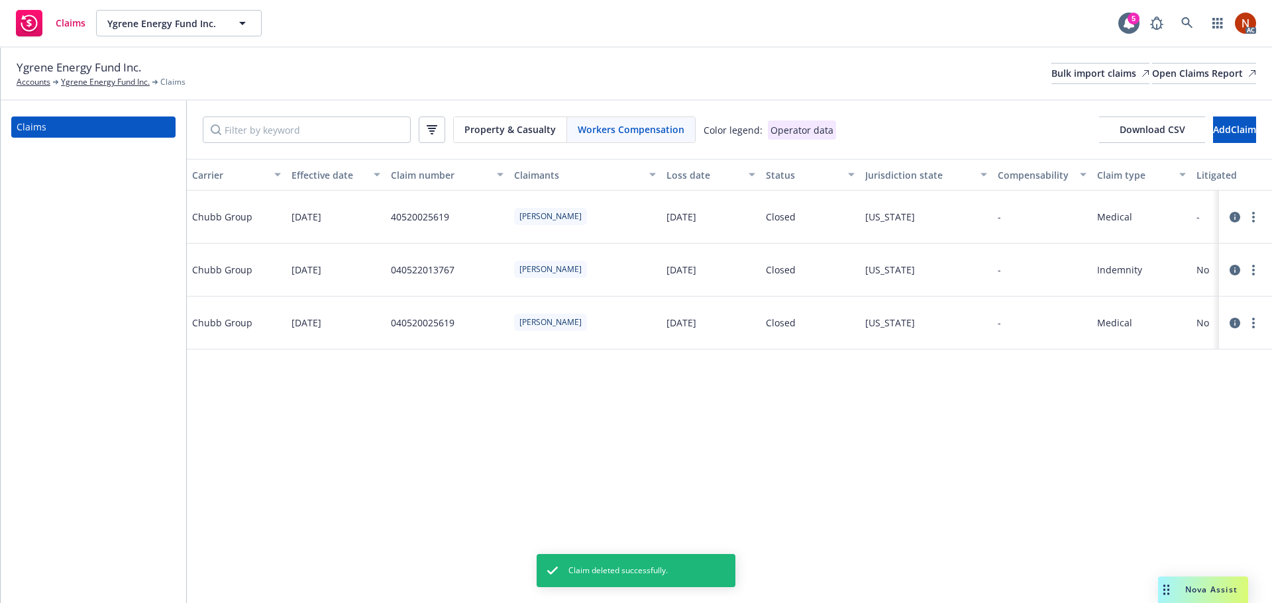
click at [1239, 215] on icon at bounding box center [1234, 217] width 11 height 11
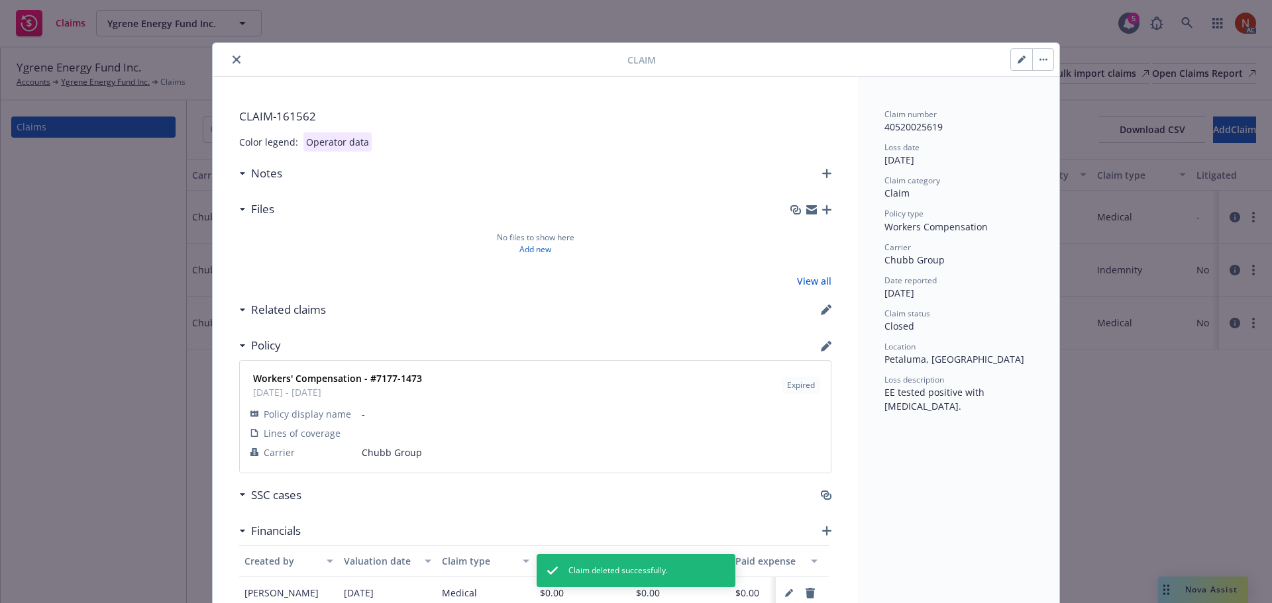
click at [233, 62] on icon "close" at bounding box center [237, 60] width 8 height 8
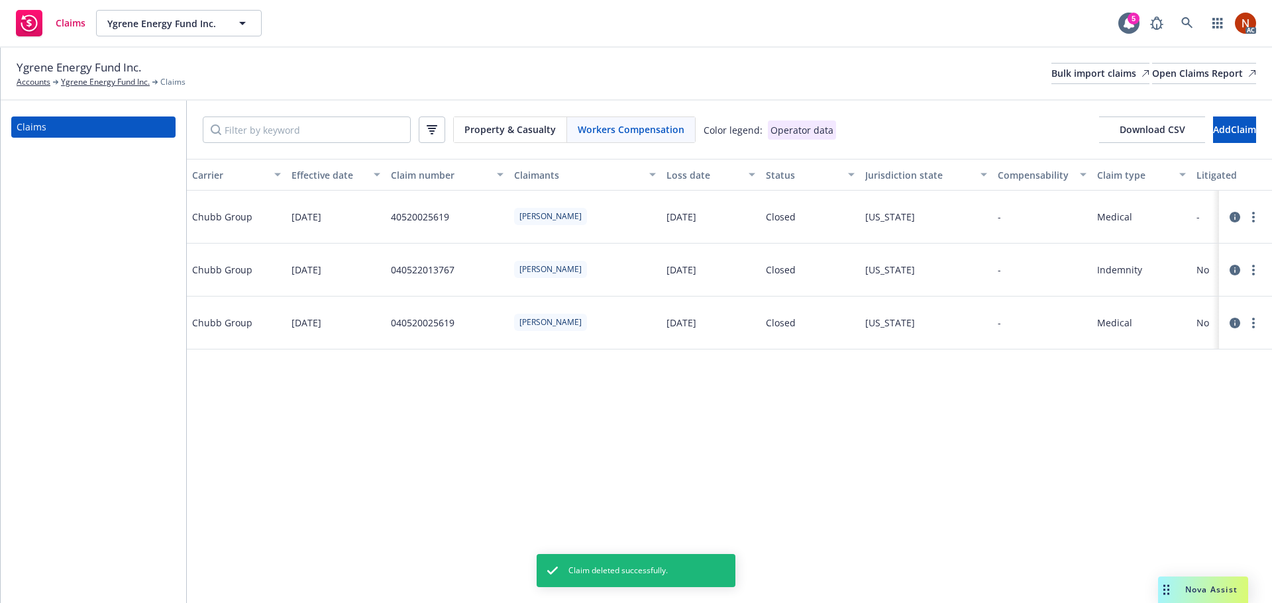
click at [1233, 326] on icon at bounding box center [1234, 323] width 11 height 11
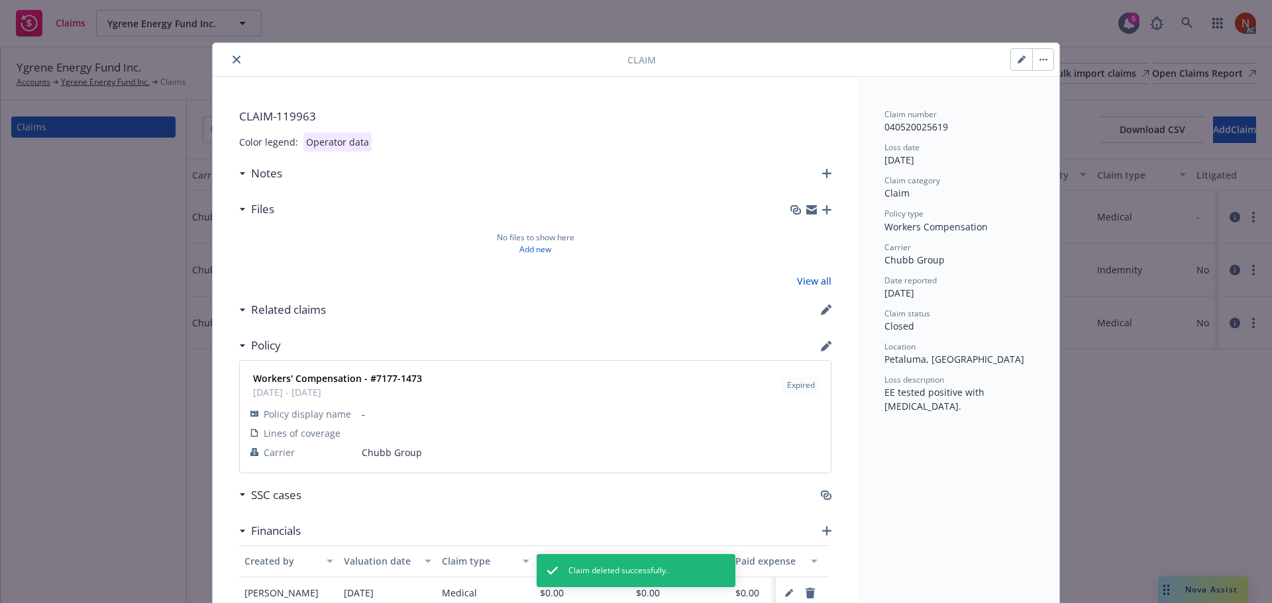
click at [233, 62] on icon "close" at bounding box center [237, 60] width 8 height 8
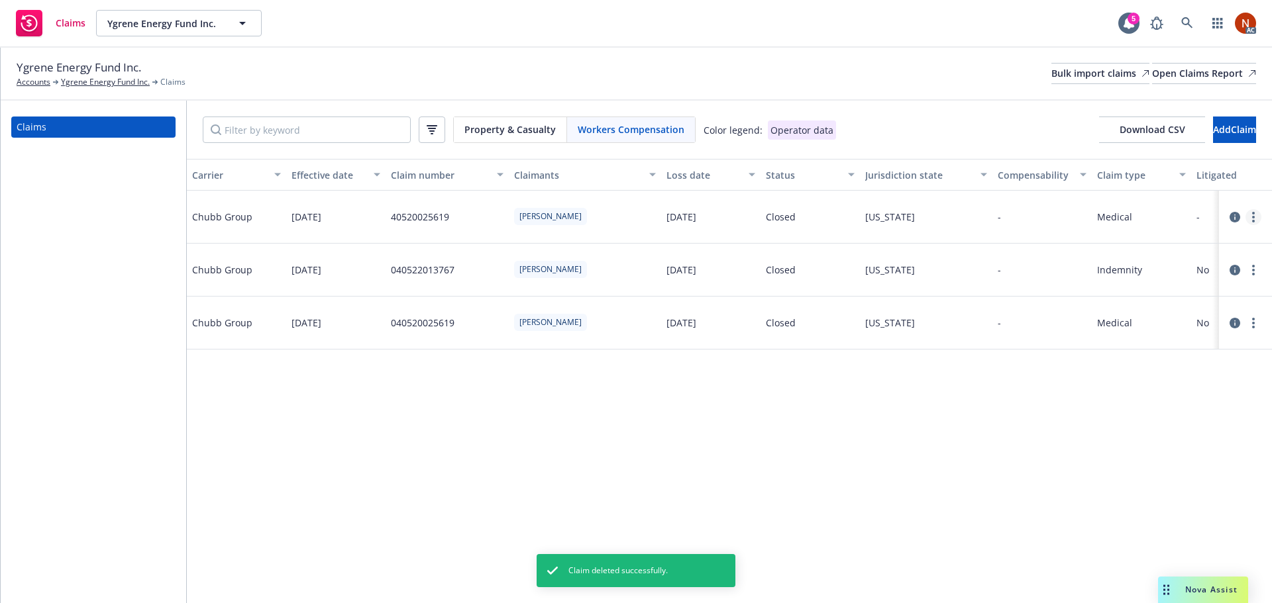
click at [1251, 215] on link "more" at bounding box center [1253, 217] width 16 height 16
click at [1200, 240] on link "Delete" at bounding box center [1197, 244] width 127 height 26
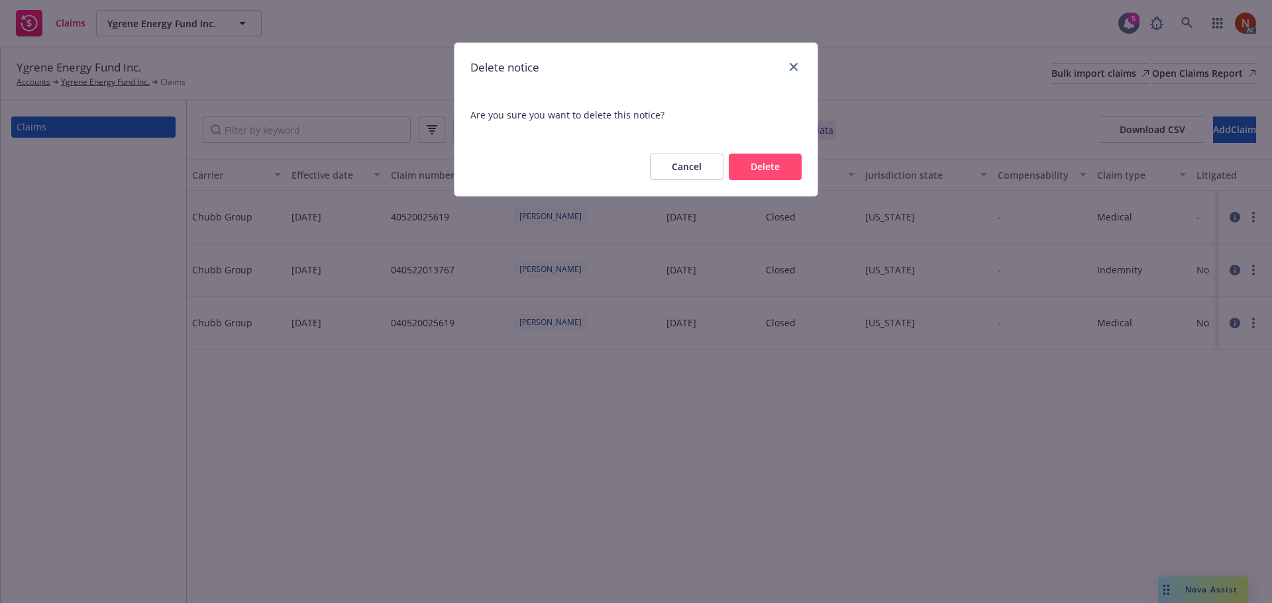
click at [762, 165] on button "Delete" at bounding box center [765, 167] width 73 height 26
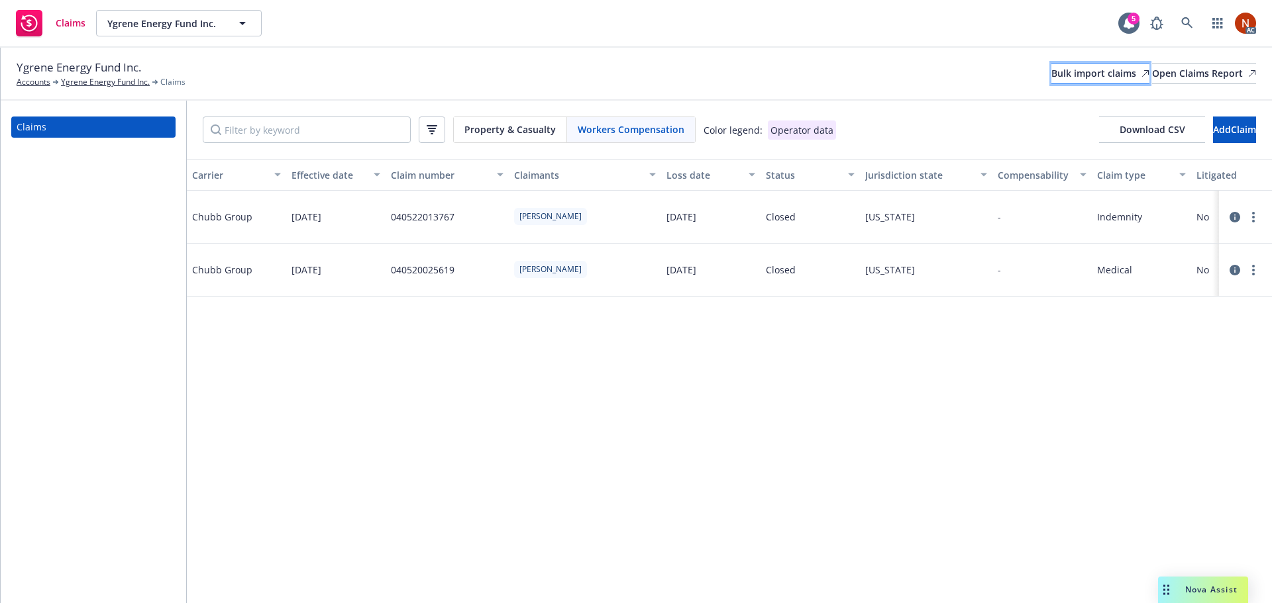
click at [1057, 67] on div "Bulk import claims" at bounding box center [1100, 74] width 98 height 20
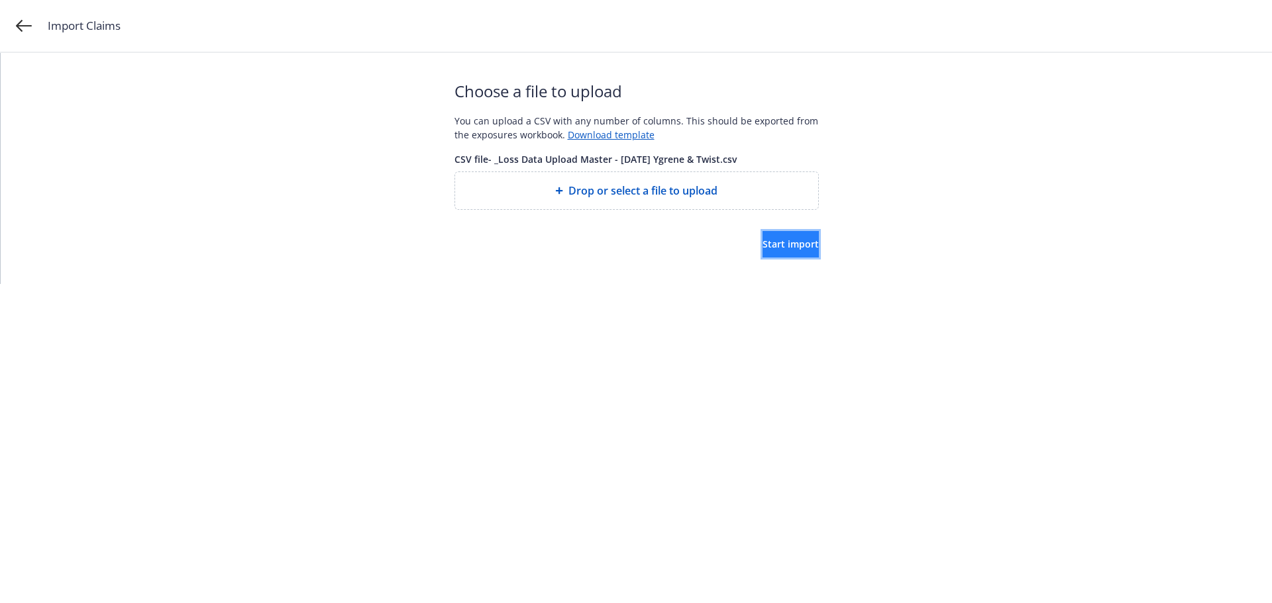
click at [769, 238] on button "Start import" at bounding box center [790, 244] width 56 height 26
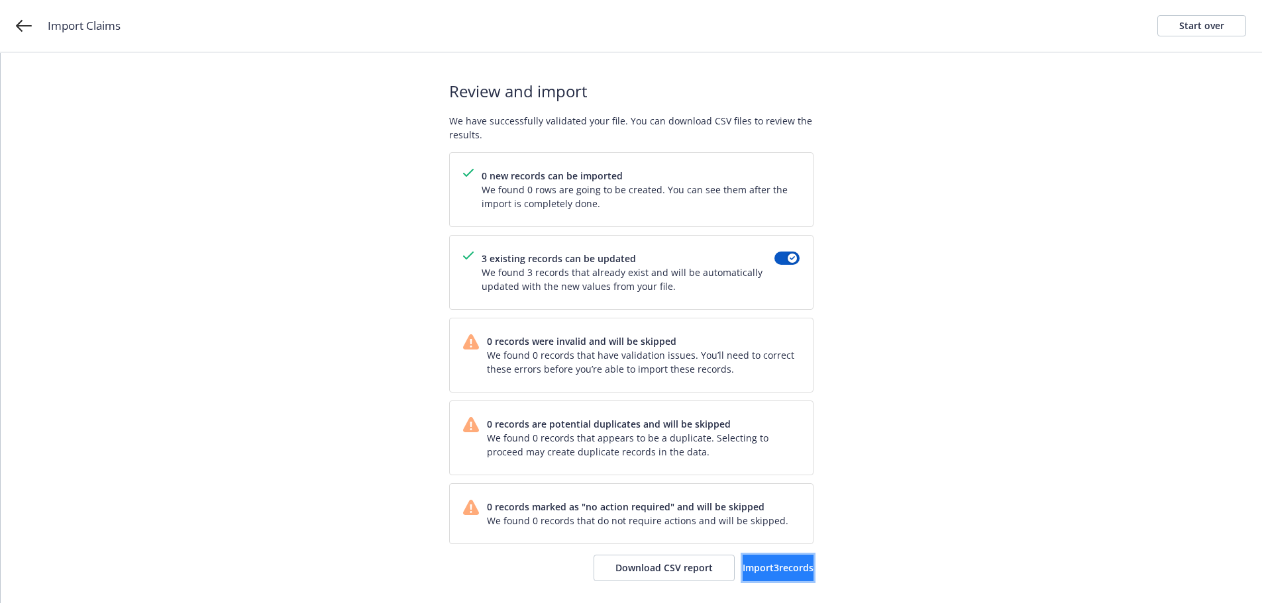
click at [796, 569] on button "Import 3 records" at bounding box center [778, 568] width 71 height 26
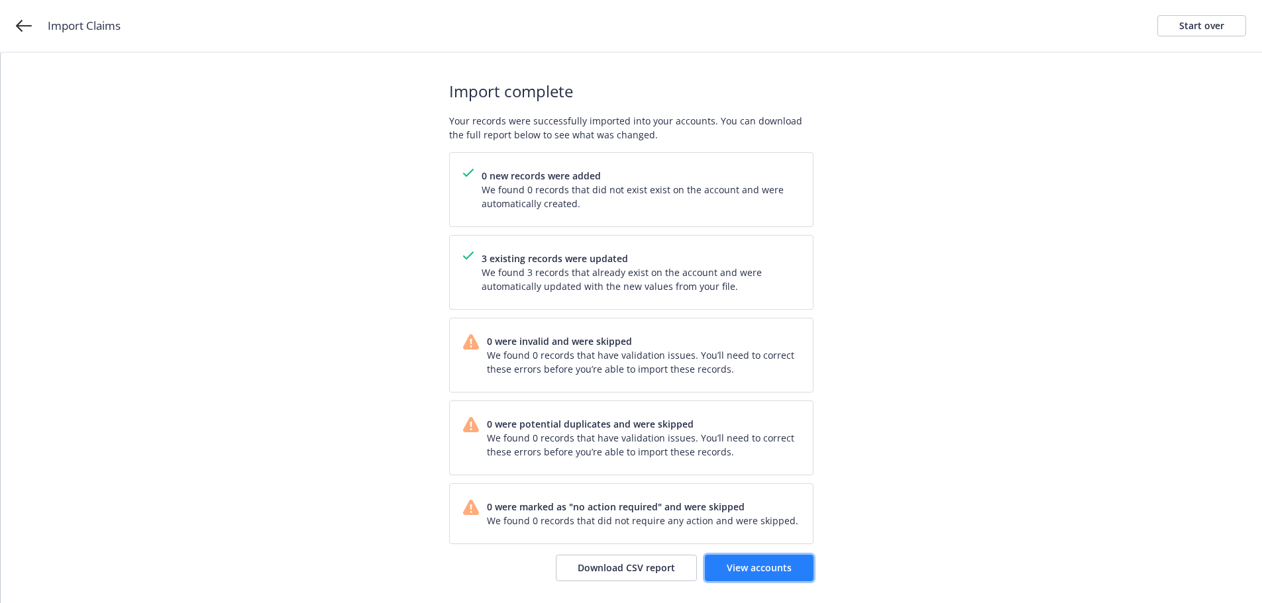
click at [781, 572] on span "View accounts" at bounding box center [759, 568] width 65 height 13
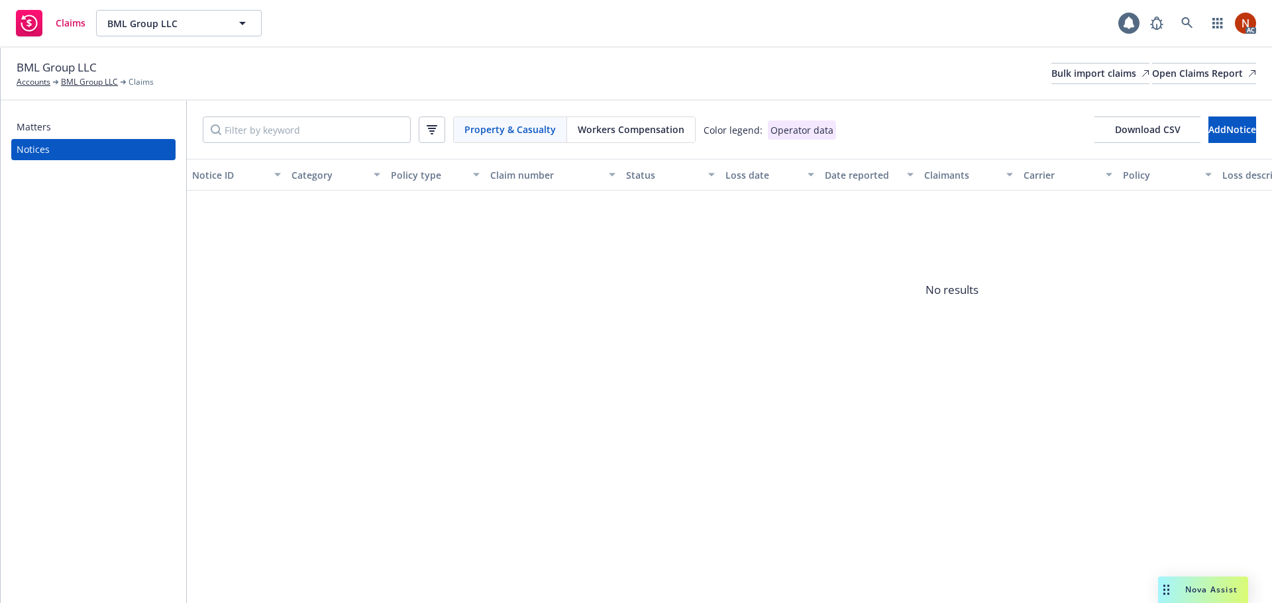
click at [672, 131] on span "Workers Compensation" at bounding box center [631, 130] width 107 height 14
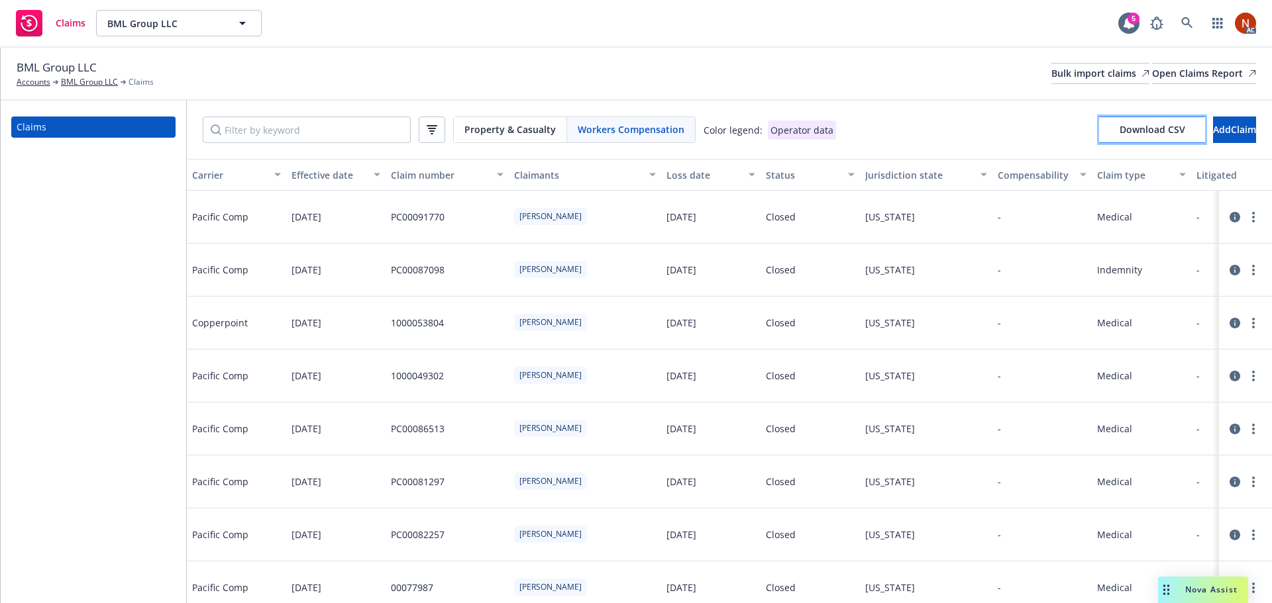
click at [1099, 127] on button "Download CSV" at bounding box center [1152, 130] width 106 height 26
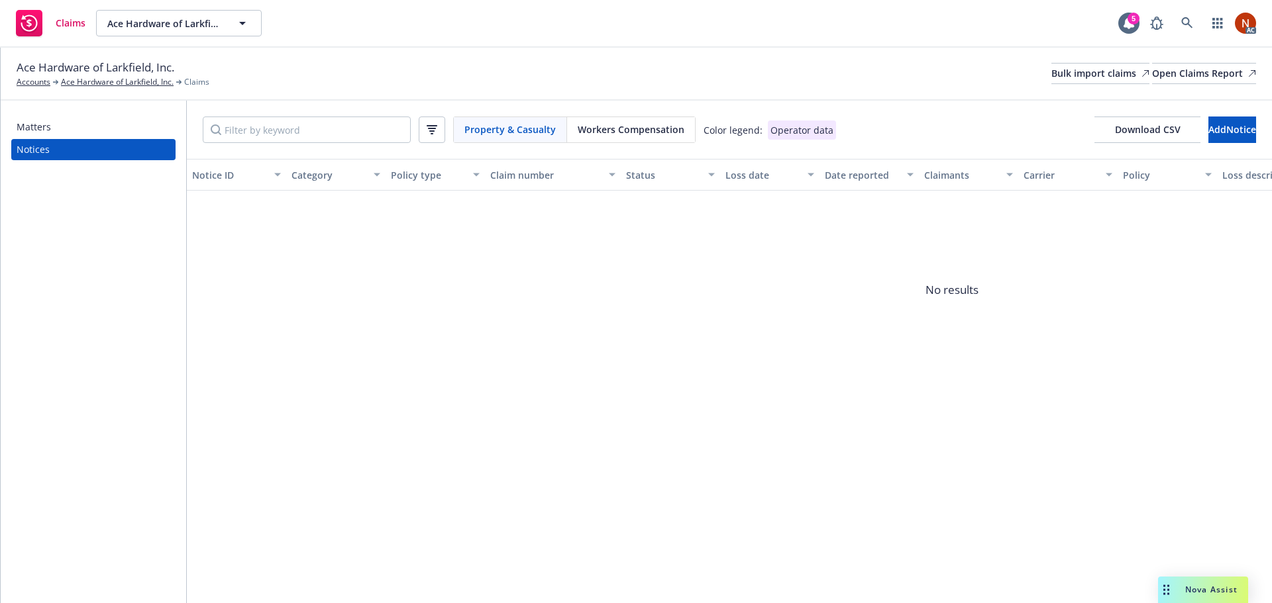
click at [616, 136] on div "Workers Compensation" at bounding box center [631, 129] width 128 height 25
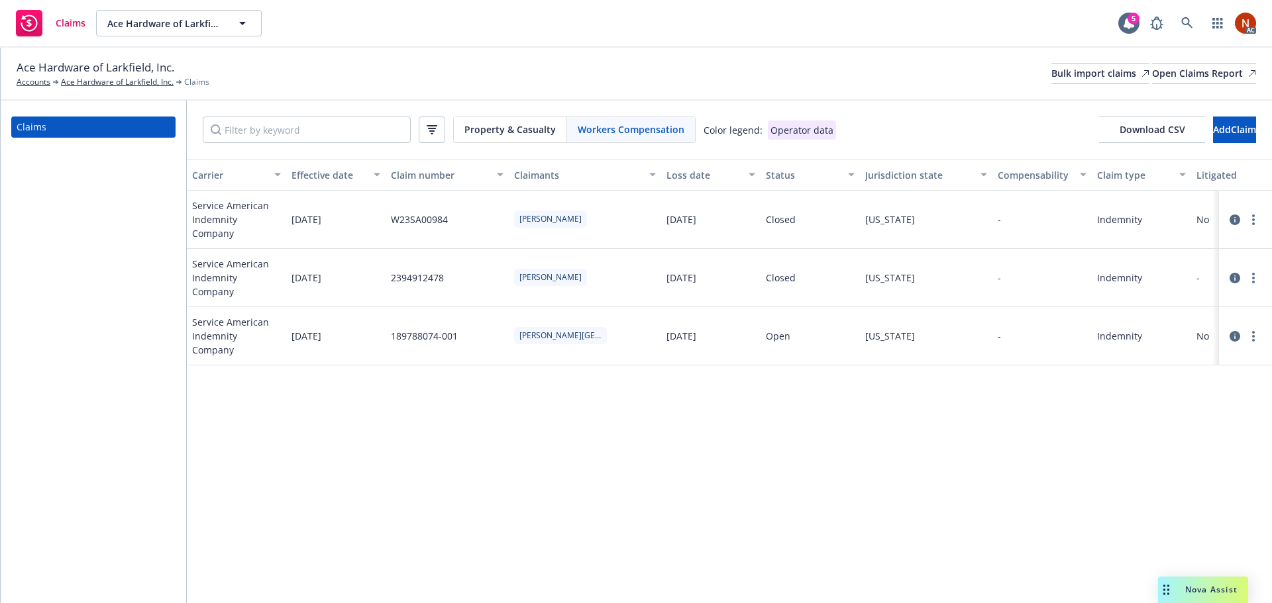
click at [686, 175] on div "Loss date" at bounding box center [703, 175] width 74 height 14
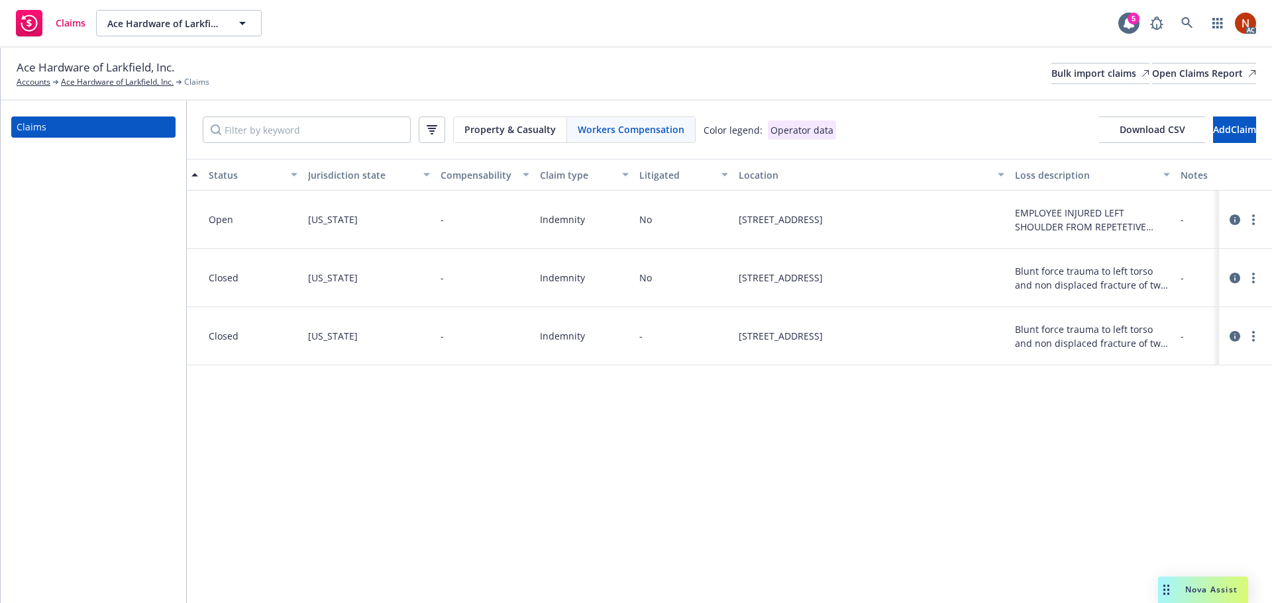
scroll to position [0, 1192]
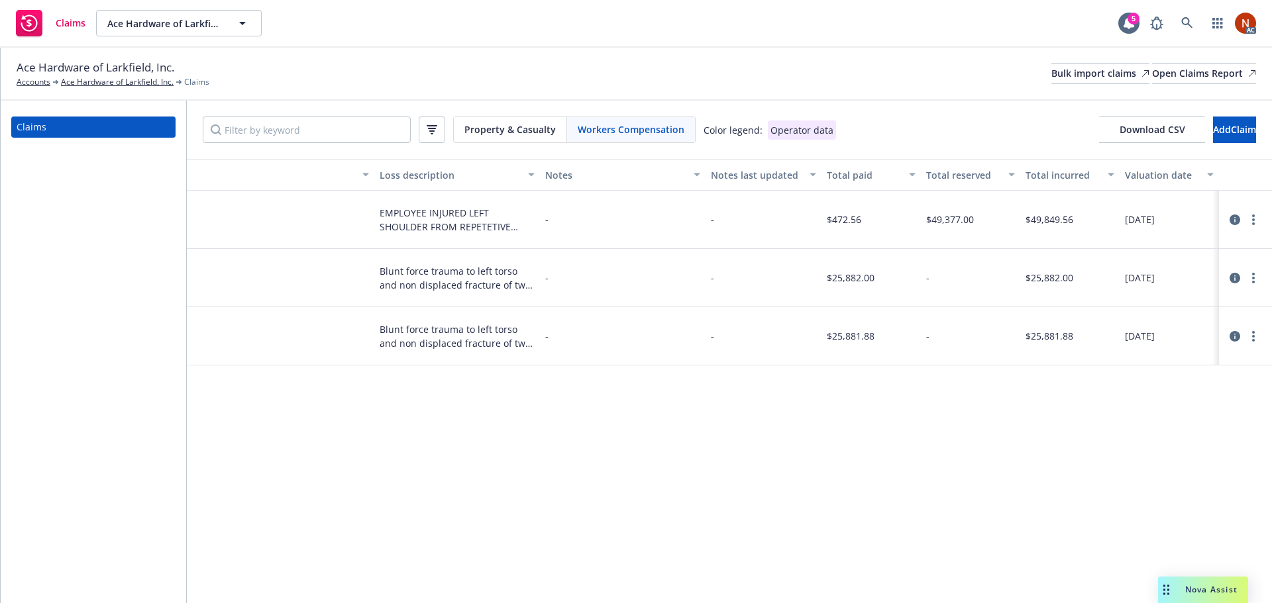
click at [1232, 273] on icon at bounding box center [1234, 278] width 11 height 11
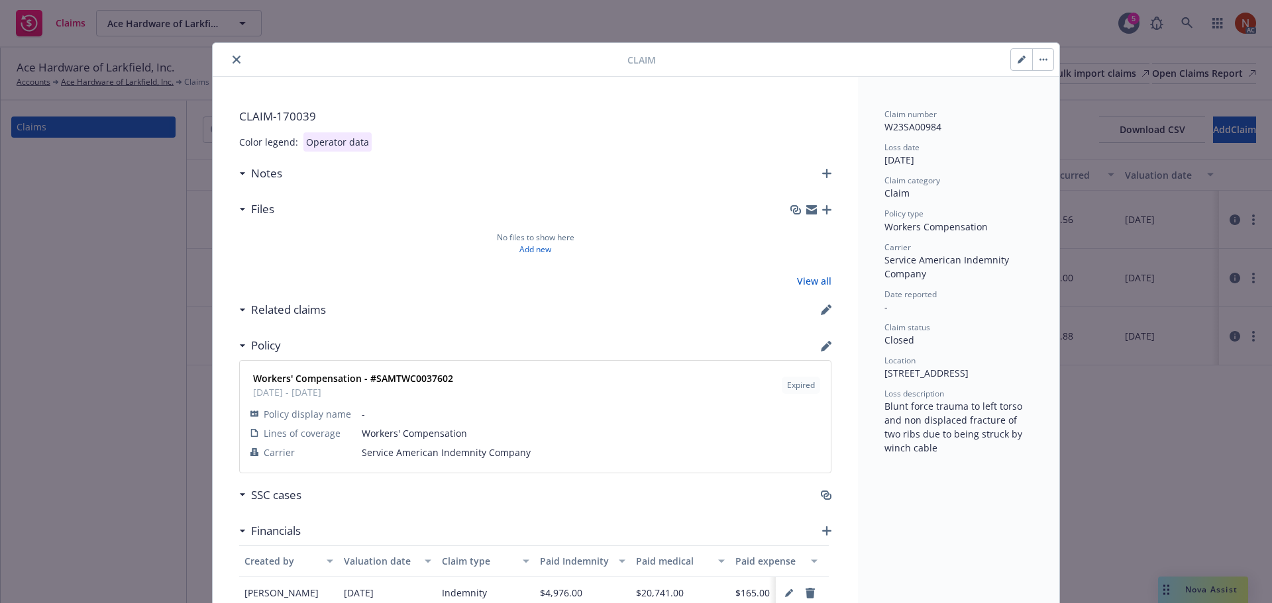
click at [233, 60] on icon "close" at bounding box center [237, 60] width 8 height 8
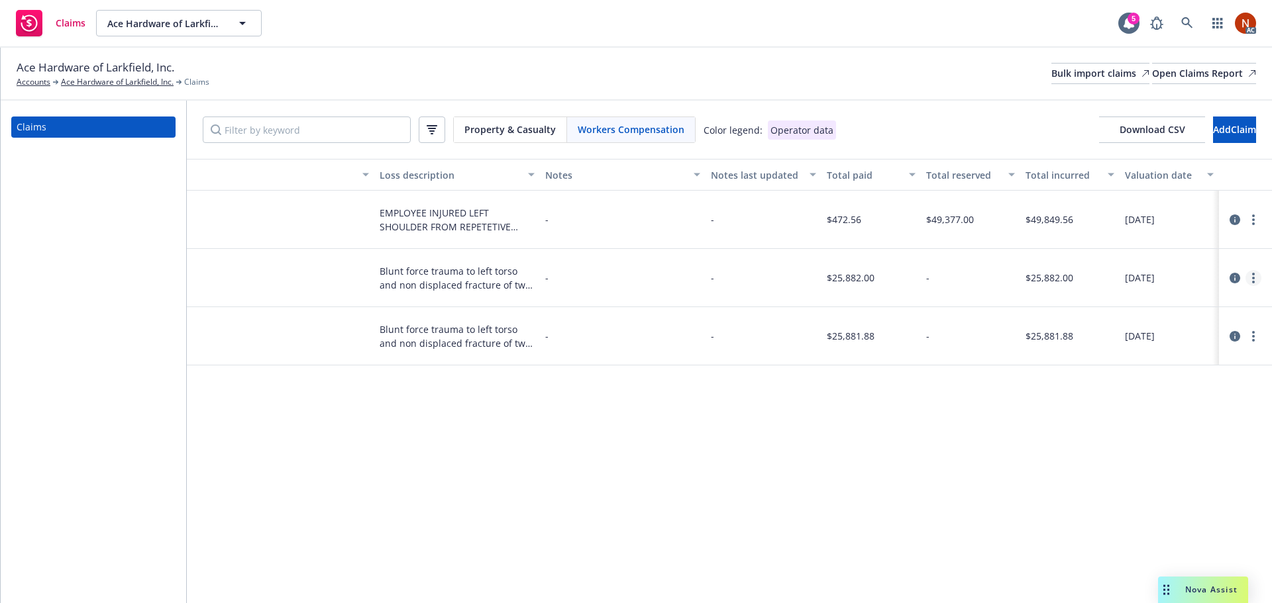
click at [1254, 277] on circle "more" at bounding box center [1253, 278] width 3 height 3
click at [1171, 297] on link "Delete" at bounding box center [1197, 297] width 127 height 26
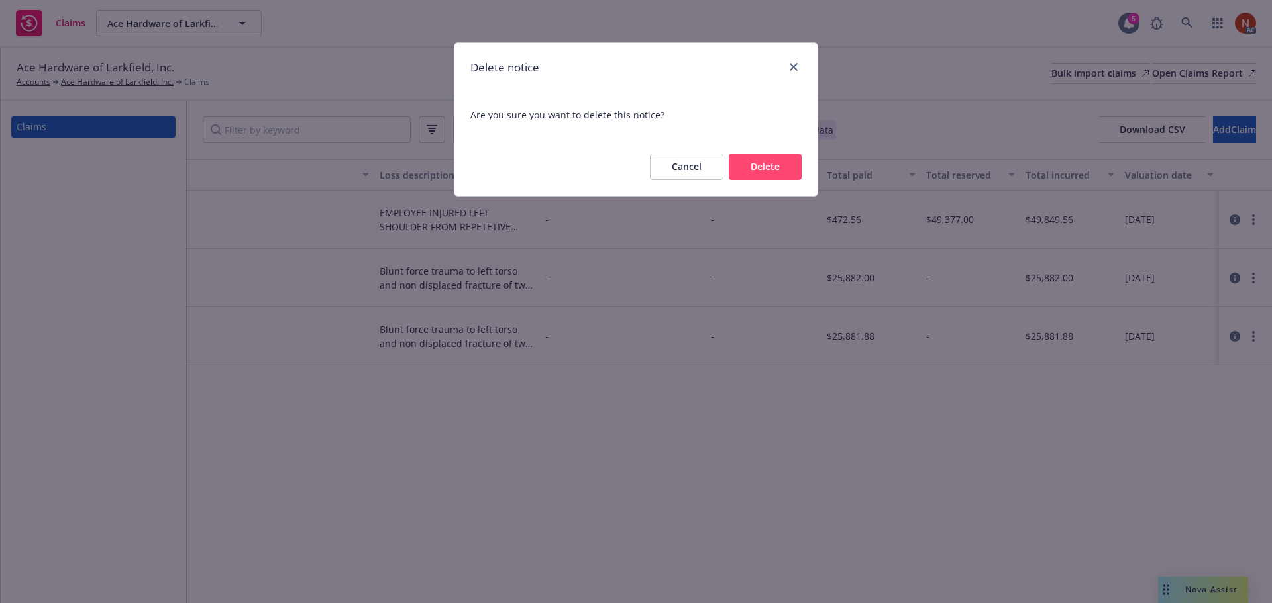
click at [774, 173] on button "Delete" at bounding box center [765, 167] width 73 height 26
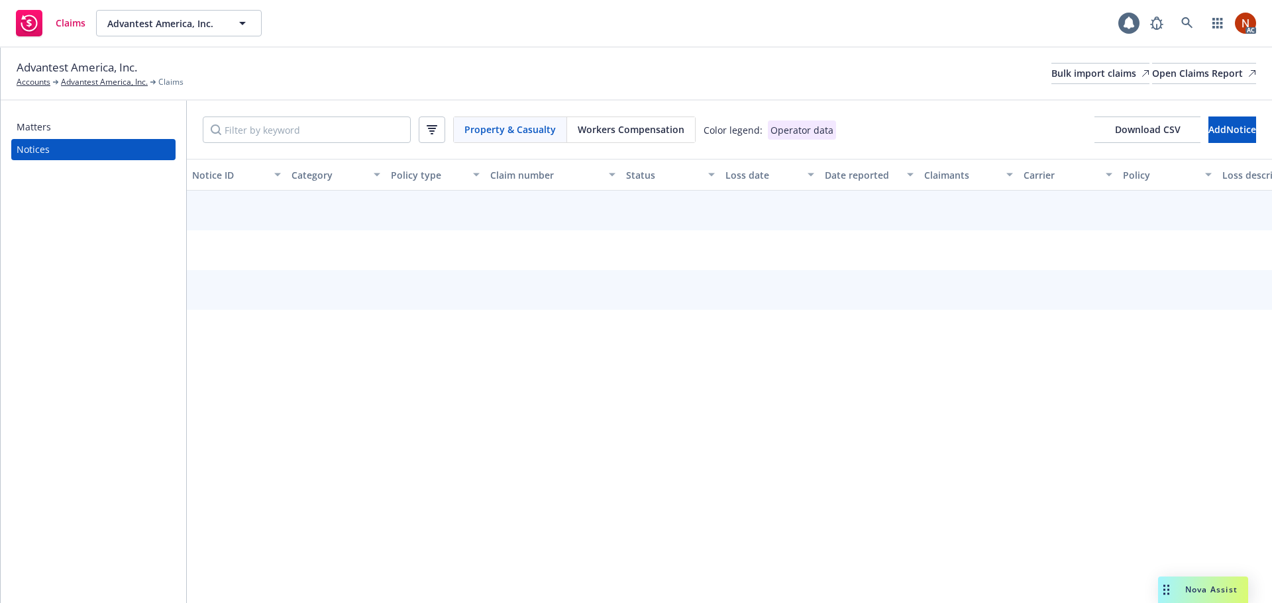
click at [587, 136] on span "Workers Compensation" at bounding box center [631, 130] width 107 height 14
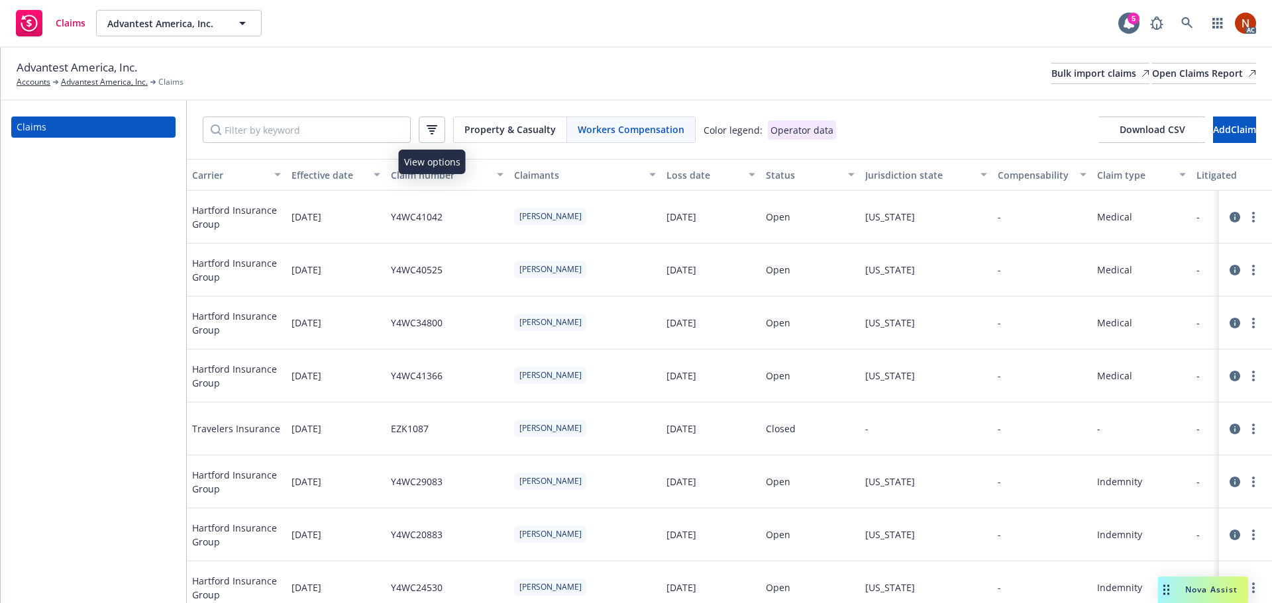
click at [431, 129] on icon "button" at bounding box center [432, 128] width 8 height 1
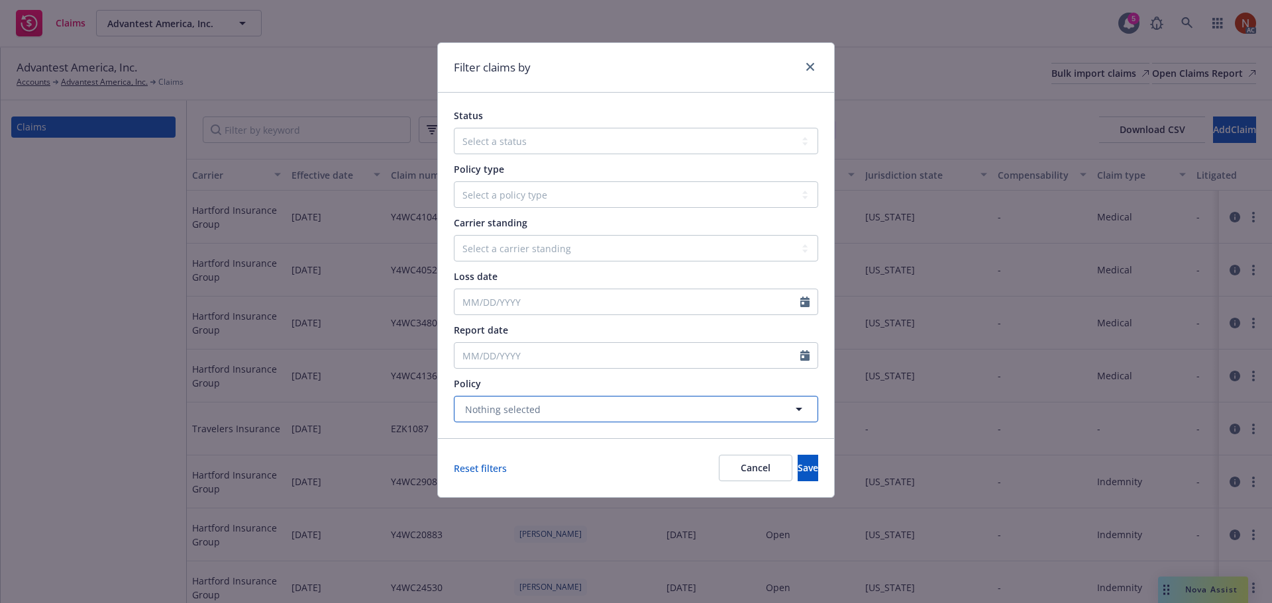
click at [502, 406] on span "Nothing selected" at bounding box center [503, 410] width 76 height 14
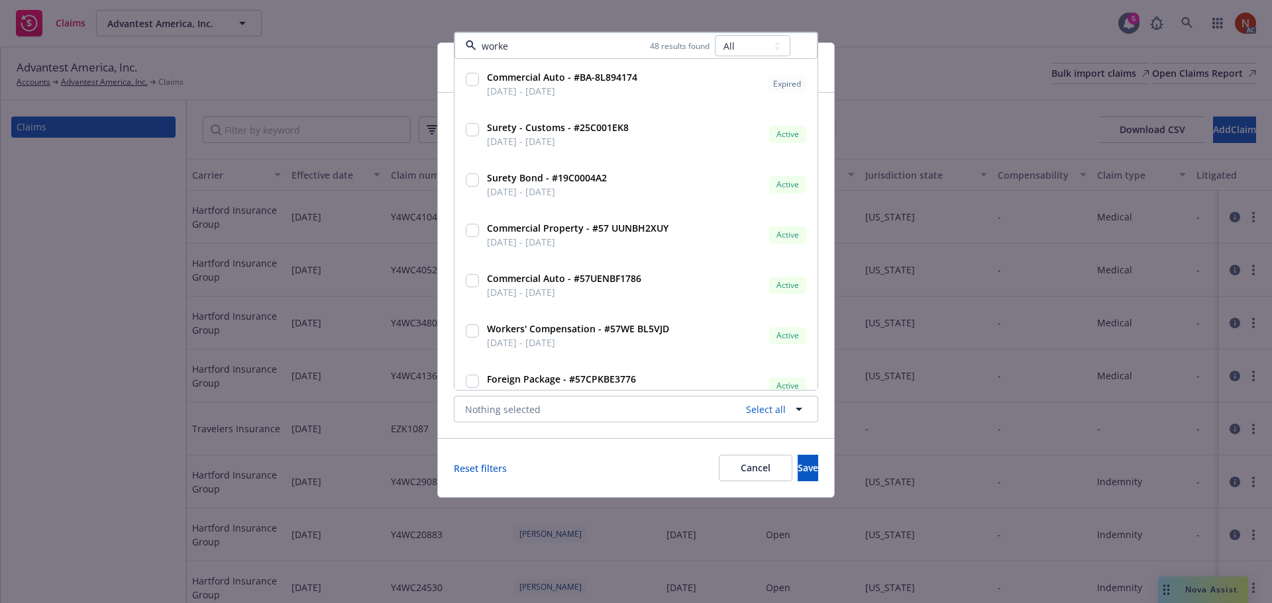
type input "worker"
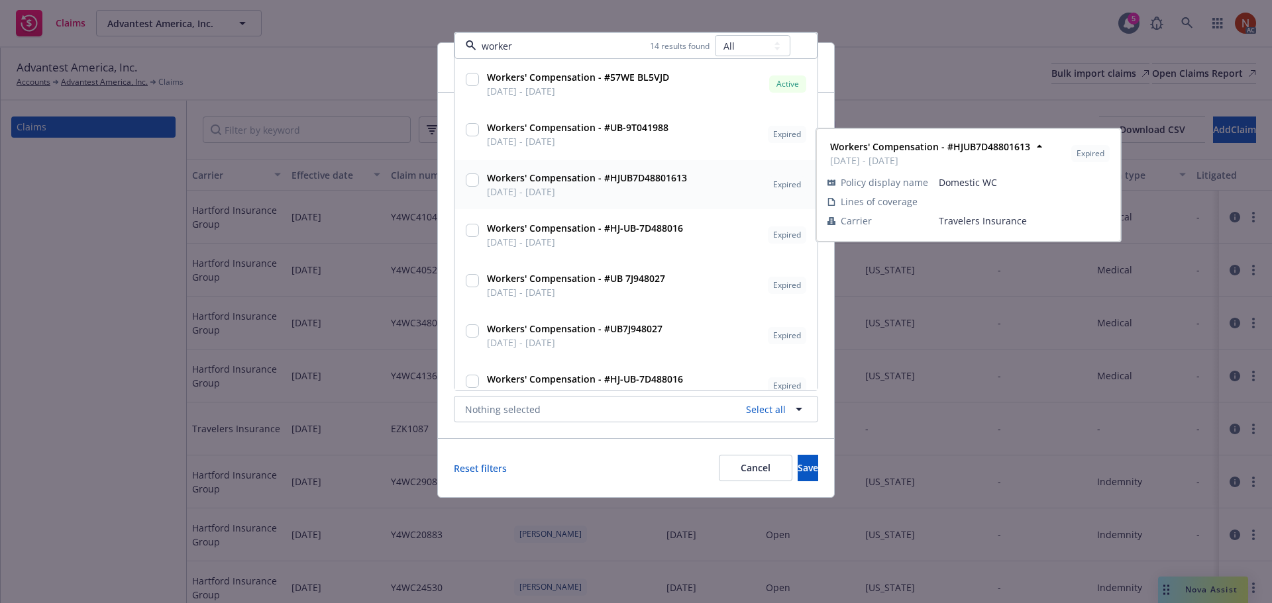
click at [519, 187] on span "11/01/2013 - 11/01/2014" at bounding box center [587, 192] width 200 height 14
checkbox input "true"
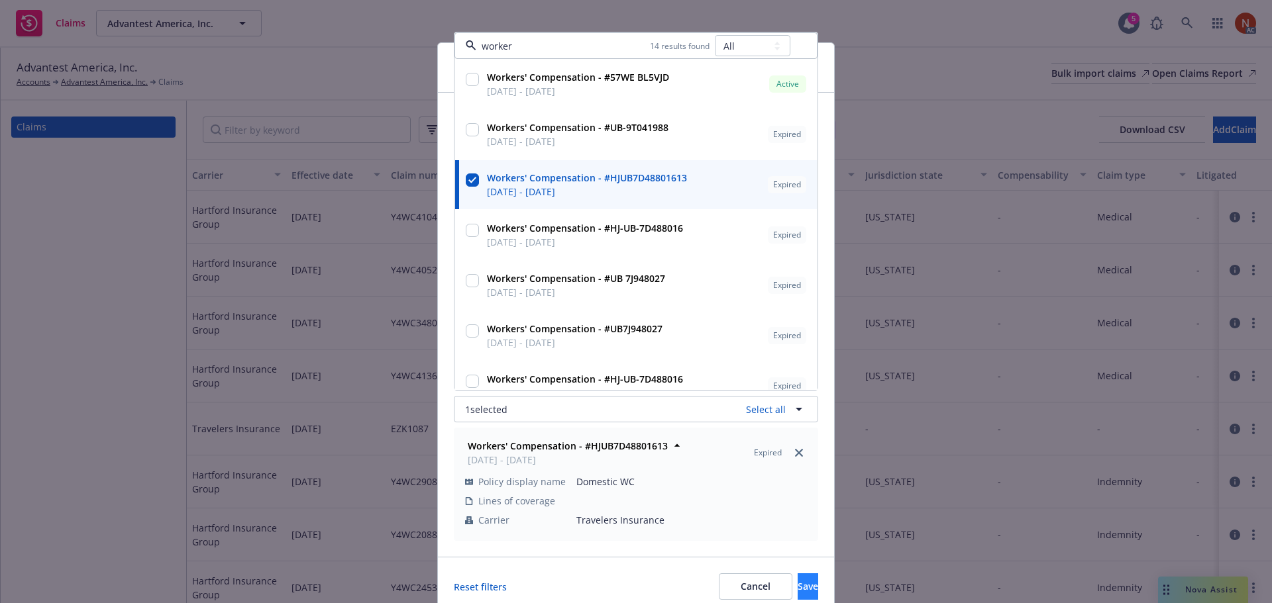
type input "worker"
click at [798, 580] on span "Save" at bounding box center [808, 586] width 21 height 13
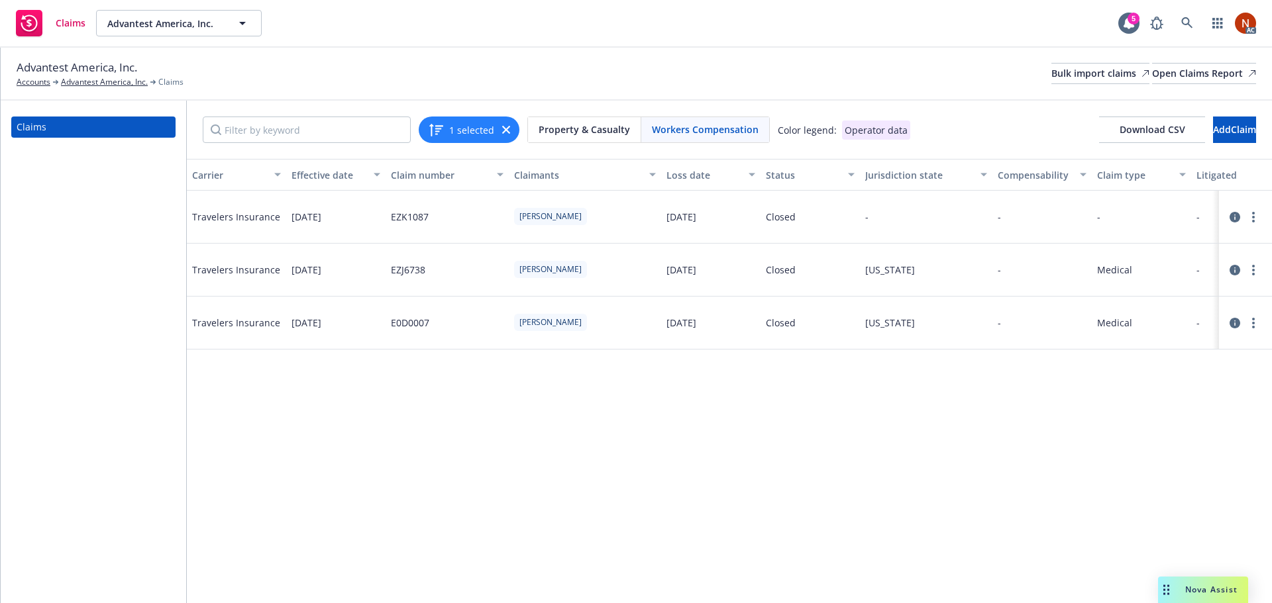
click at [690, 176] on div "Loss date" at bounding box center [703, 175] width 74 height 14
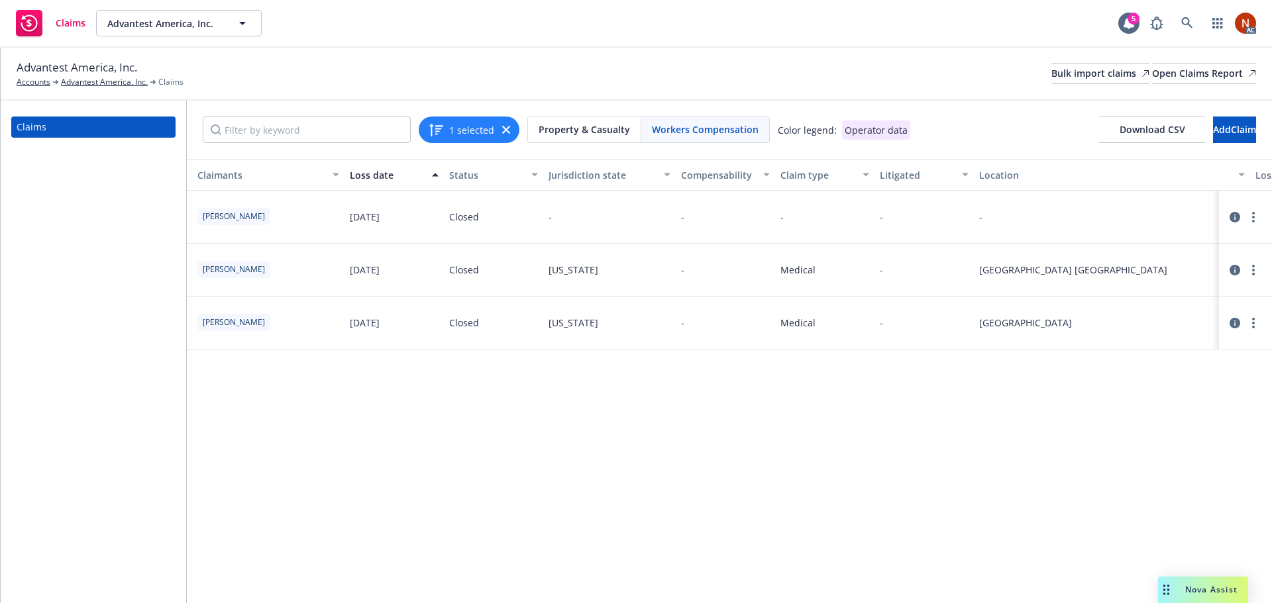
scroll to position [0, 1192]
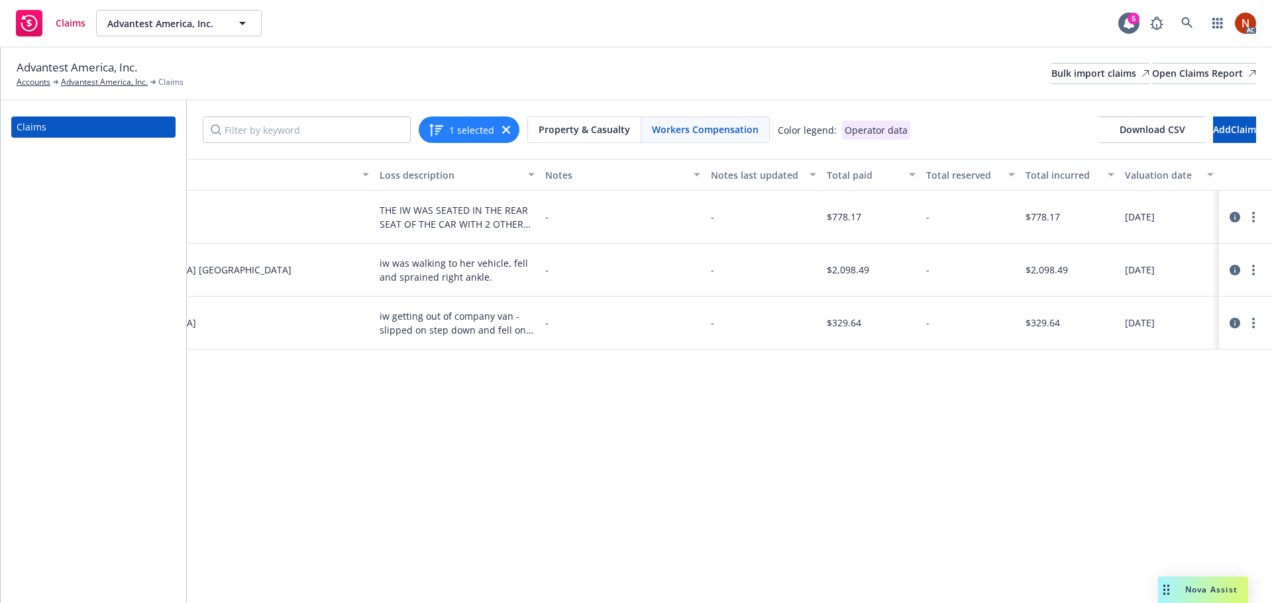
click at [1230, 212] on icon at bounding box center [1234, 217] width 11 height 11
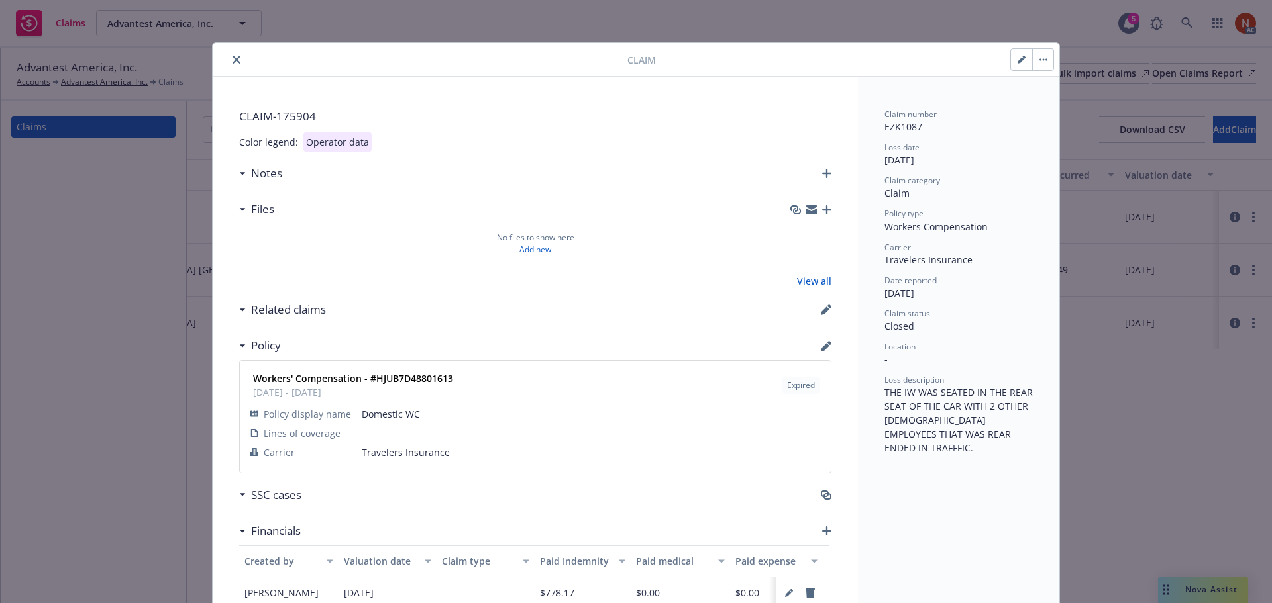
click at [233, 61] on icon "close" at bounding box center [237, 60] width 8 height 8
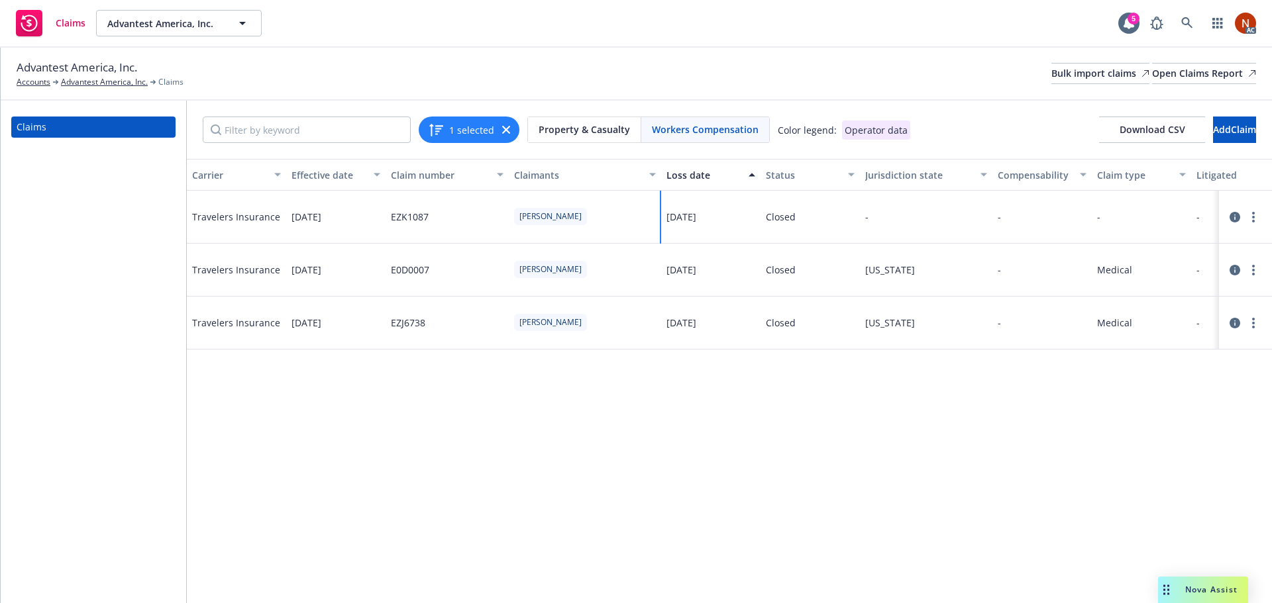
drag, startPoint x: 707, startPoint y: 215, endPoint x: 660, endPoint y: 217, distance: 46.4
click at [505, 131] on icon "button" at bounding box center [506, 130] width 8 height 8
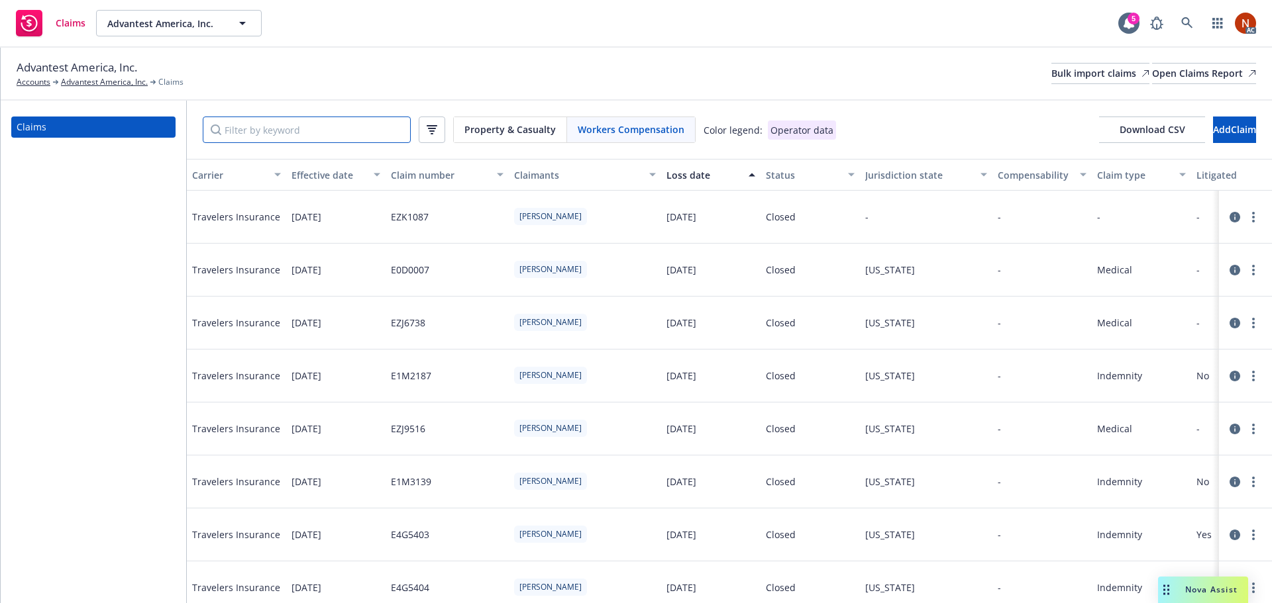
click at [315, 133] on input "Filter by keyword" at bounding box center [307, 130] width 208 height 26
paste input "11/05/2013"
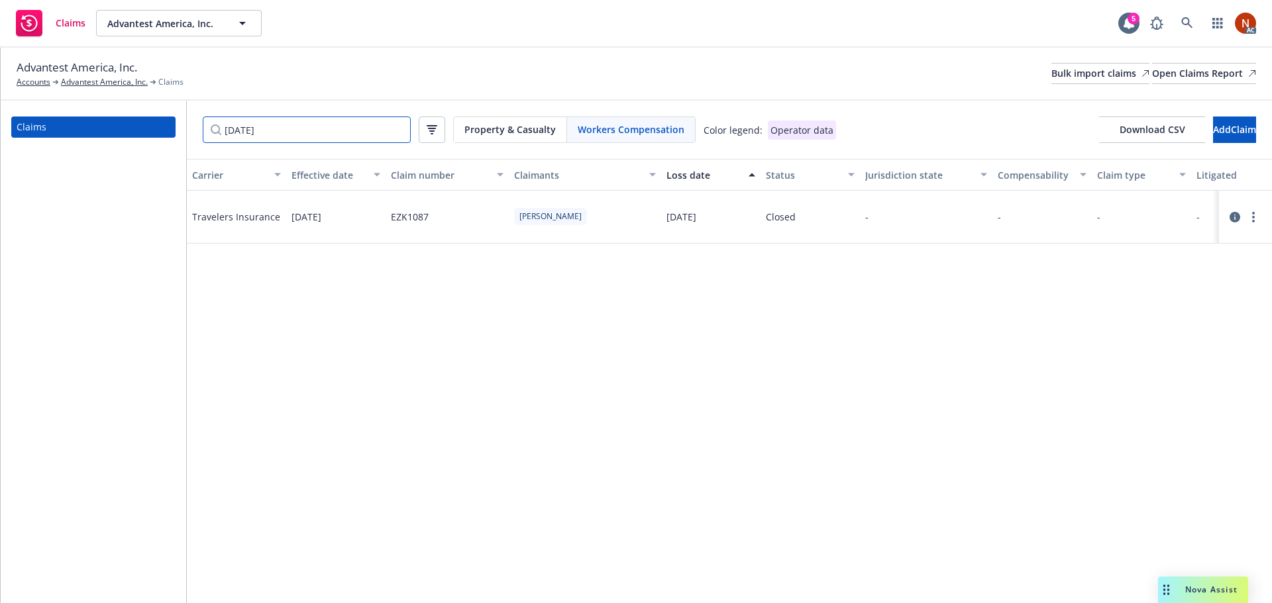
drag, startPoint x: 266, startPoint y: 127, endPoint x: 153, endPoint y: 125, distance: 113.3
click at [153, 125] on div "Claims 11/05/2013 Property & Casualty Workers Compensation Color legend: Operat…" at bounding box center [636, 352] width 1271 height 503
type input "kelly"
drag, startPoint x: 451, startPoint y: 216, endPoint x: 383, endPoint y: 214, distance: 68.3
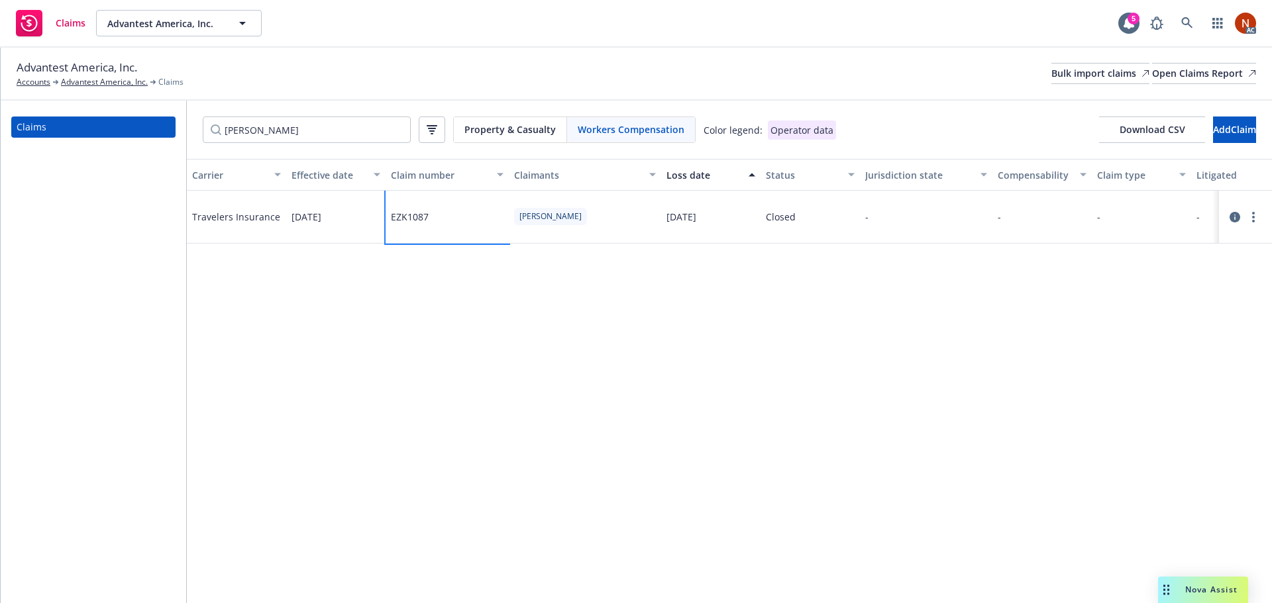
copy div "EZK1087"
click at [589, 339] on div "Carrier Effective date Claim number Claimants Loss date Status Jurisdiction sta…" at bounding box center [729, 381] width 1085 height 444
click at [406, 462] on div "Carrier Effective date Claim number Claimants Loss date Status Jurisdiction sta…" at bounding box center [729, 381] width 1085 height 444
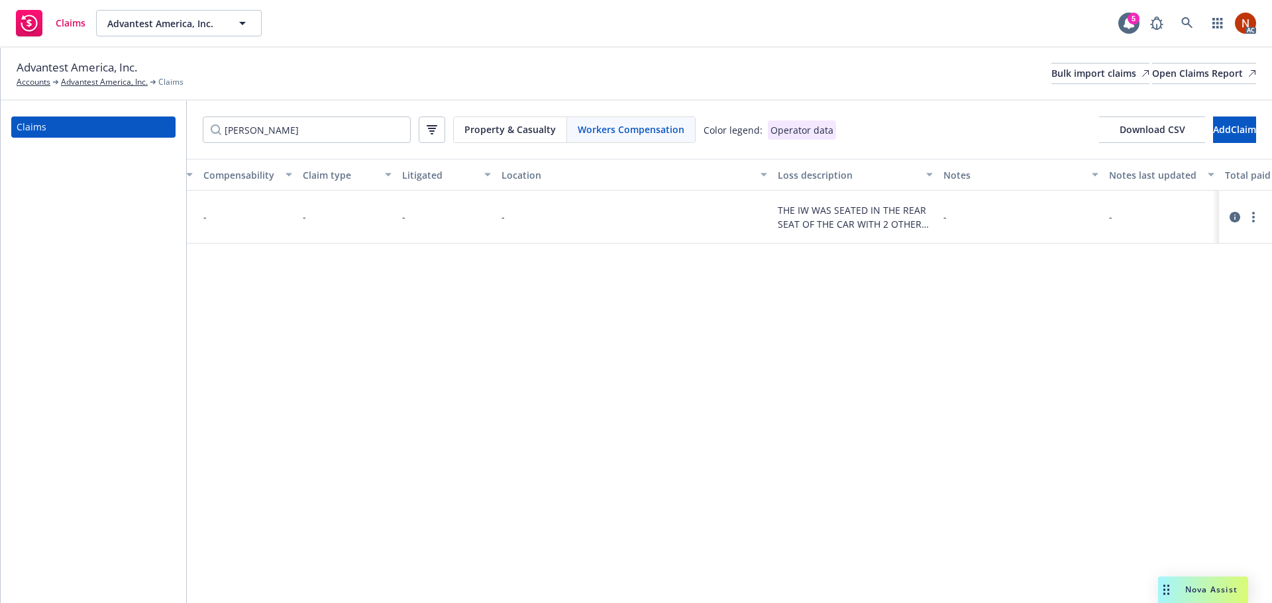
scroll to position [0, 1192]
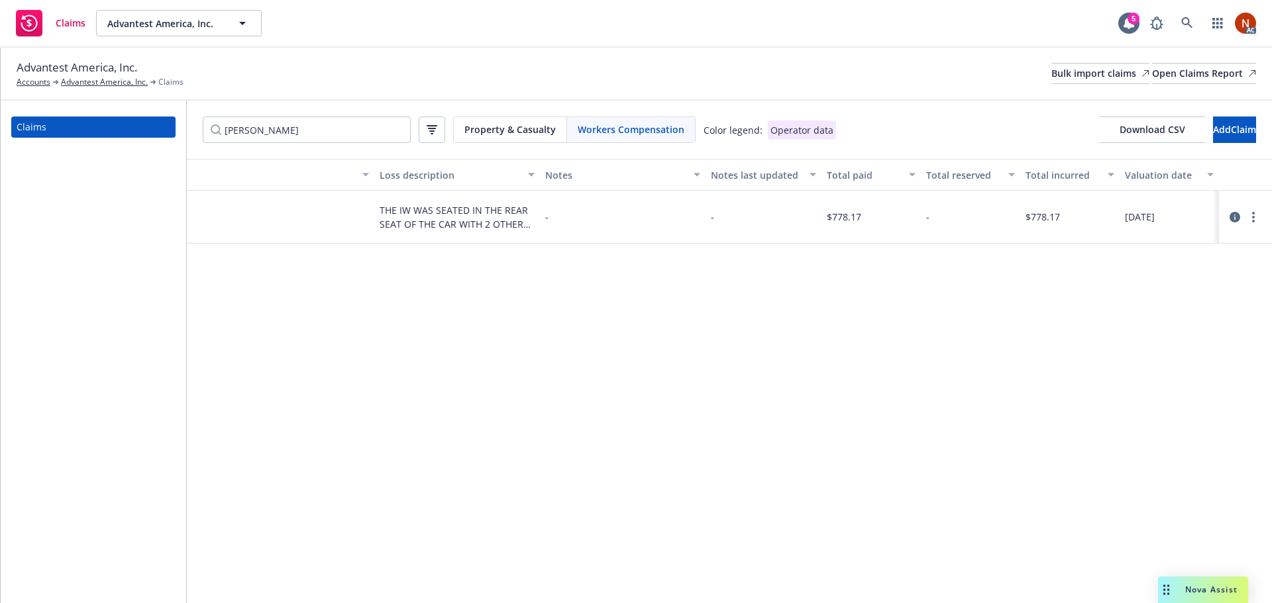
click at [1232, 217] on icon at bounding box center [1234, 217] width 11 height 11
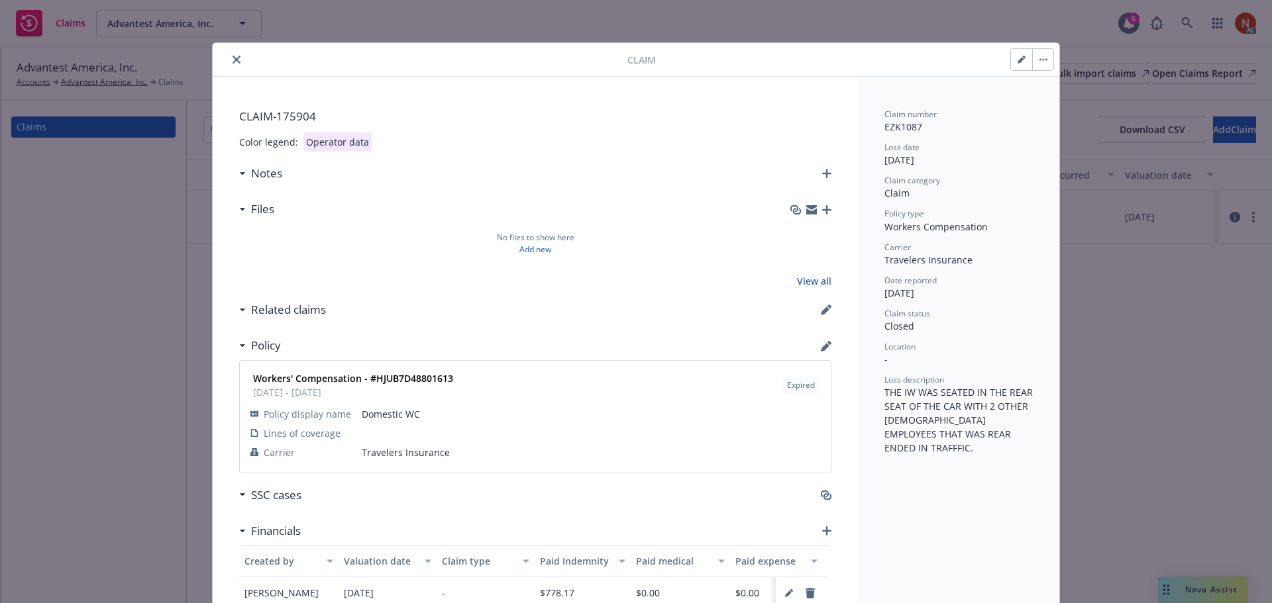
scroll to position [40, 0]
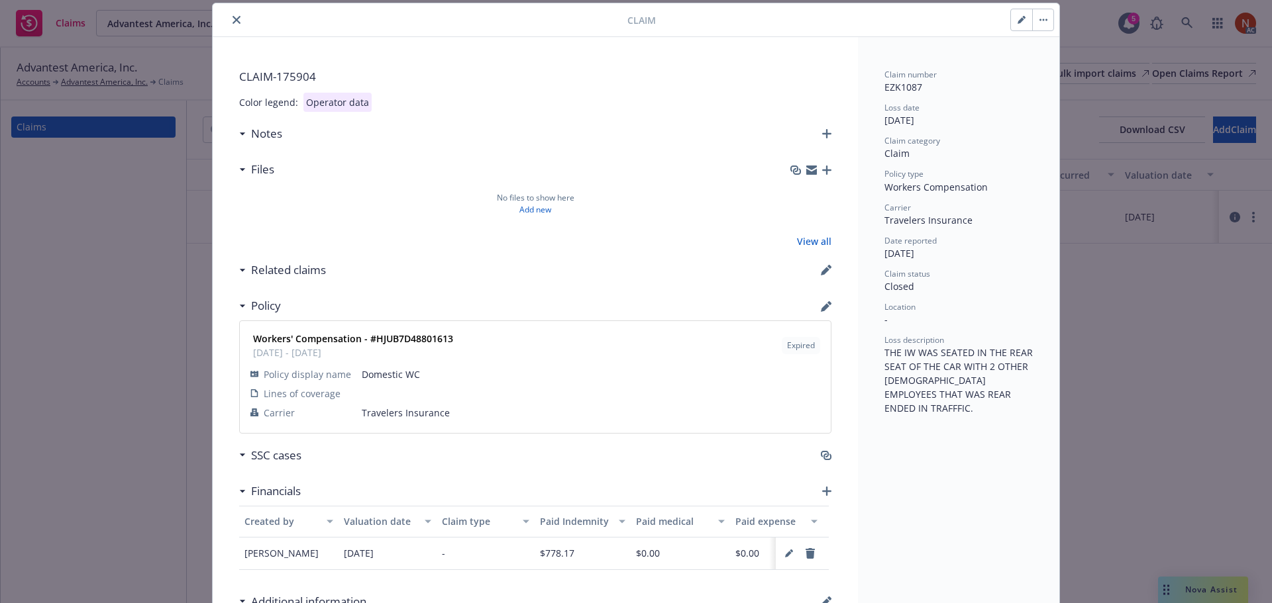
click at [233, 21] on icon "close" at bounding box center [237, 20] width 8 height 8
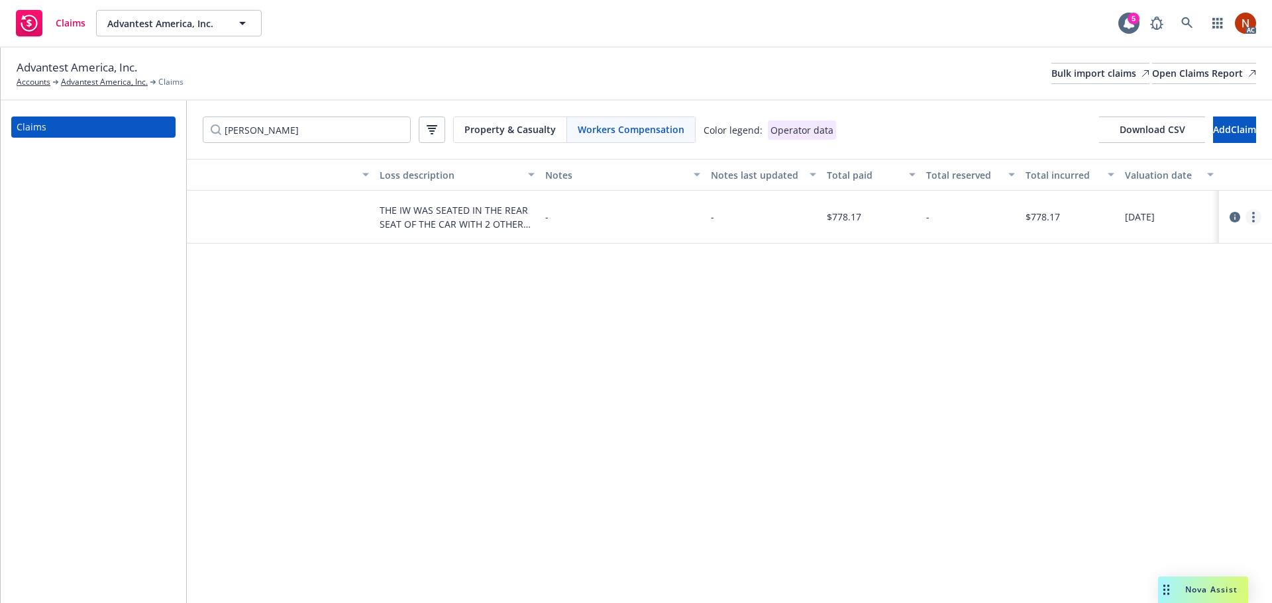
click at [1257, 219] on link "more" at bounding box center [1253, 217] width 16 height 16
click at [1178, 247] on link "Delete" at bounding box center [1197, 244] width 127 height 26
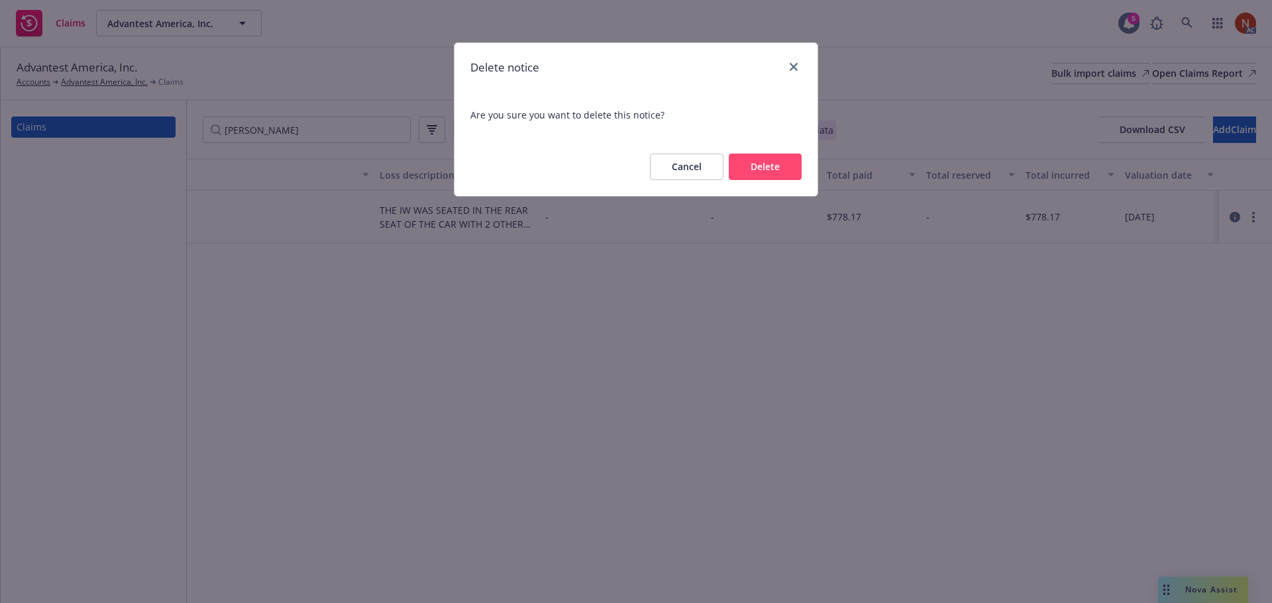
click at [766, 172] on button "Delete" at bounding box center [765, 167] width 73 height 26
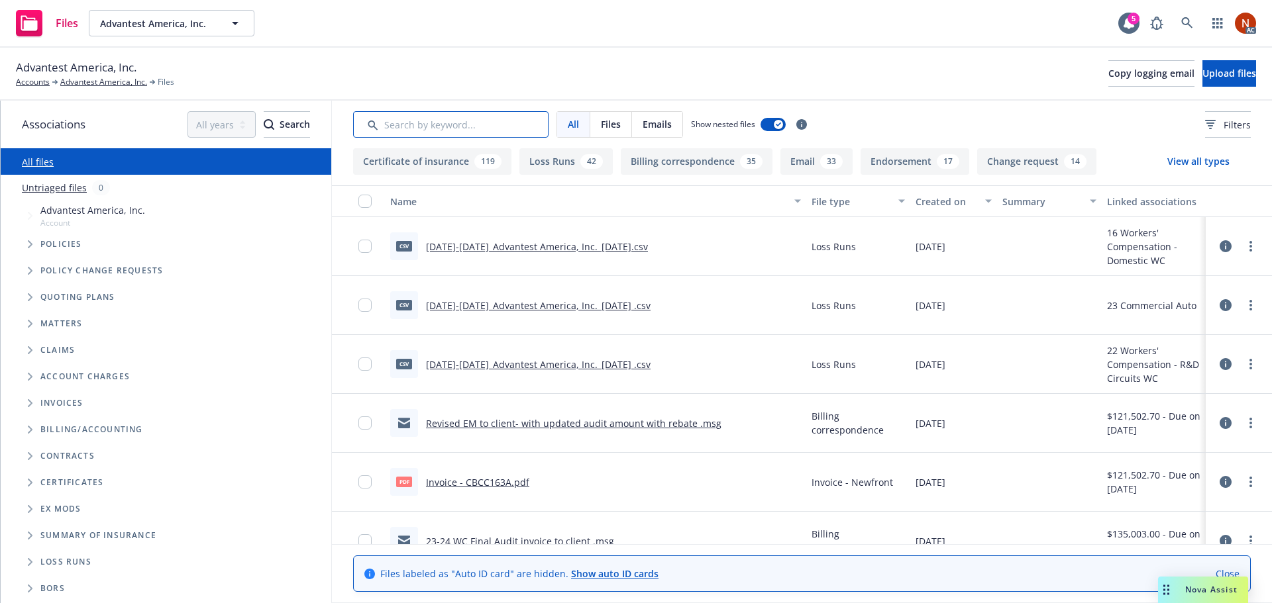
click at [433, 127] on input "Search by keyword..." at bounding box center [450, 124] width 195 height 26
click at [572, 166] on button "Loss Runs 42" at bounding box center [565, 161] width 93 height 26
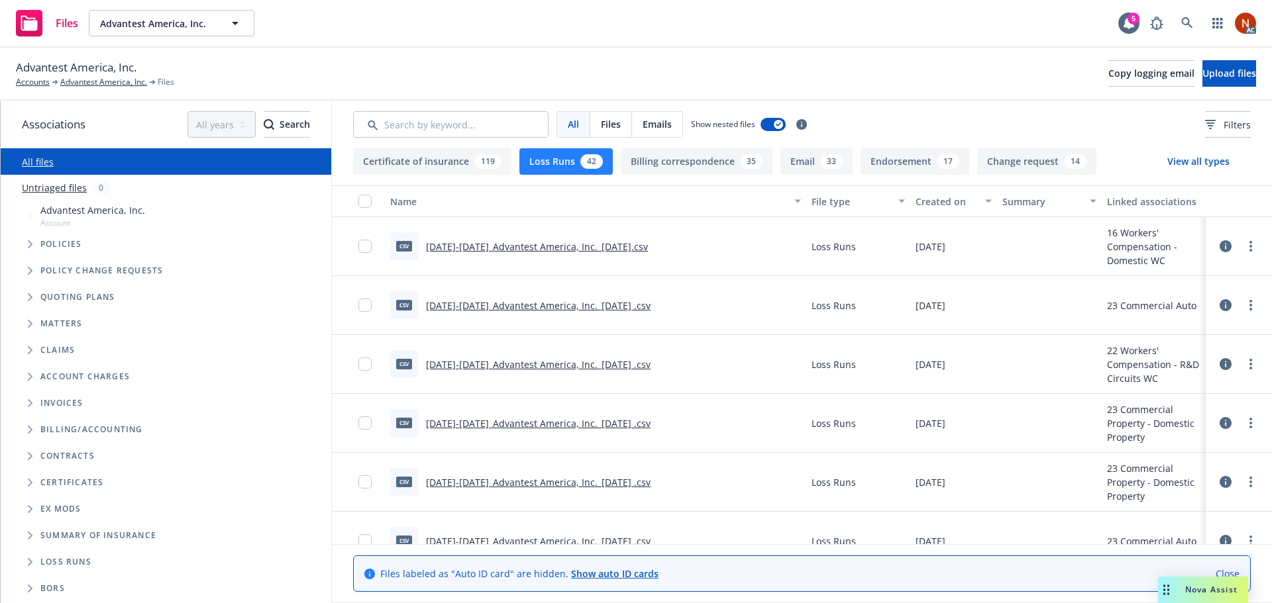
click at [938, 193] on button "Created on" at bounding box center [953, 201] width 87 height 32
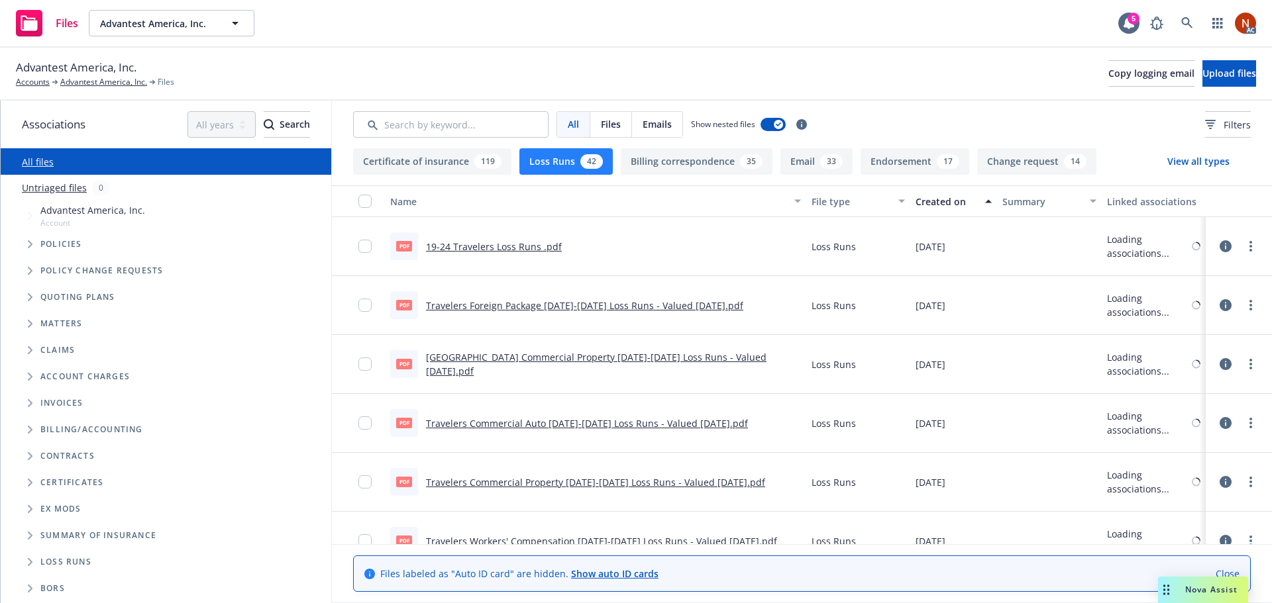
click at [942, 195] on div "Created on" at bounding box center [946, 202] width 62 height 14
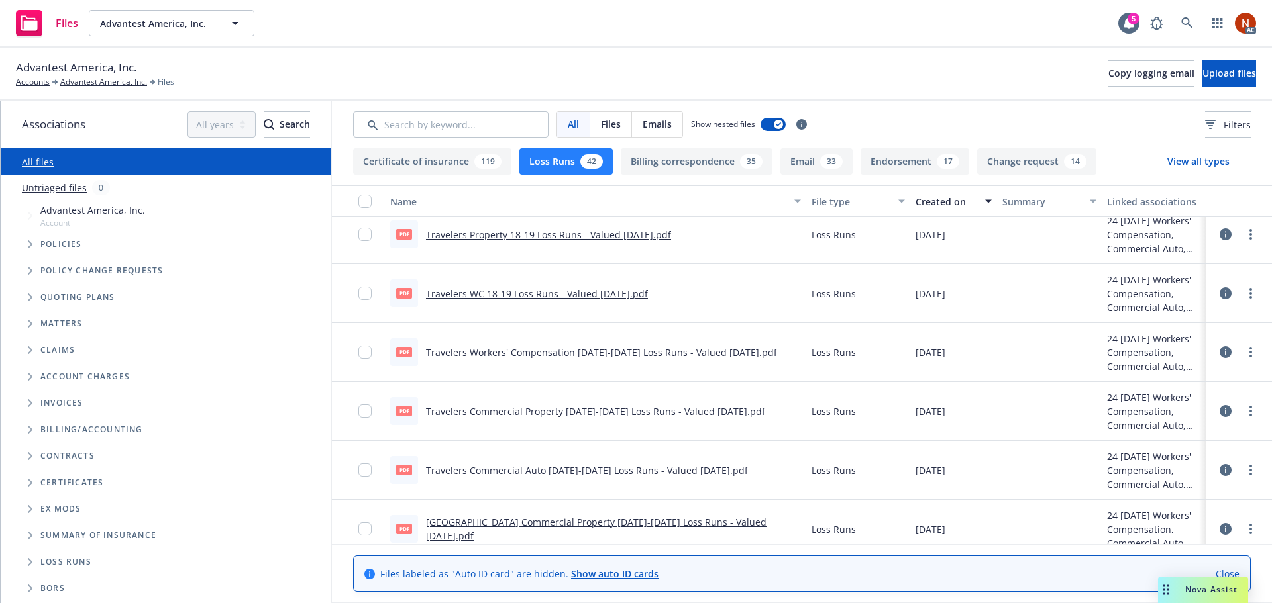
scroll to position [1993, 0]
click at [741, 351] on link "Travelers Workers' Compensation [DATE]-[DATE] Loss Runs - Valued [DATE].pdf" at bounding box center [601, 354] width 351 height 13
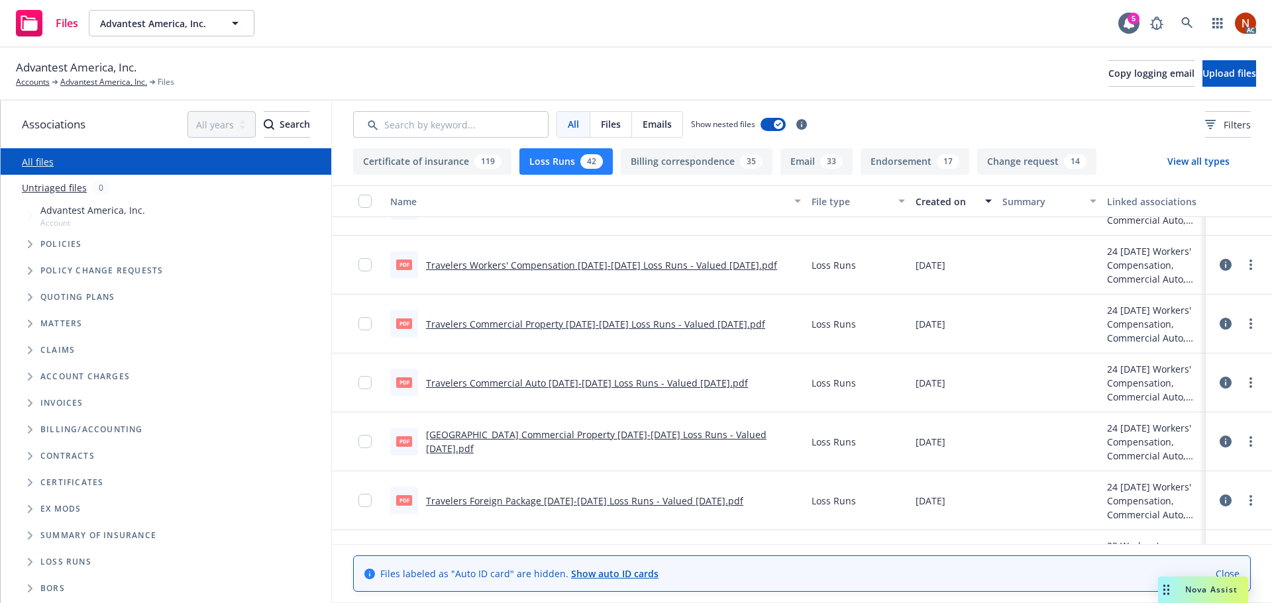
scroll to position [2060, 0]
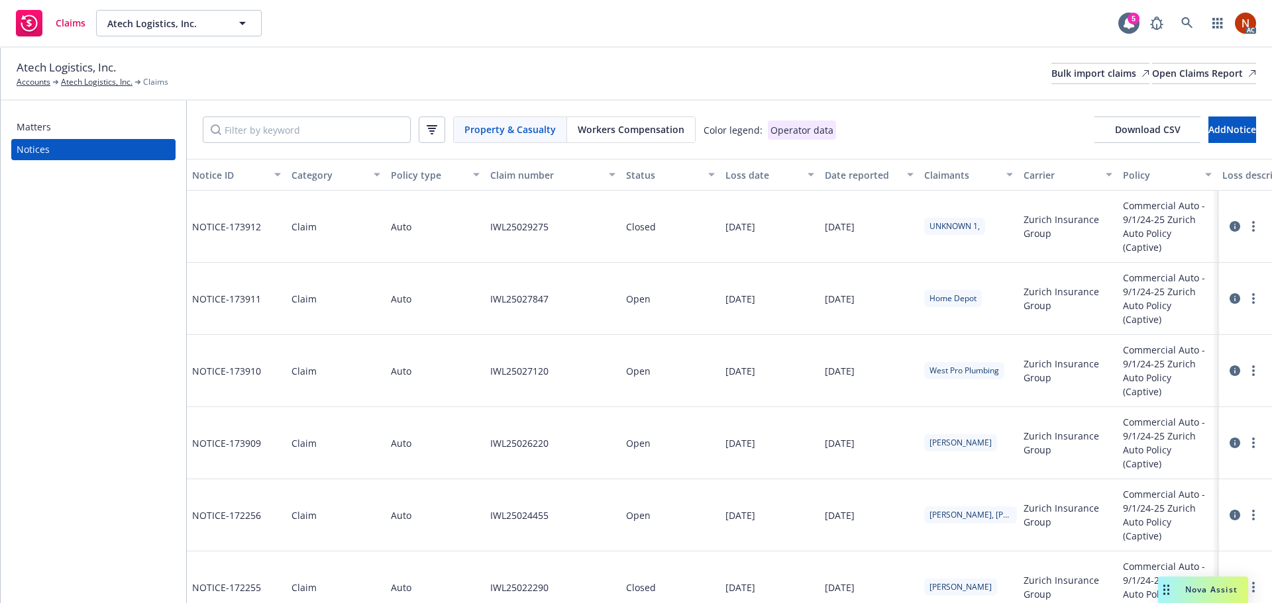
click at [617, 125] on span "Workers Compensation" at bounding box center [631, 130] width 107 height 14
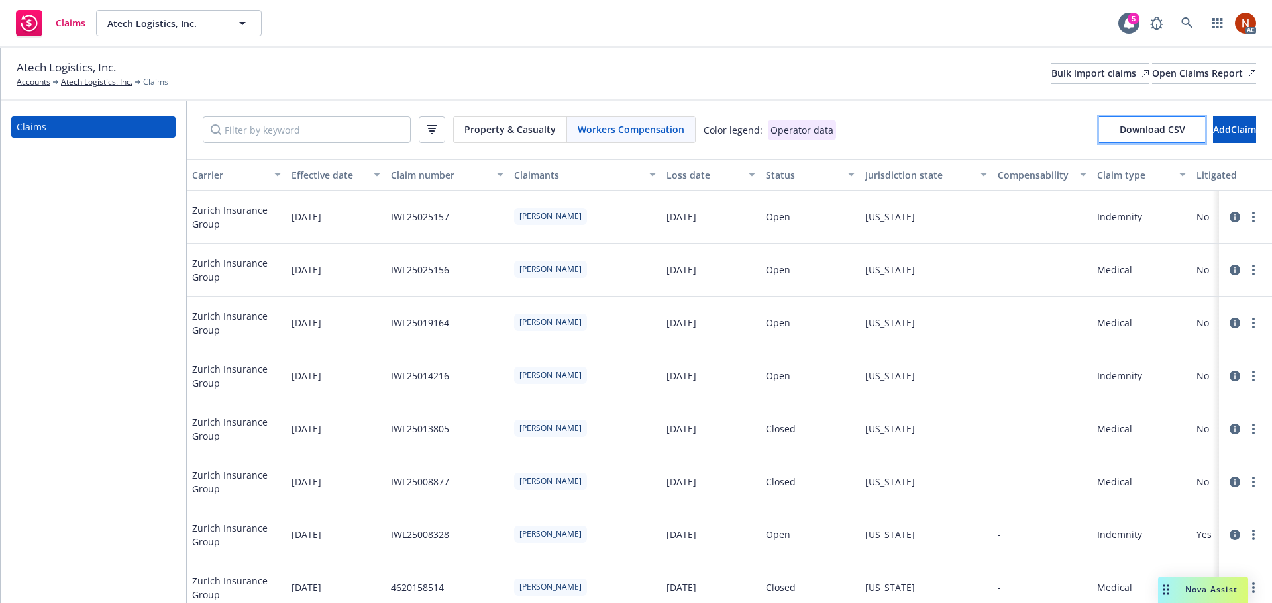
click at [1120, 134] on span "Download CSV" at bounding box center [1153, 129] width 66 height 13
click at [435, 132] on icon "button" at bounding box center [432, 129] width 11 height 9
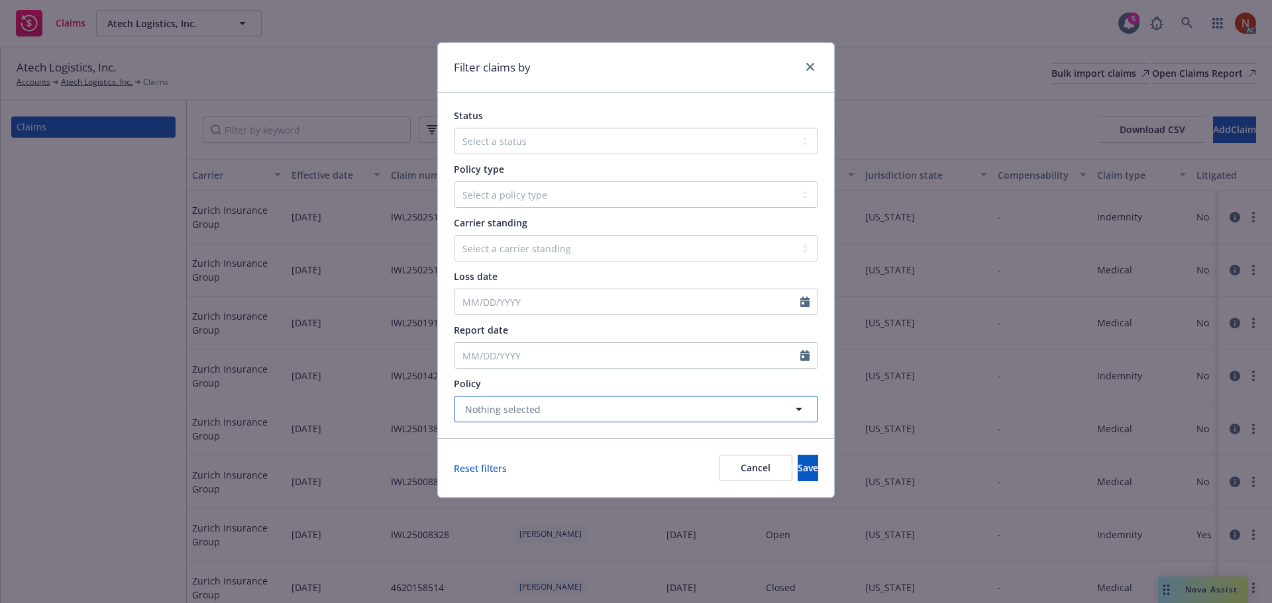
click at [549, 405] on button "Nothing selected" at bounding box center [636, 409] width 364 height 26
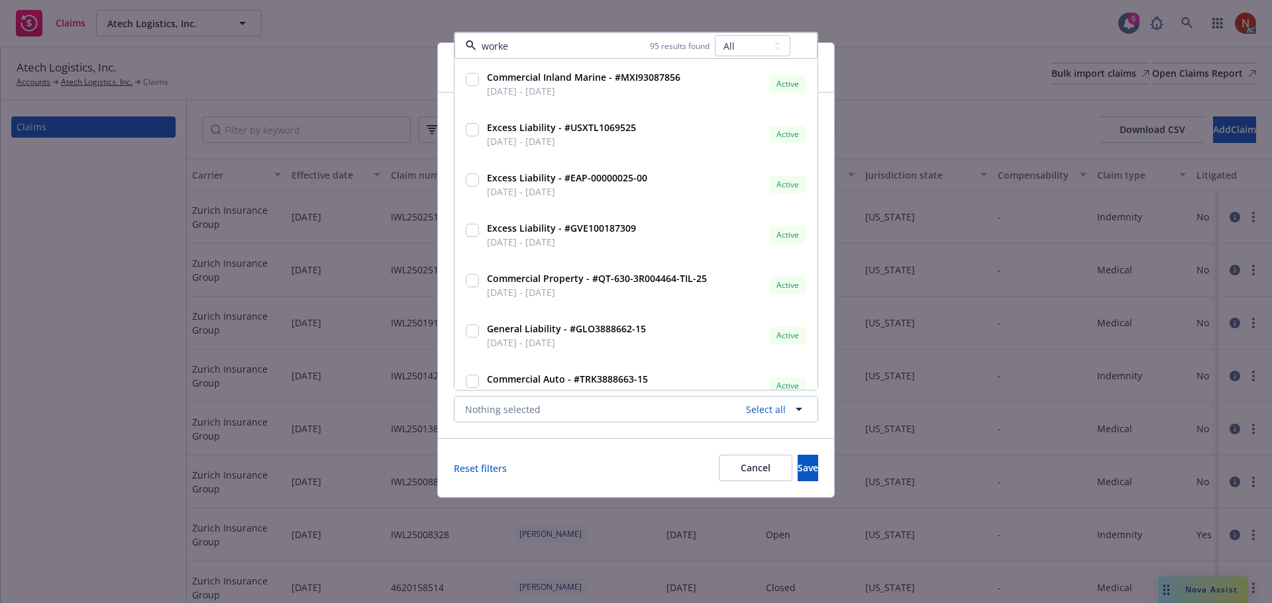
type input "worker"
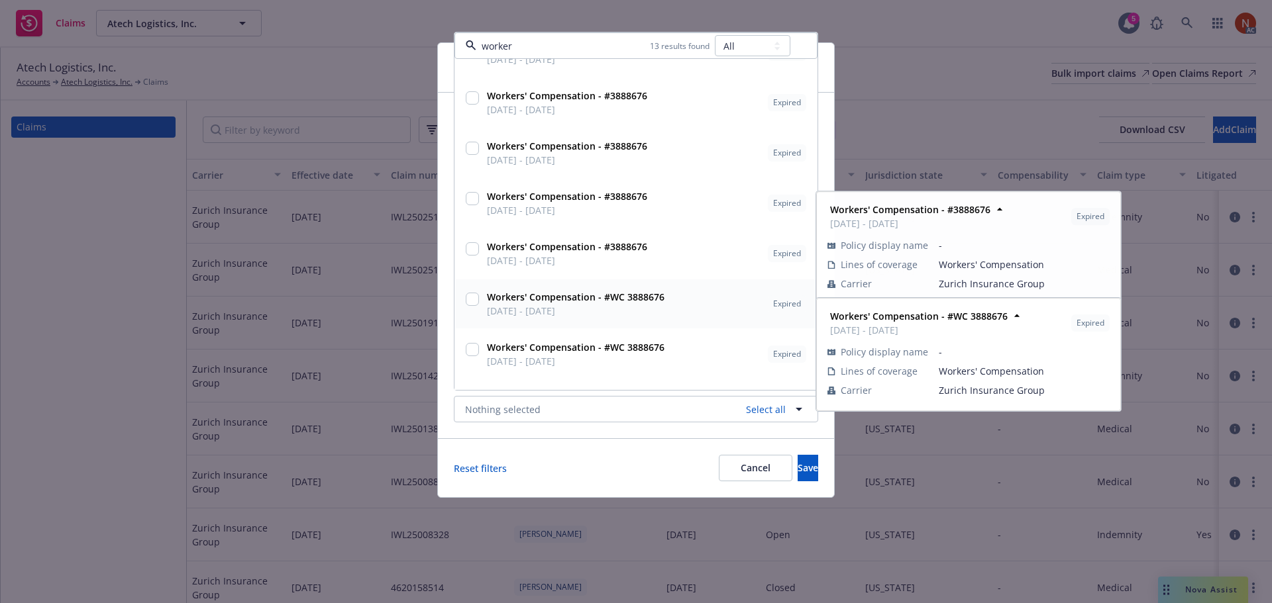
click at [545, 313] on span "[DATE] - [DATE]" at bounding box center [576, 311] width 178 height 14
checkbox input "true"
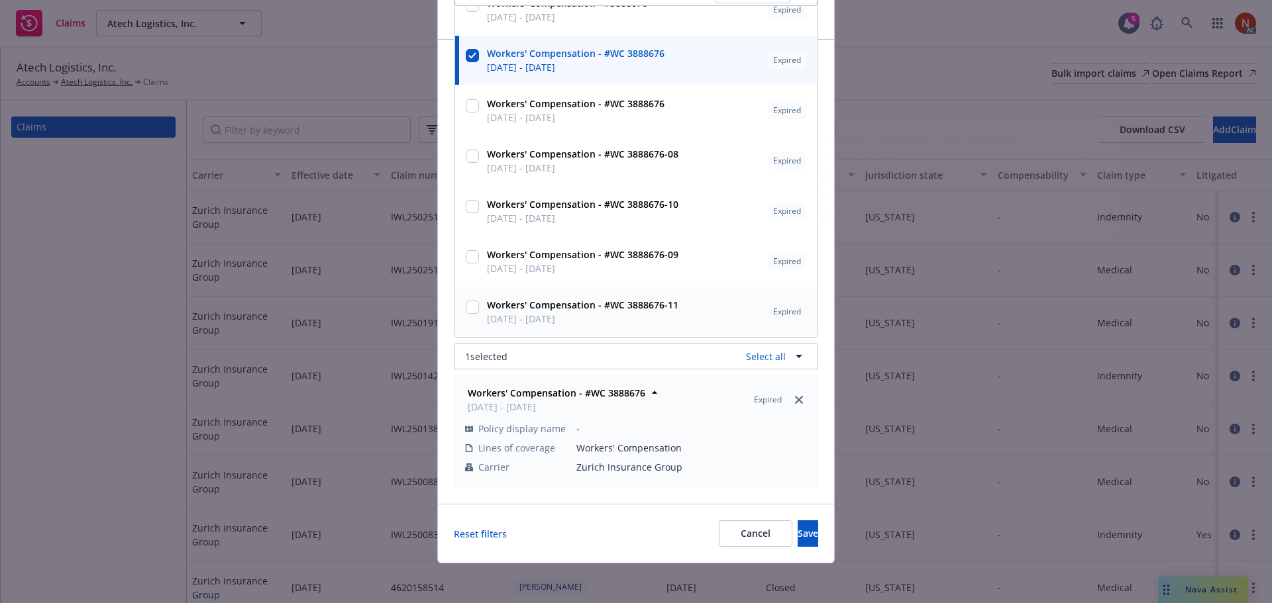
scroll to position [56, 0]
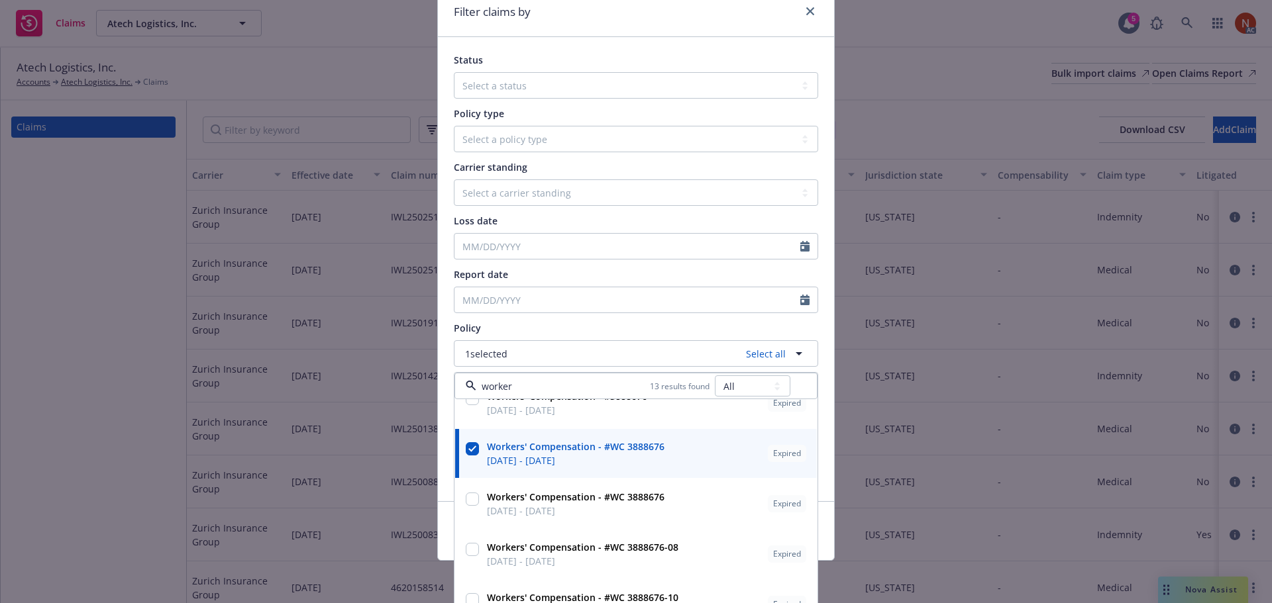
type input "worker"
click at [819, 431] on div "Status Select a status Closed Open Policy type Select a policy type Auto Auto p…" at bounding box center [636, 269] width 396 height 464
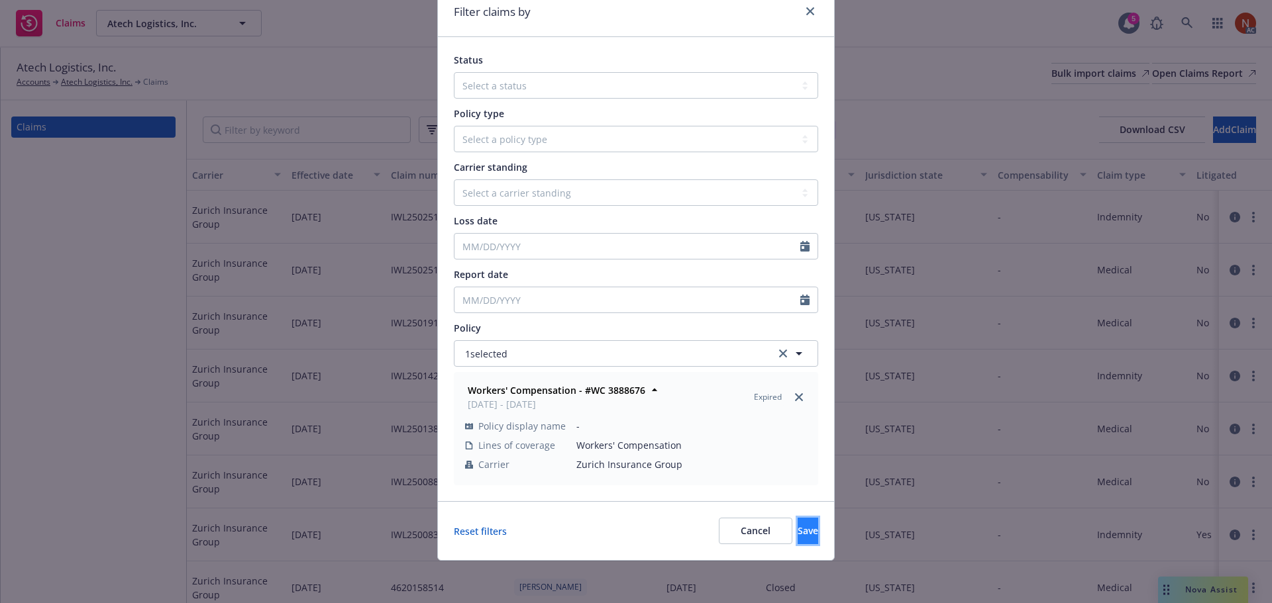
click at [798, 522] on button "Save" at bounding box center [808, 531] width 21 height 26
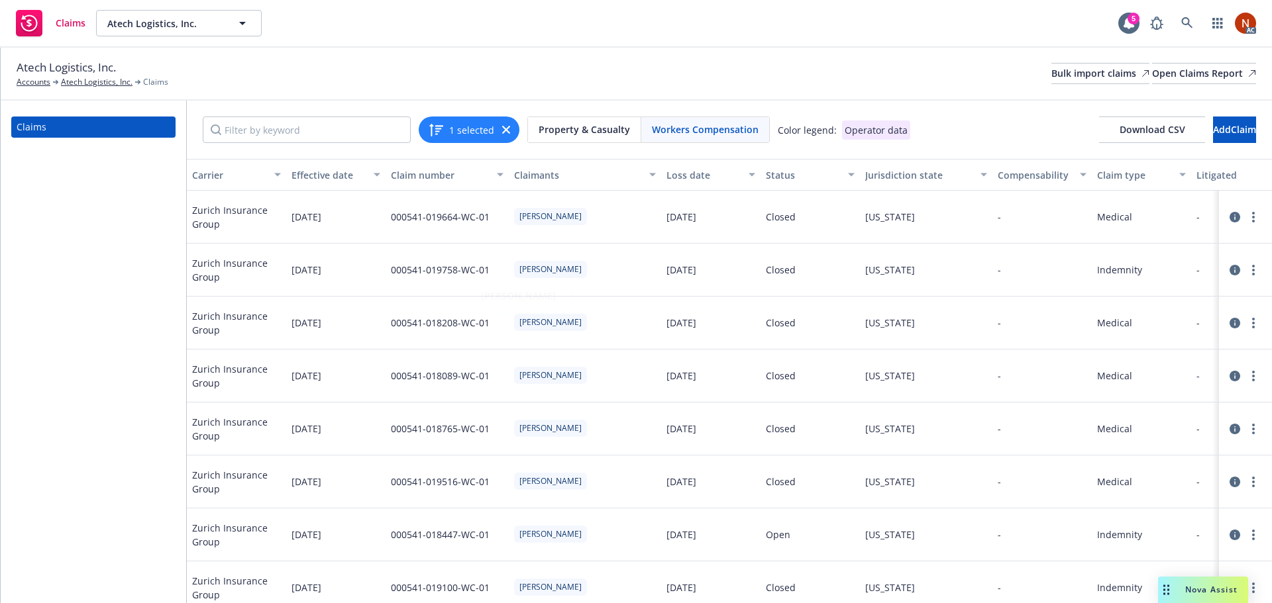
click at [681, 175] on div "Loss date" at bounding box center [703, 175] width 74 height 14
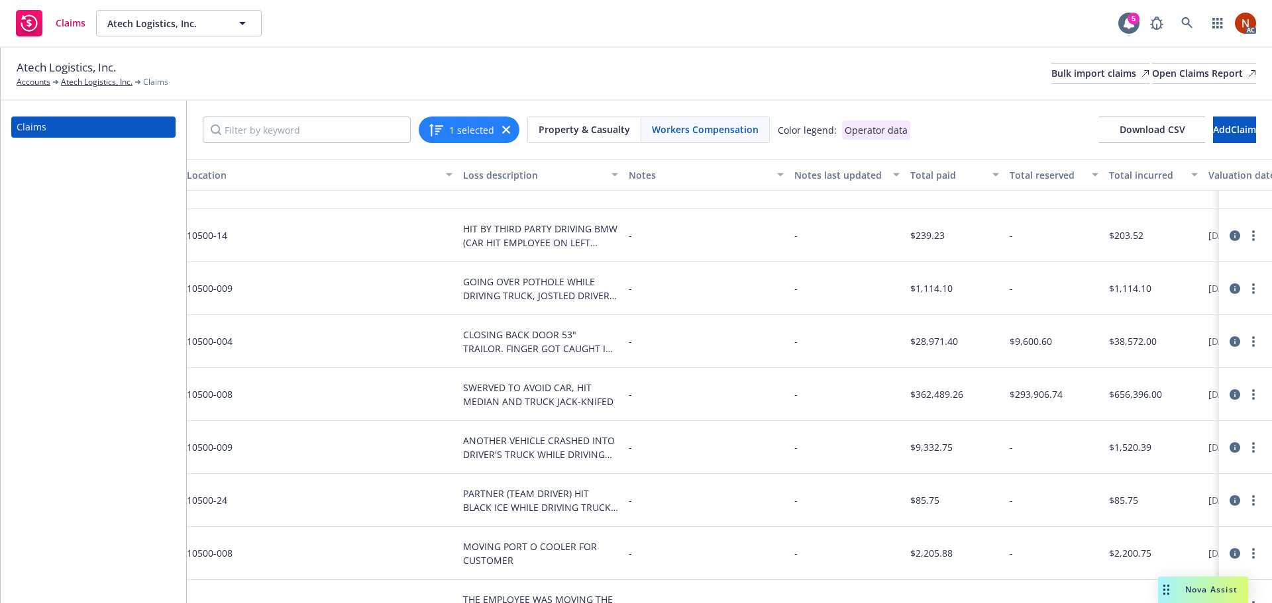
scroll to position [34, 1202]
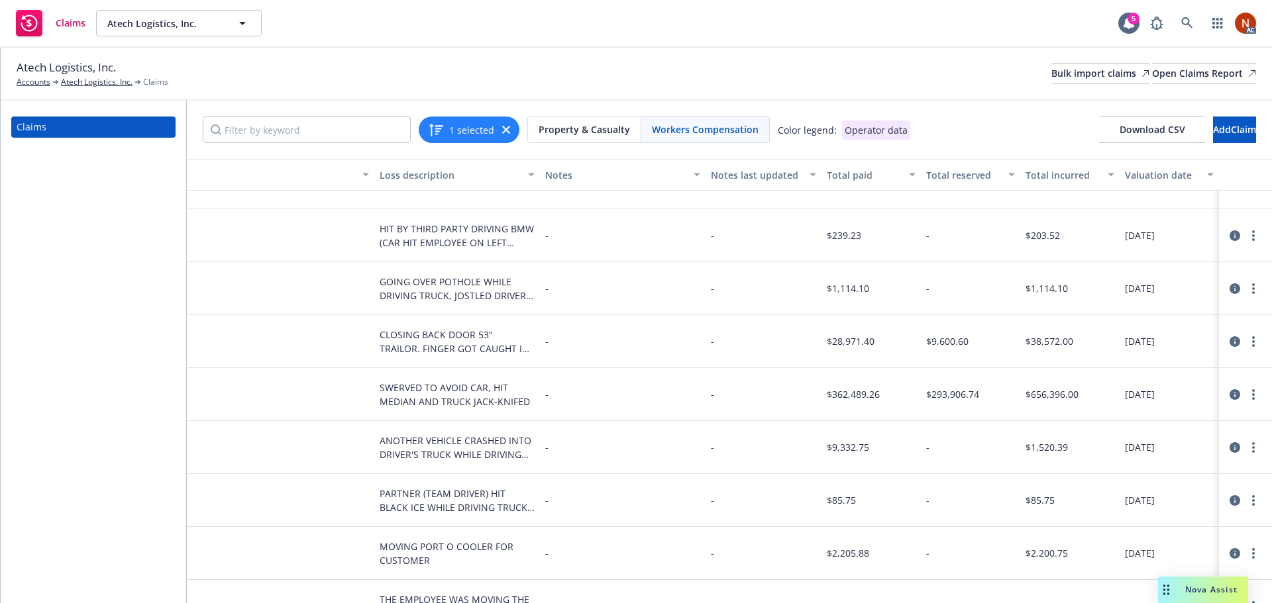
click at [1229, 346] on icon at bounding box center [1234, 342] width 11 height 11
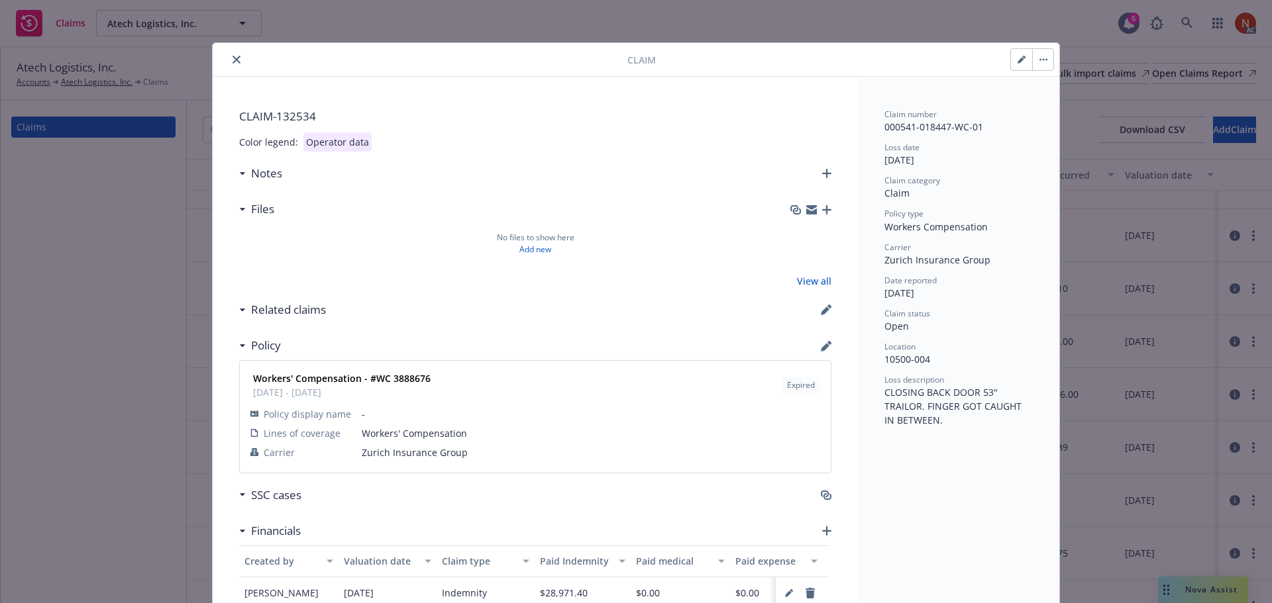
click at [233, 60] on icon "close" at bounding box center [237, 60] width 8 height 8
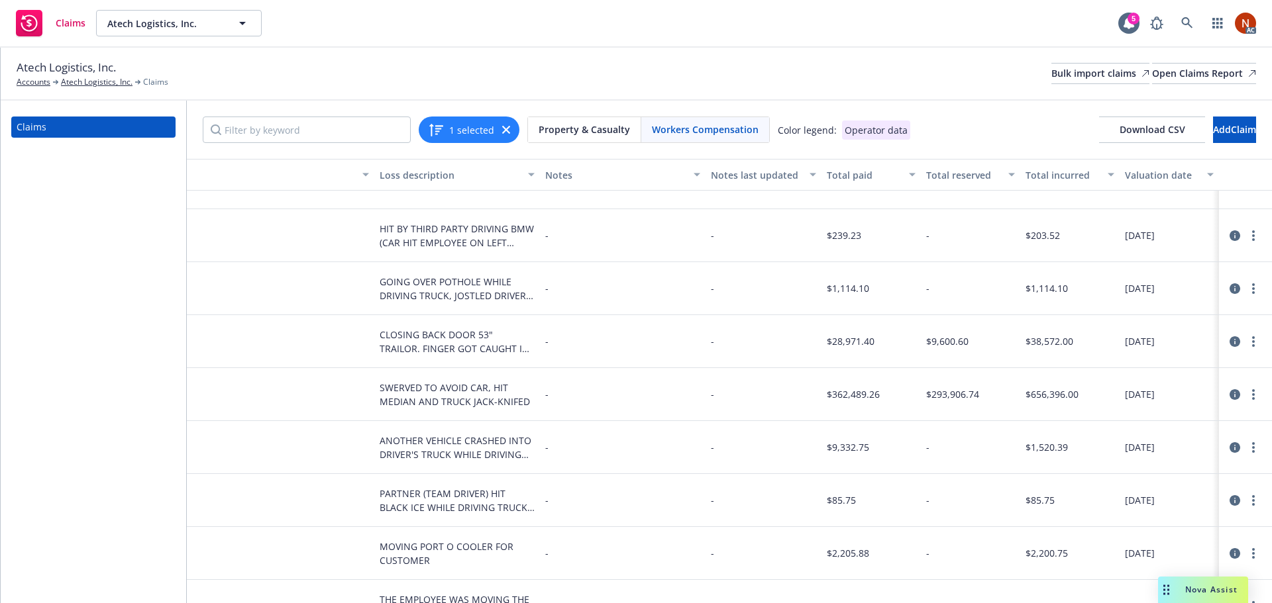
click at [1229, 285] on icon at bounding box center [1234, 289] width 11 height 11
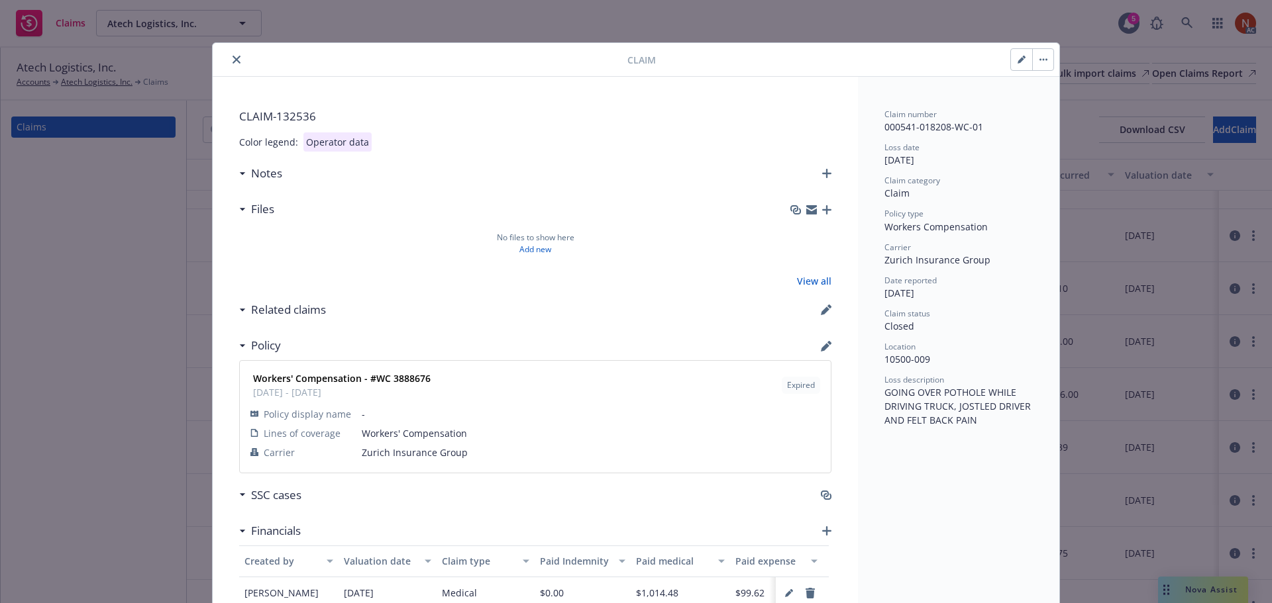
click at [233, 61] on icon "close" at bounding box center [237, 60] width 8 height 8
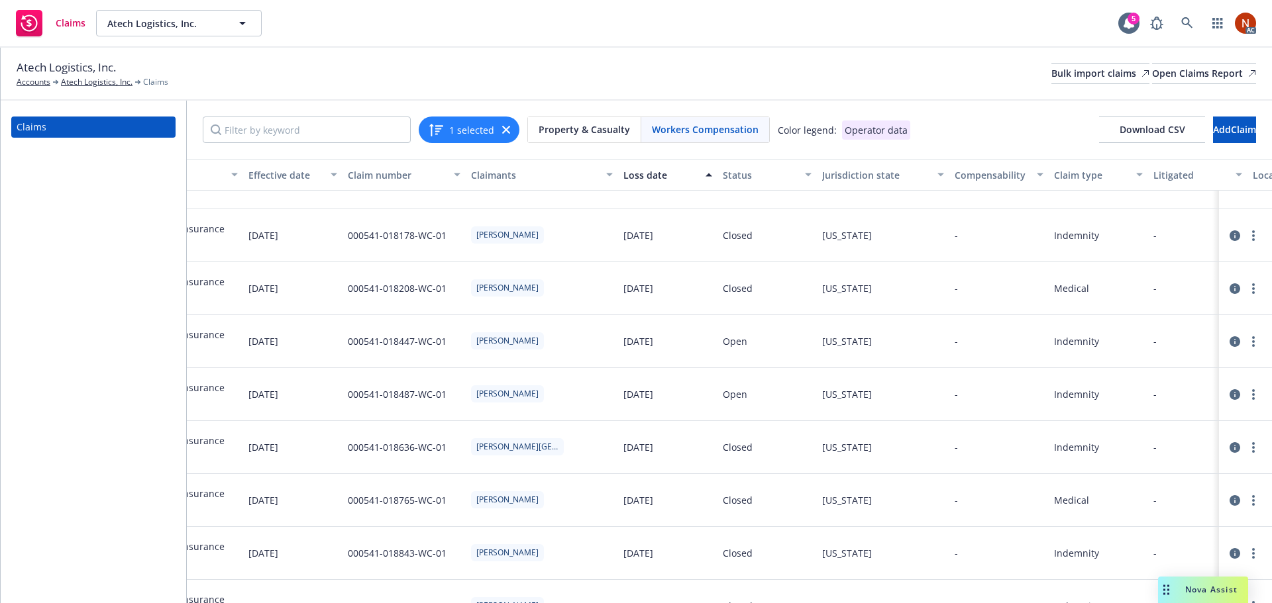
scroll to position [34, 0]
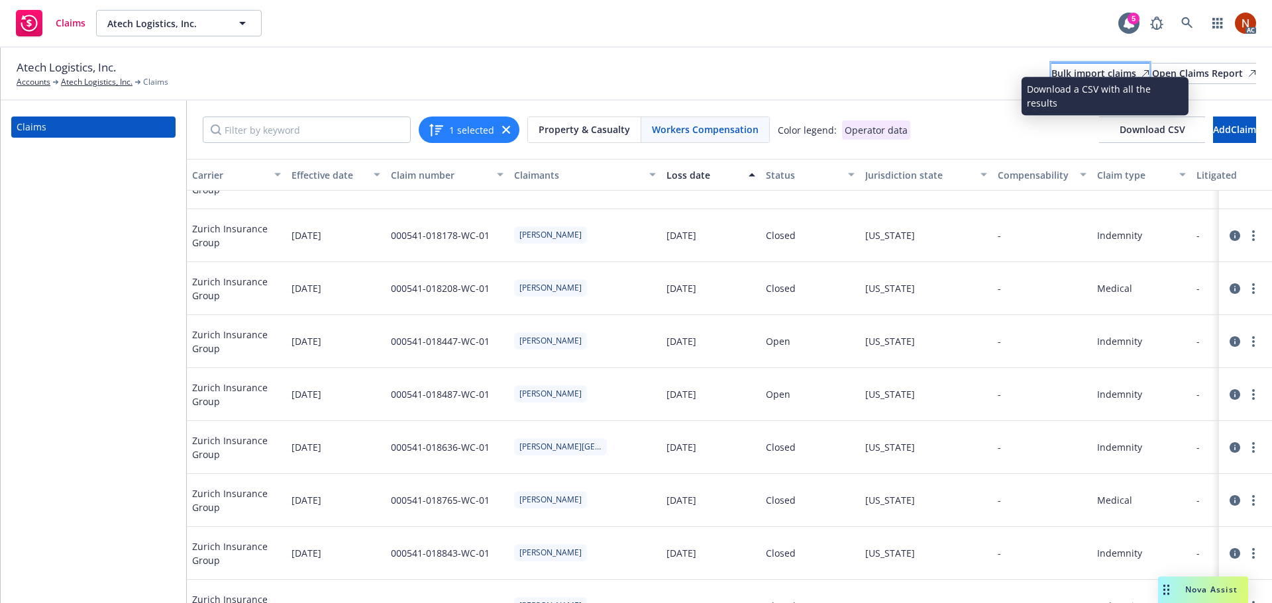
click at [1051, 73] on div "Bulk import claims" at bounding box center [1100, 74] width 98 height 20
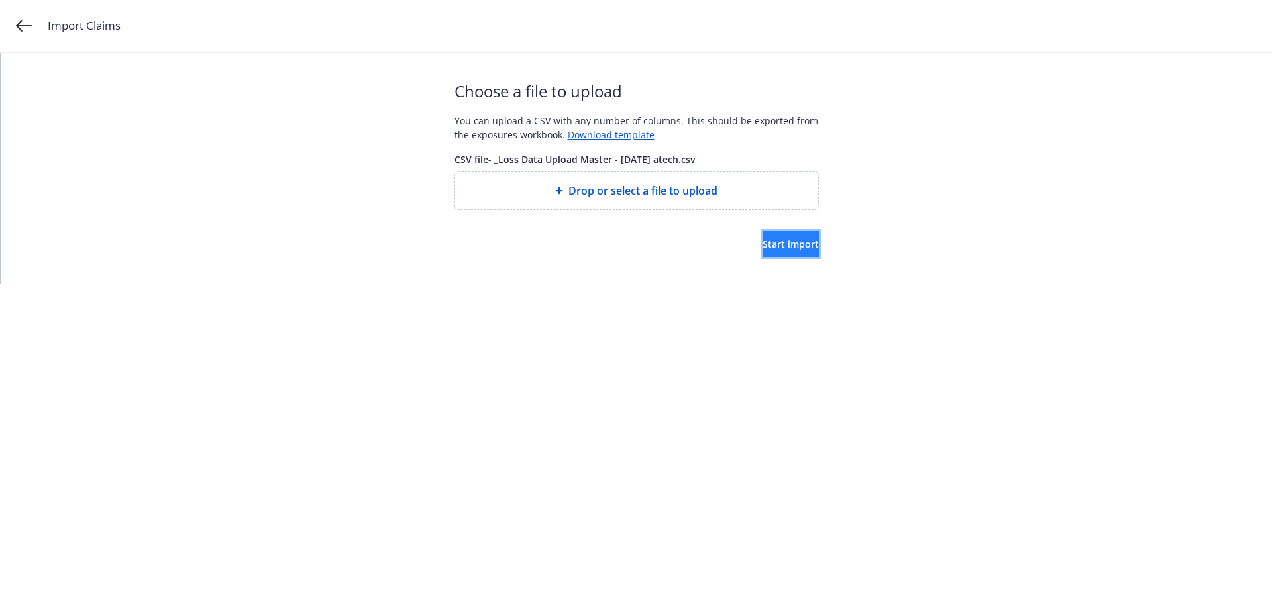
click at [762, 242] on span "Start import" at bounding box center [790, 244] width 56 height 13
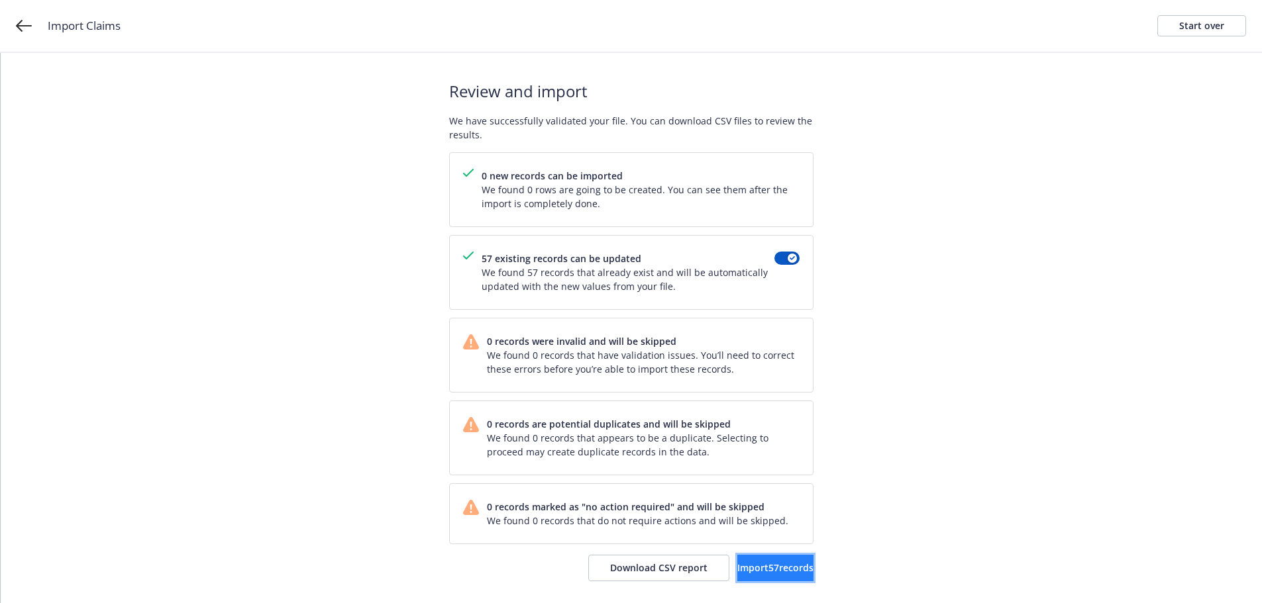
click at [748, 565] on span "Import 57 records" at bounding box center [775, 568] width 76 height 13
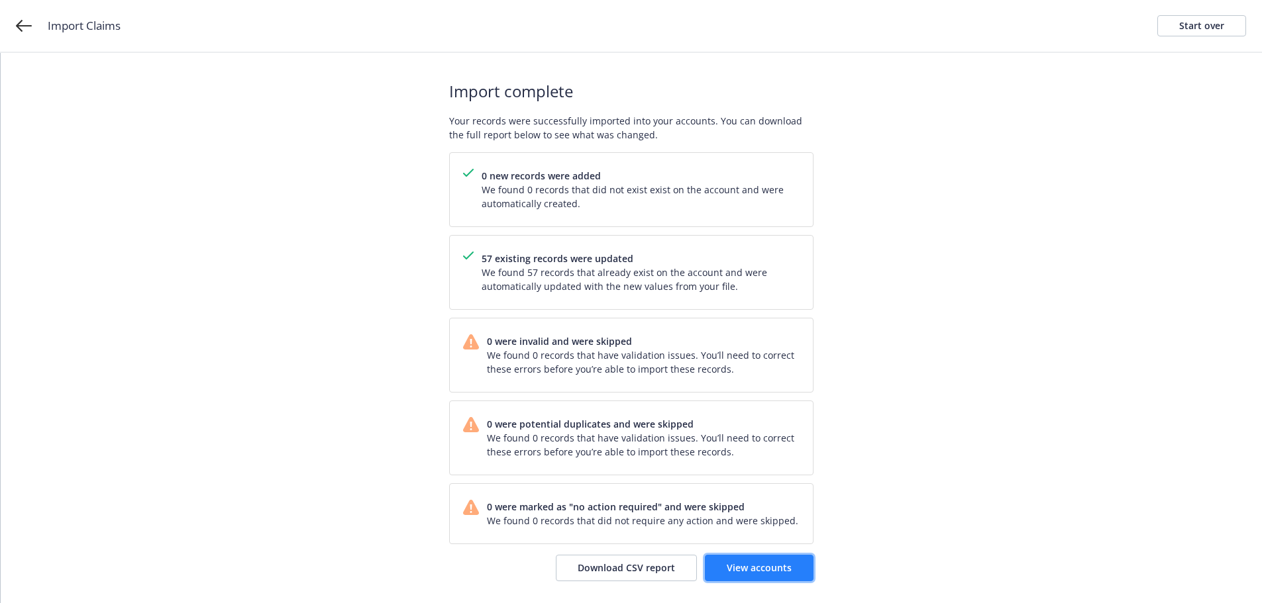
click at [741, 566] on span "View accounts" at bounding box center [759, 568] width 65 height 13
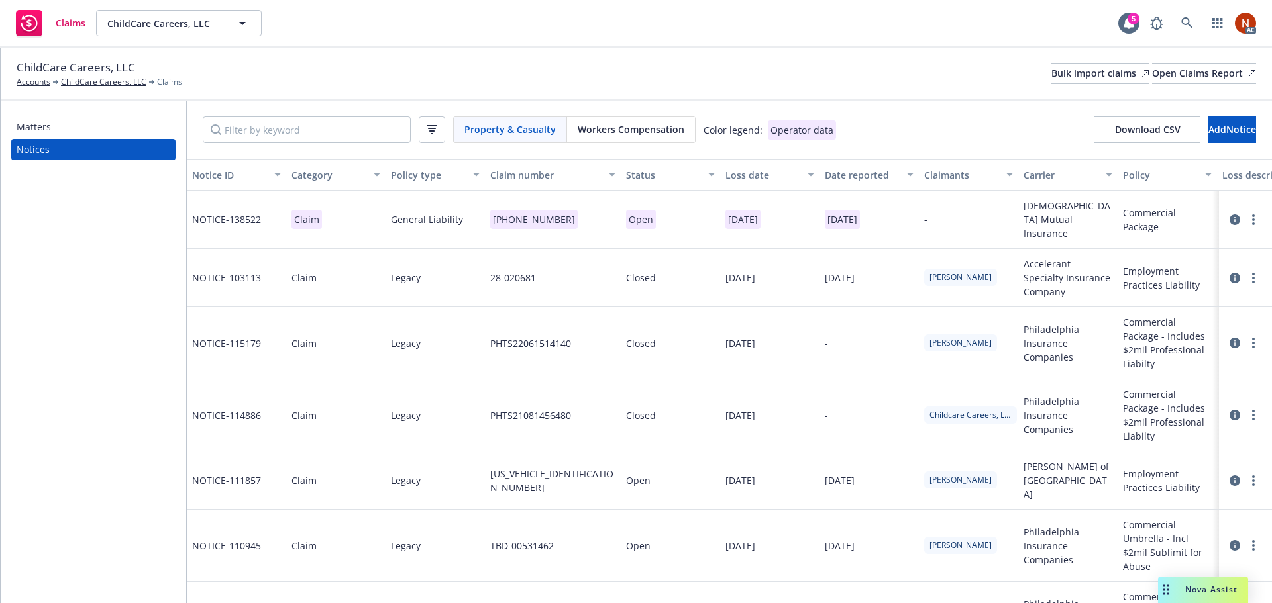
click at [652, 140] on div "Workers Compensation" at bounding box center [631, 129] width 128 height 25
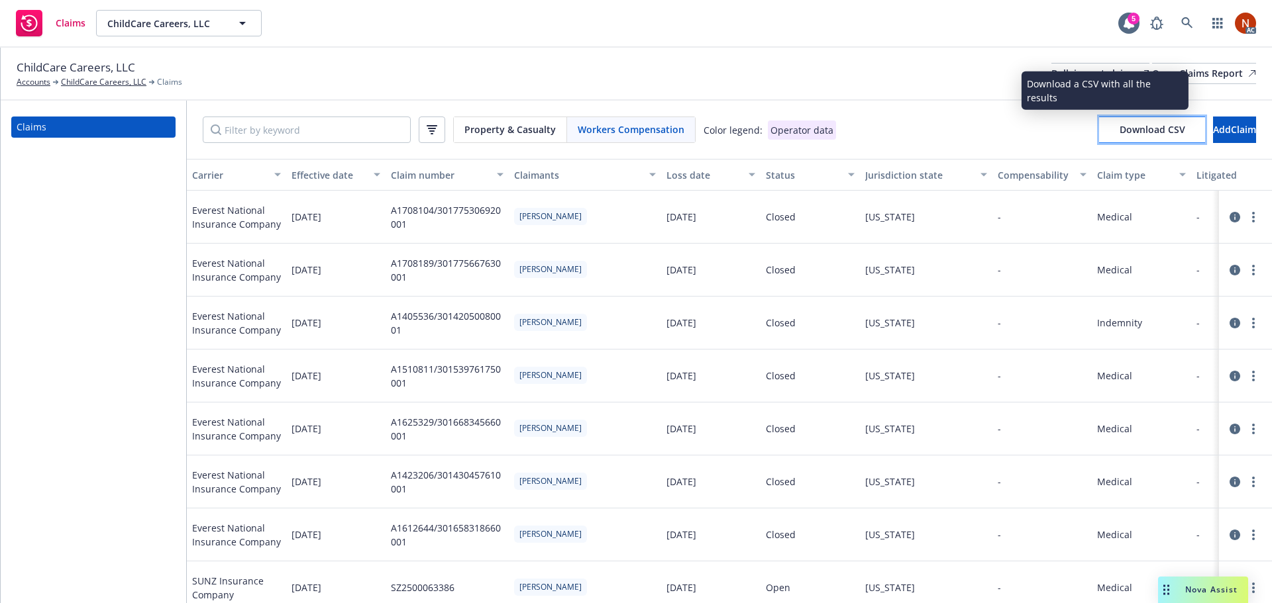
click at [1120, 131] on span "Download CSV" at bounding box center [1153, 129] width 66 height 13
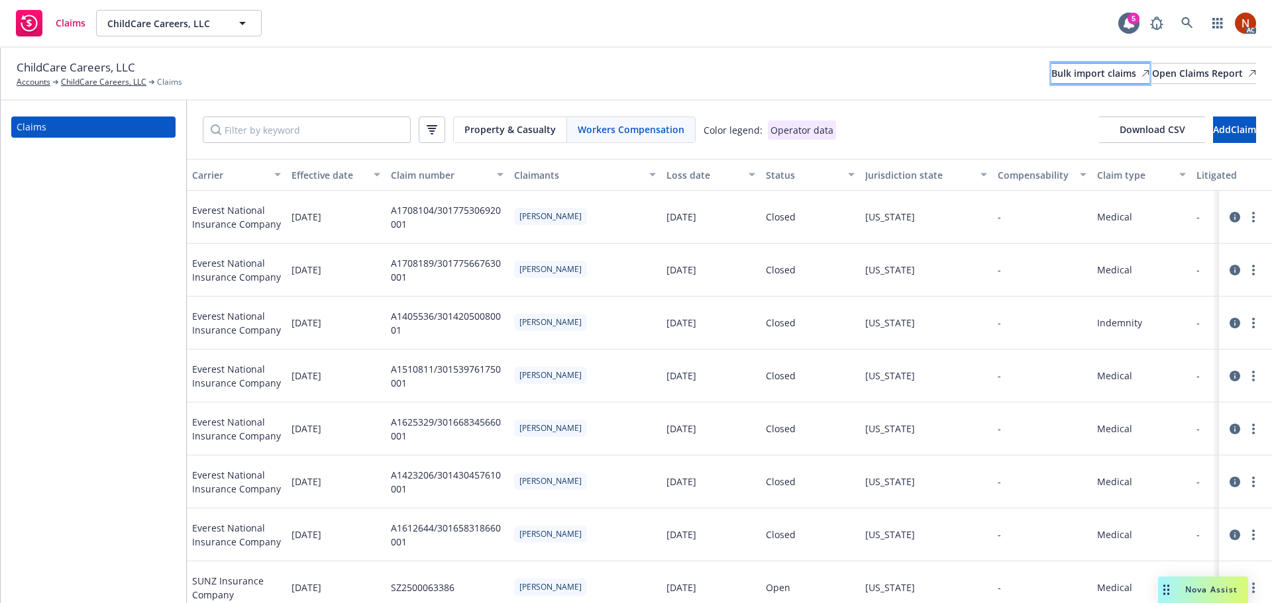
click at [1071, 75] on div "Bulk import claims" at bounding box center [1100, 74] width 98 height 20
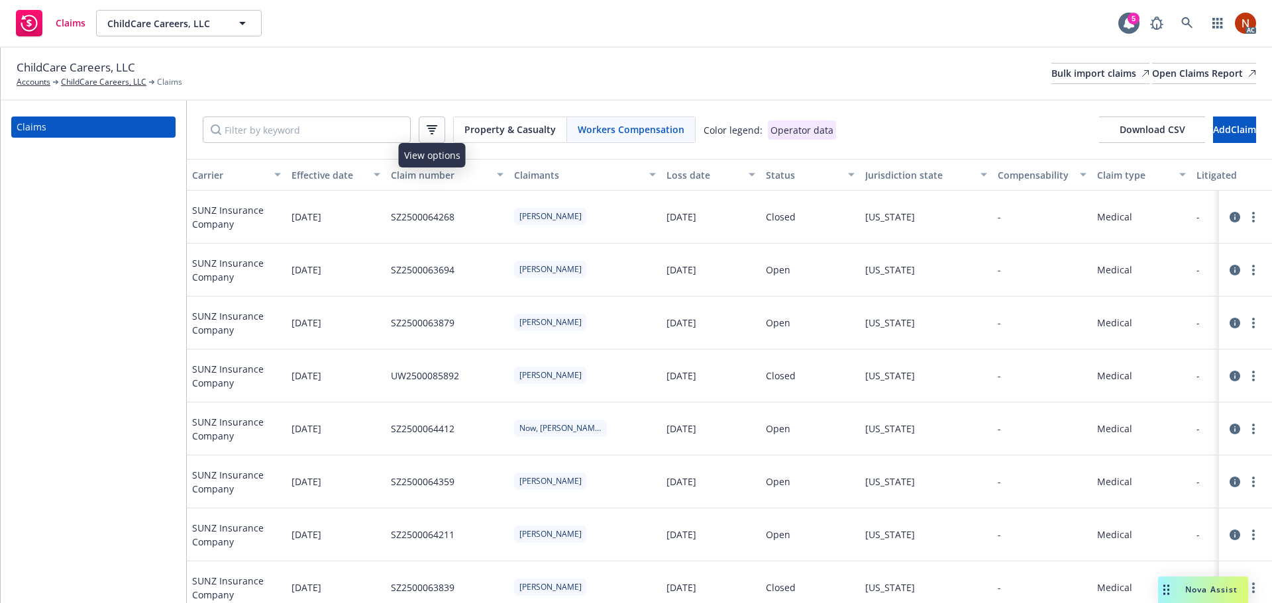
click at [608, 122] on div "Workers Compensation" at bounding box center [631, 129] width 128 height 25
click at [291, 129] on input "Filter by keyword" at bounding box center [307, 130] width 208 height 26
paste input "2/23/2021"
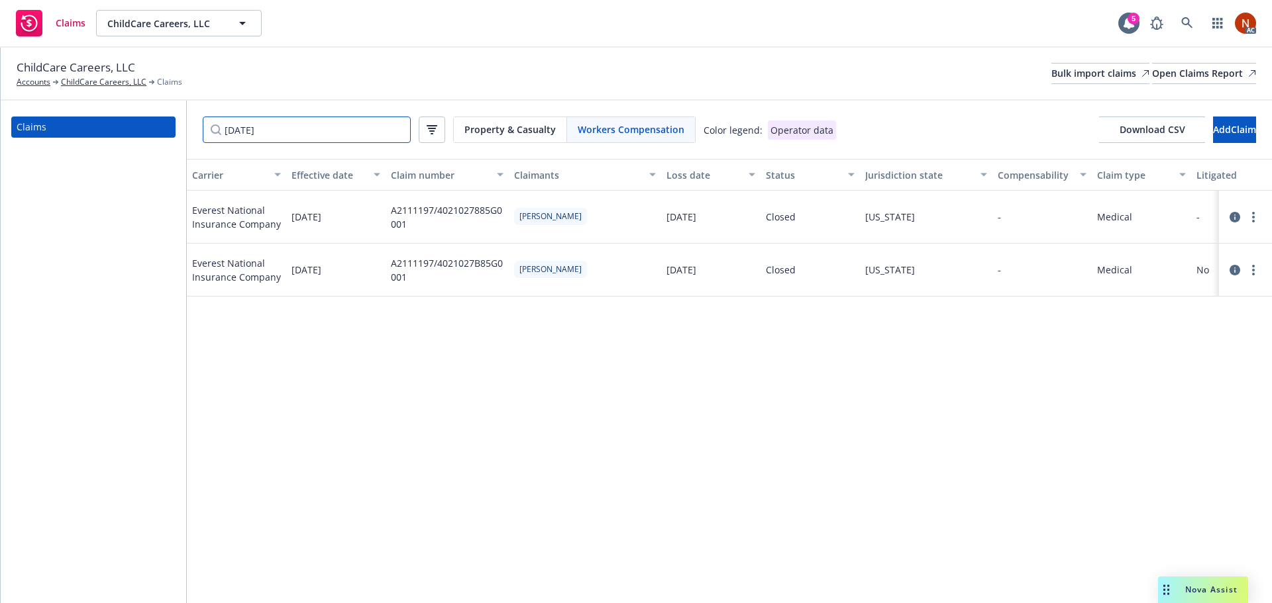
scroll to position [0, 1192]
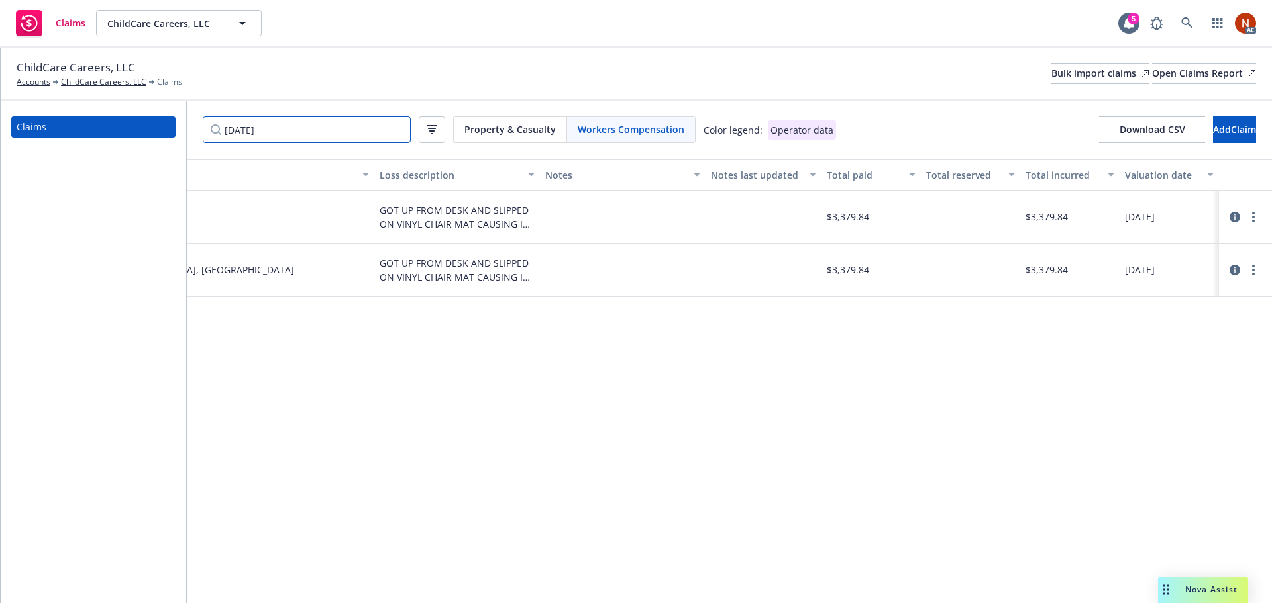
type input "2/23/2021"
click at [1232, 272] on icon at bounding box center [1234, 270] width 11 height 11
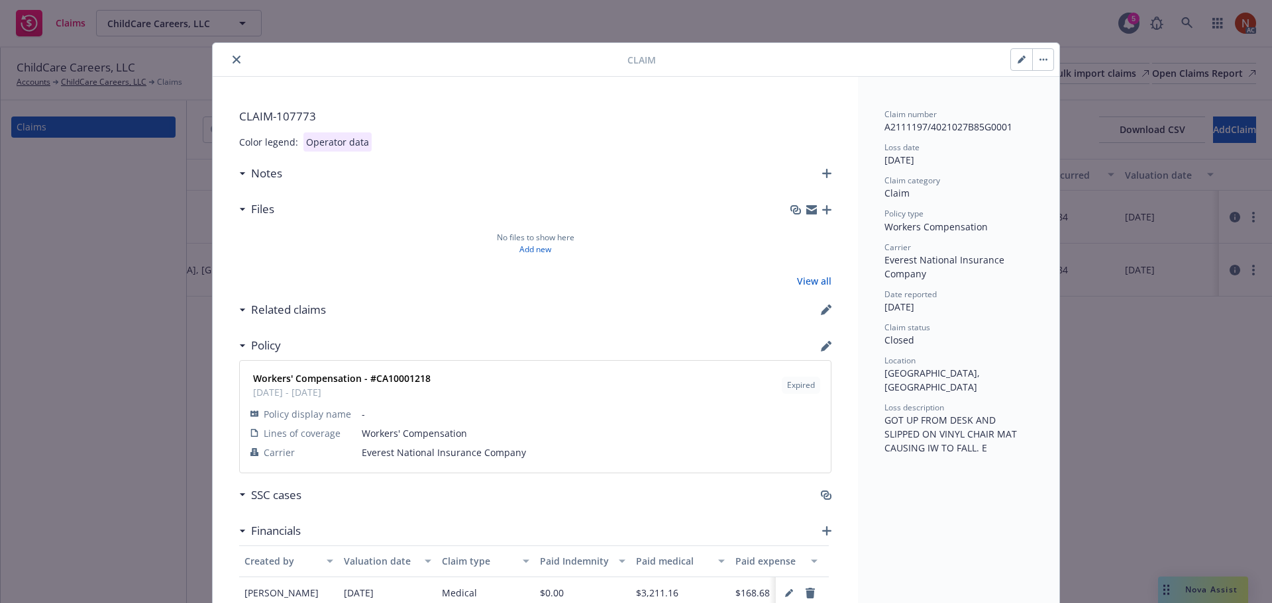
click at [233, 59] on icon "close" at bounding box center [237, 60] width 8 height 8
click at [234, 60] on icon "close" at bounding box center [237, 60] width 8 height 8
click at [233, 58] on icon "close" at bounding box center [237, 60] width 8 height 8
click at [229, 55] on button "close" at bounding box center [237, 60] width 16 height 16
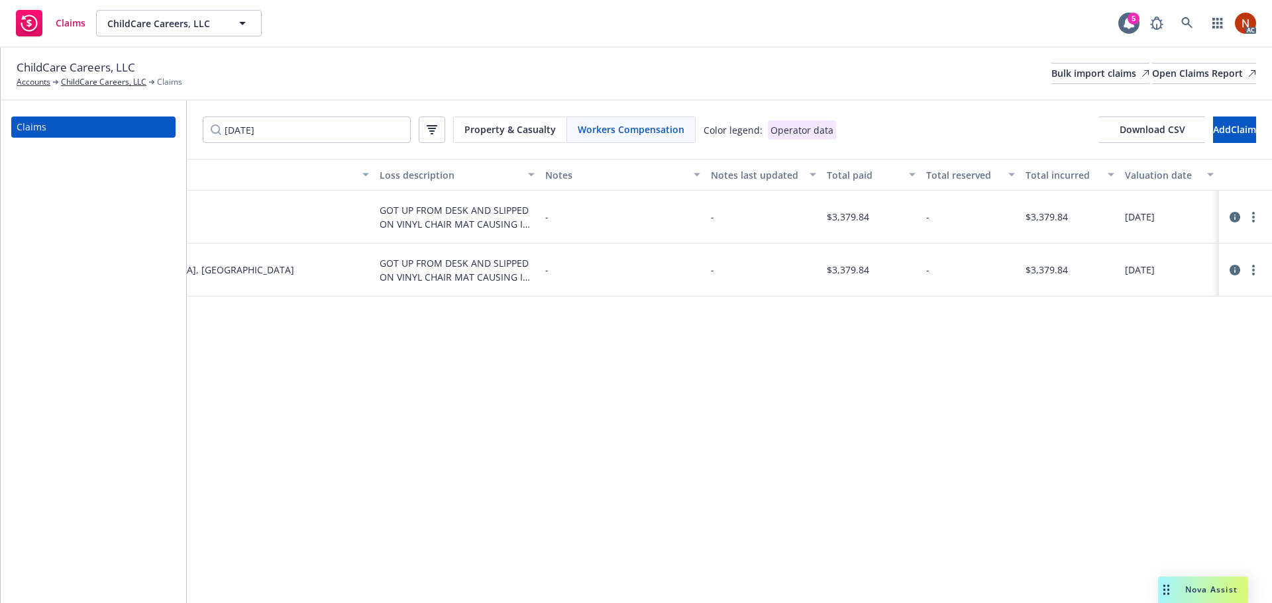
drag, startPoint x: 227, startPoint y: 55, endPoint x: 1179, endPoint y: 211, distance: 964.7
click at [227, 56] on div "ChildCare Careers, LLC Accounts ChildCare Careers, LLC Claims Bulk import claim…" at bounding box center [636, 74] width 1271 height 53
click at [1231, 217] on icon at bounding box center [1234, 217] width 11 height 11
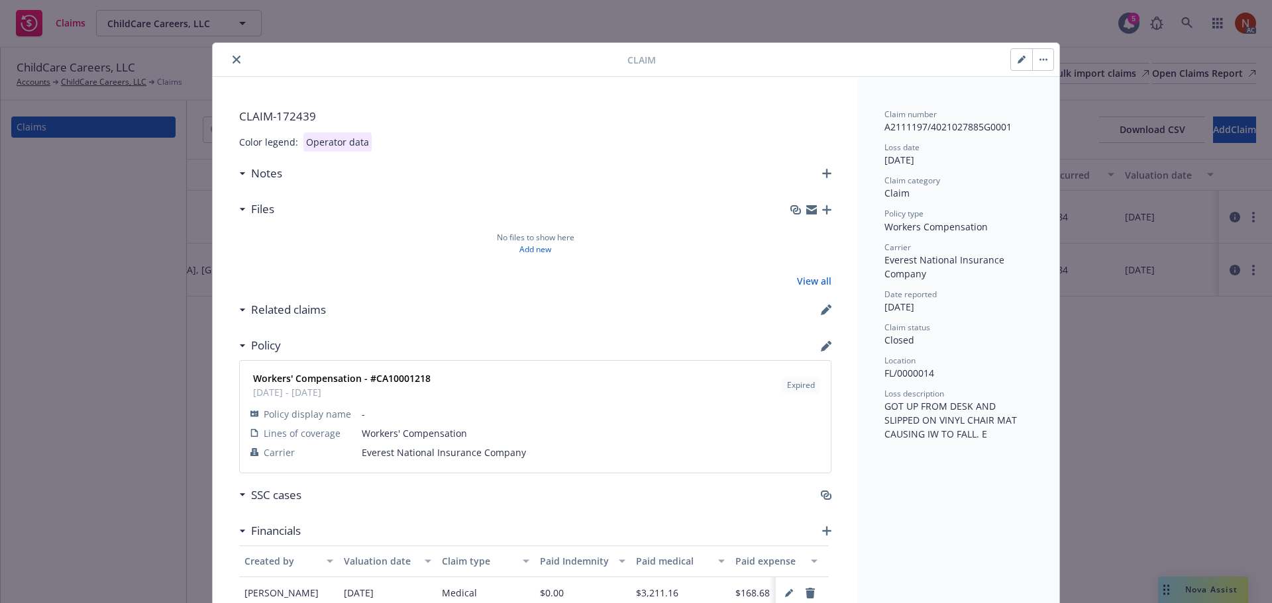
click at [233, 56] on icon "close" at bounding box center [237, 60] width 8 height 8
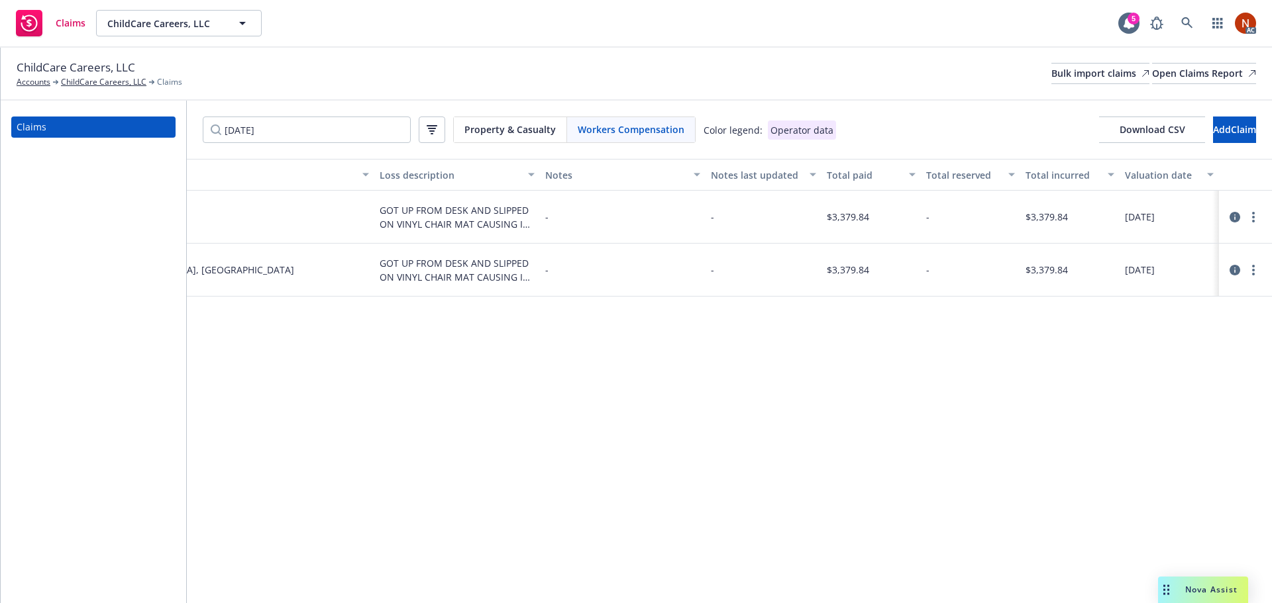
click at [237, 64] on div "ChildCare Careers, LLC Accounts ChildCare Careers, LLC Claims Bulk import claim…" at bounding box center [636, 73] width 1239 height 29
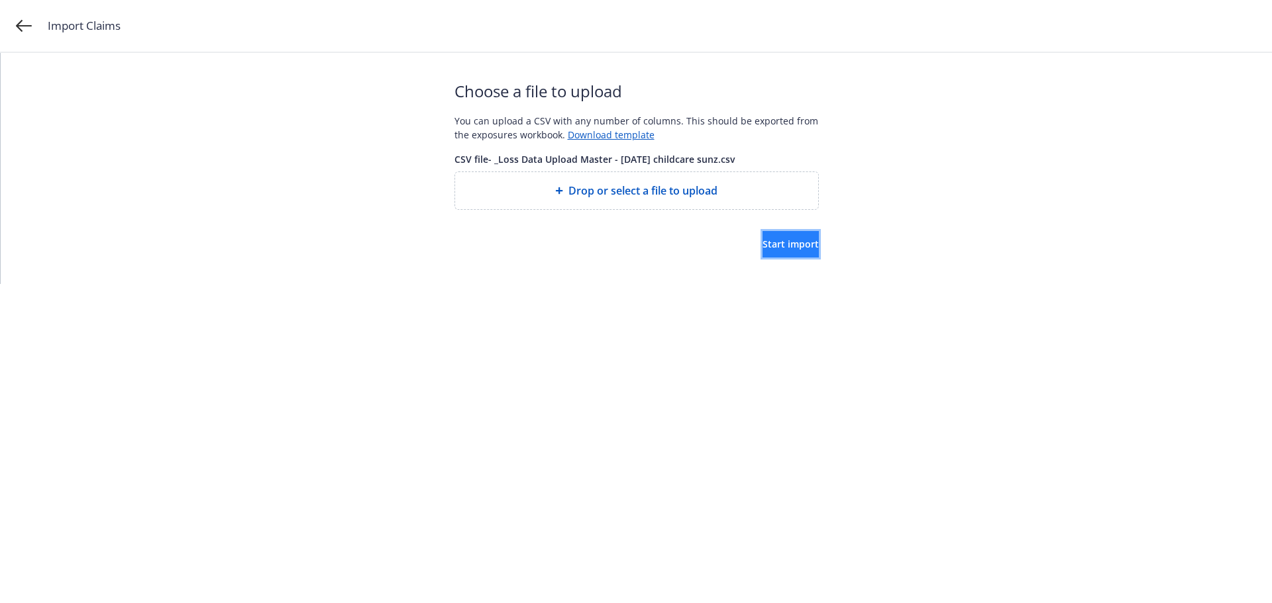
click at [772, 235] on button "Start import" at bounding box center [790, 244] width 56 height 26
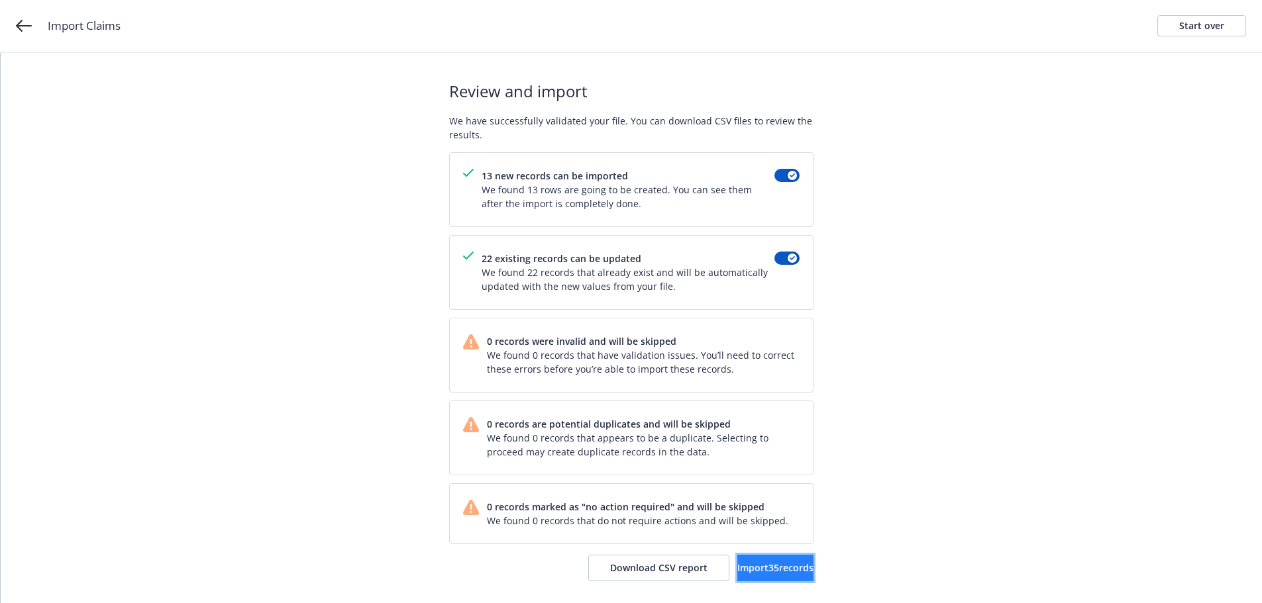
click at [774, 557] on button "Import 35 records" at bounding box center [775, 568] width 76 height 26
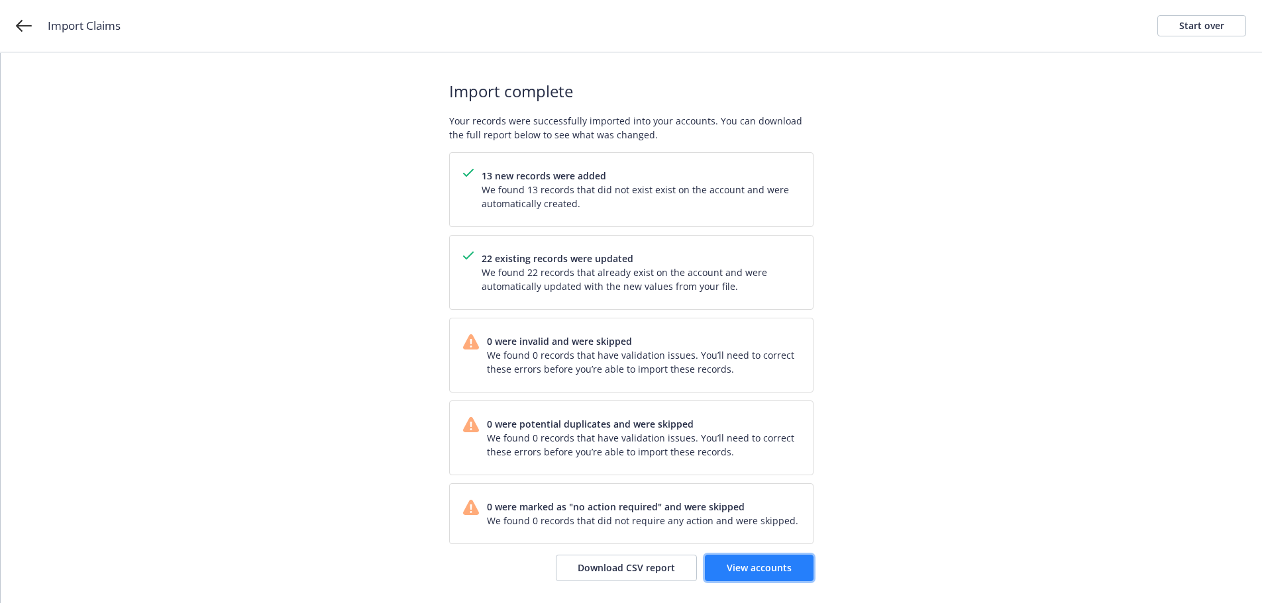
click at [769, 569] on span "View accounts" at bounding box center [759, 568] width 65 height 13
